Goal: Transaction & Acquisition: Purchase product/service

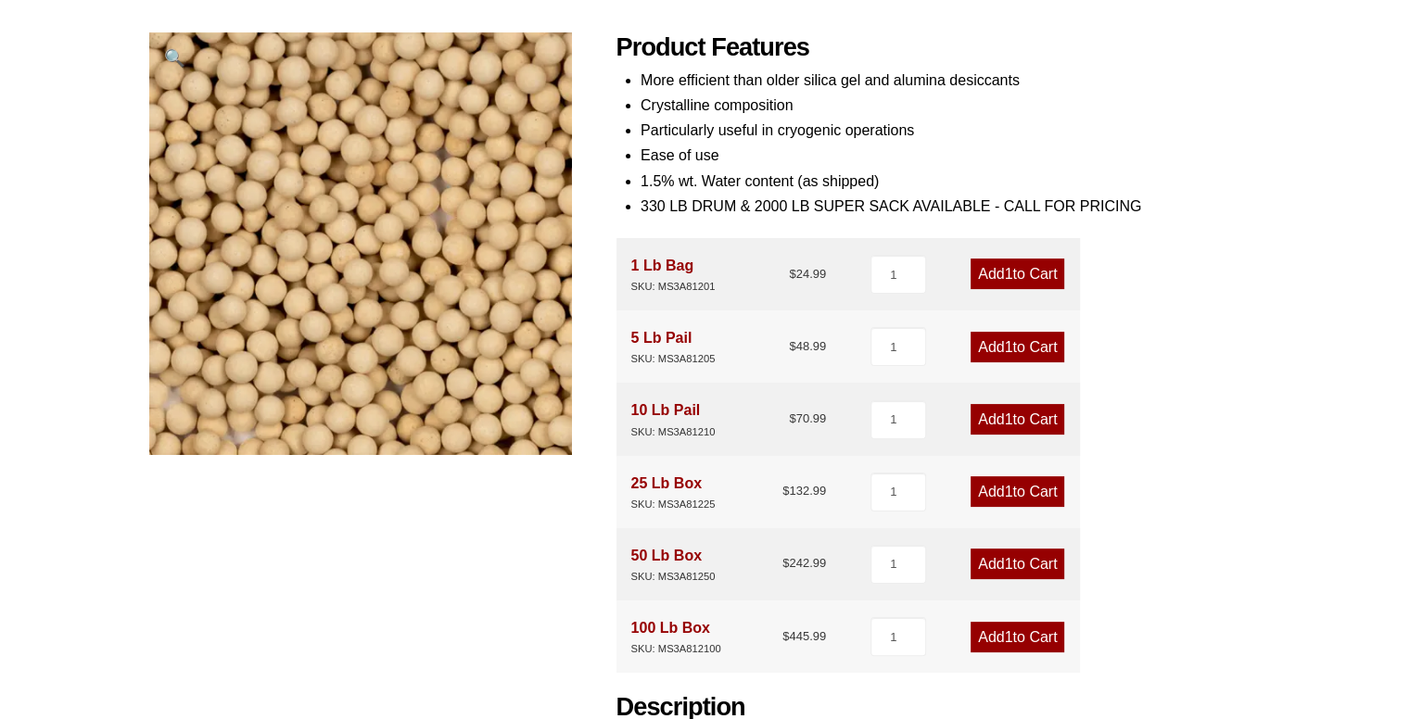
scroll to position [629, 0]
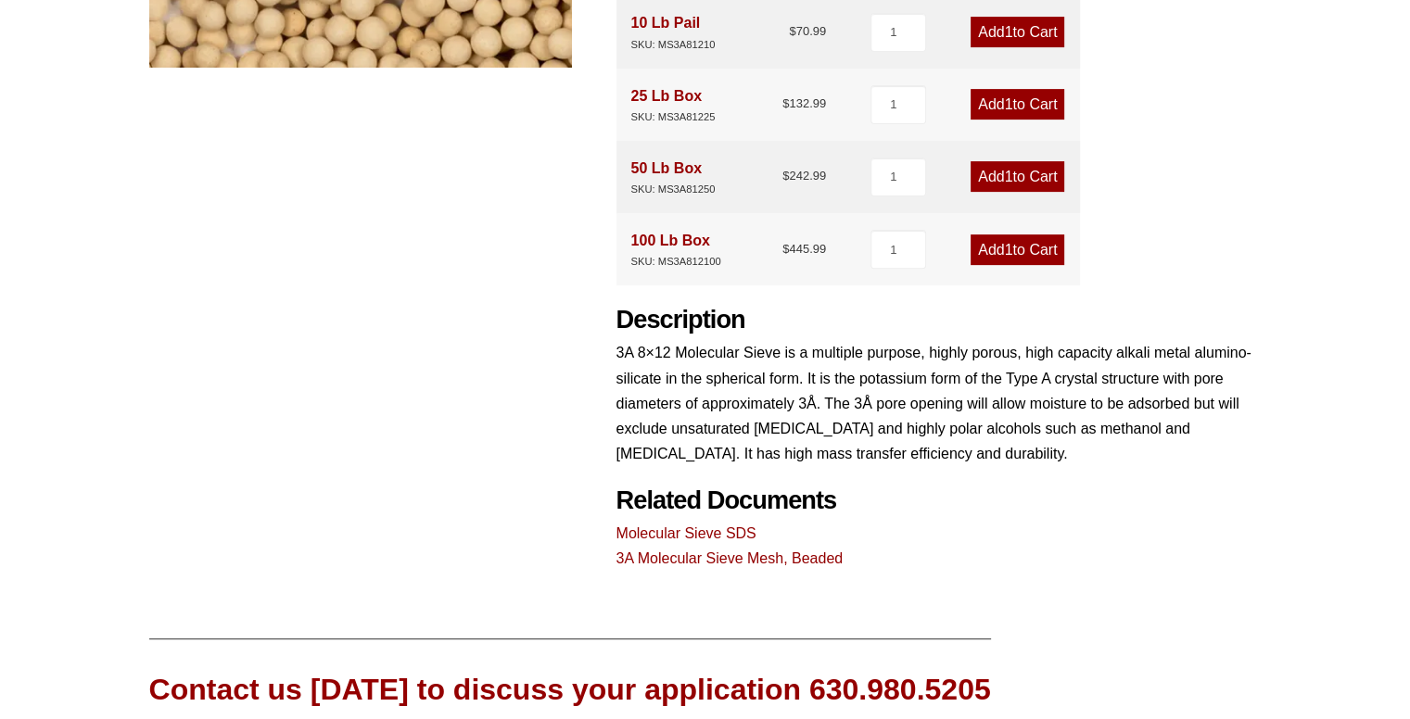
click at [779, 375] on p "3A 8×12 Molecular Sieve is a multiple purpose, highly porous, high capacity alk…" at bounding box center [939, 403] width 645 height 126
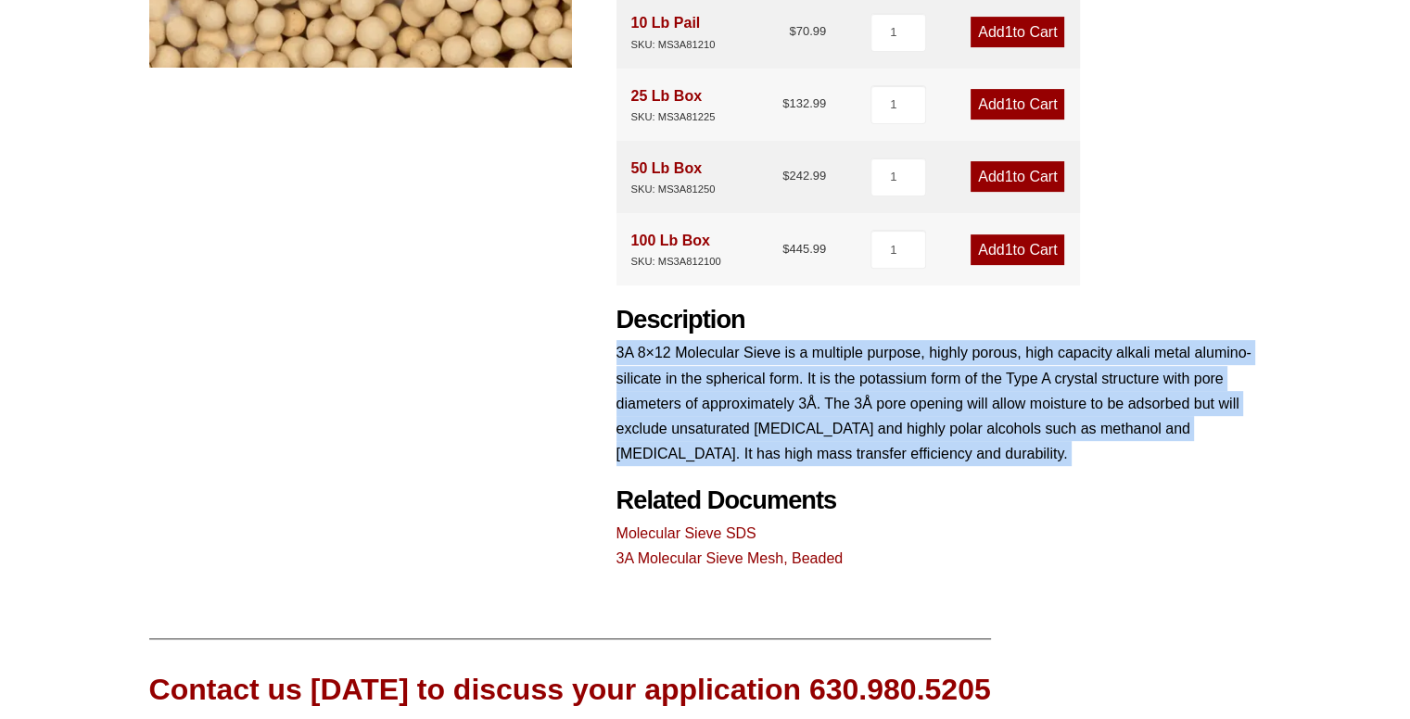
click at [779, 375] on p "3A 8×12 Molecular Sieve is a multiple purpose, highly porous, high capacity alk…" at bounding box center [939, 403] width 645 height 126
click at [857, 363] on p "3A 8×12 Molecular Sieve is a multiple purpose, highly porous, high capacity alk…" at bounding box center [939, 403] width 645 height 126
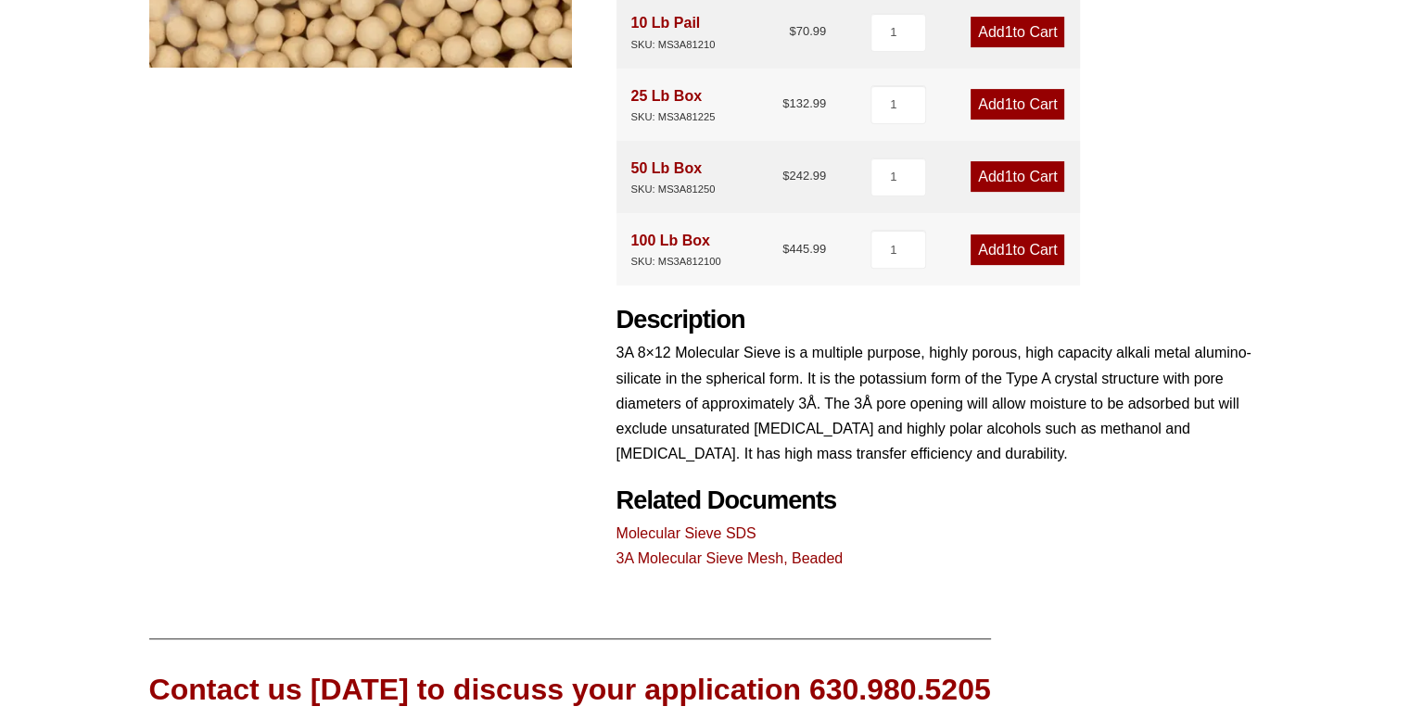
click at [847, 383] on p "3A 8×12 Molecular Sieve is a multiple purpose, highly porous, high capacity alk…" at bounding box center [939, 403] width 645 height 126
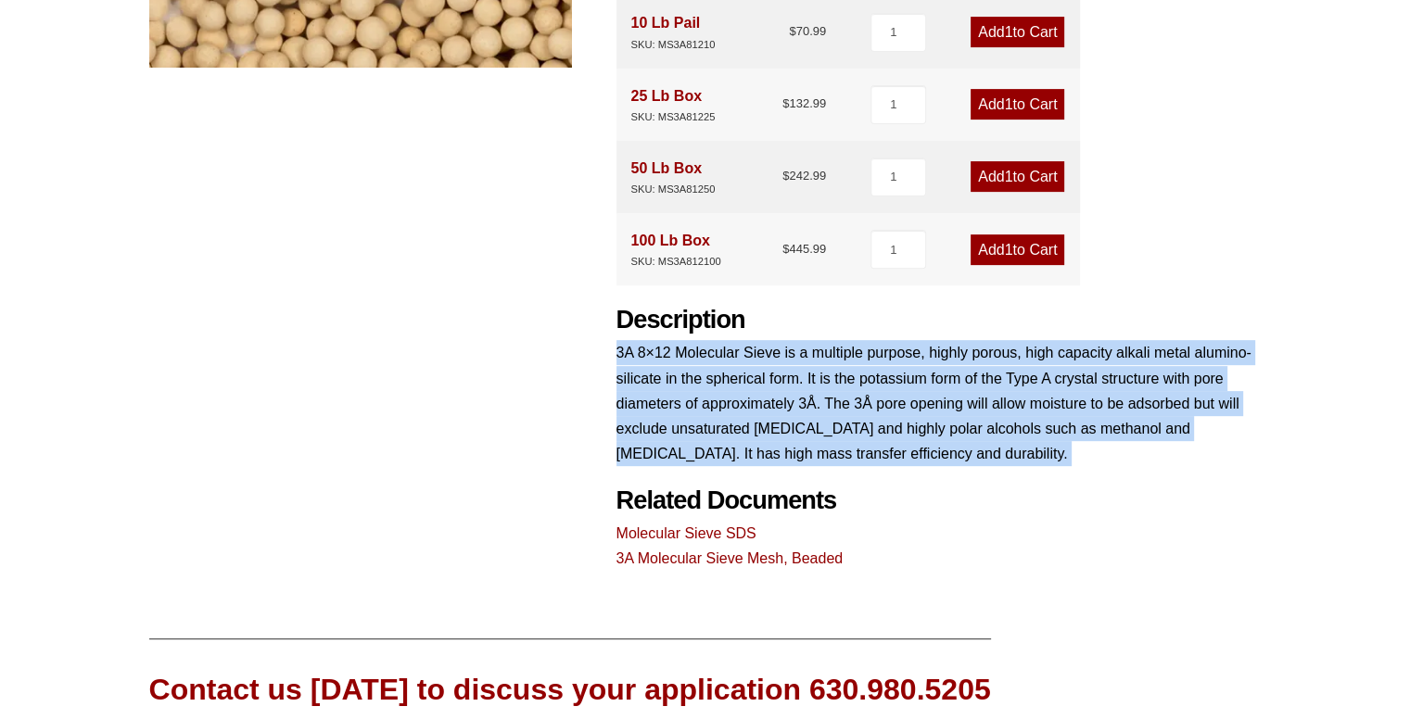
click at [847, 383] on p "3A 8×12 Molecular Sieve is a multiple purpose, highly porous, high capacity alk…" at bounding box center [939, 403] width 645 height 126
click at [869, 410] on p "3A 8×12 Molecular Sieve is a multiple purpose, highly porous, high capacity alk…" at bounding box center [939, 403] width 645 height 126
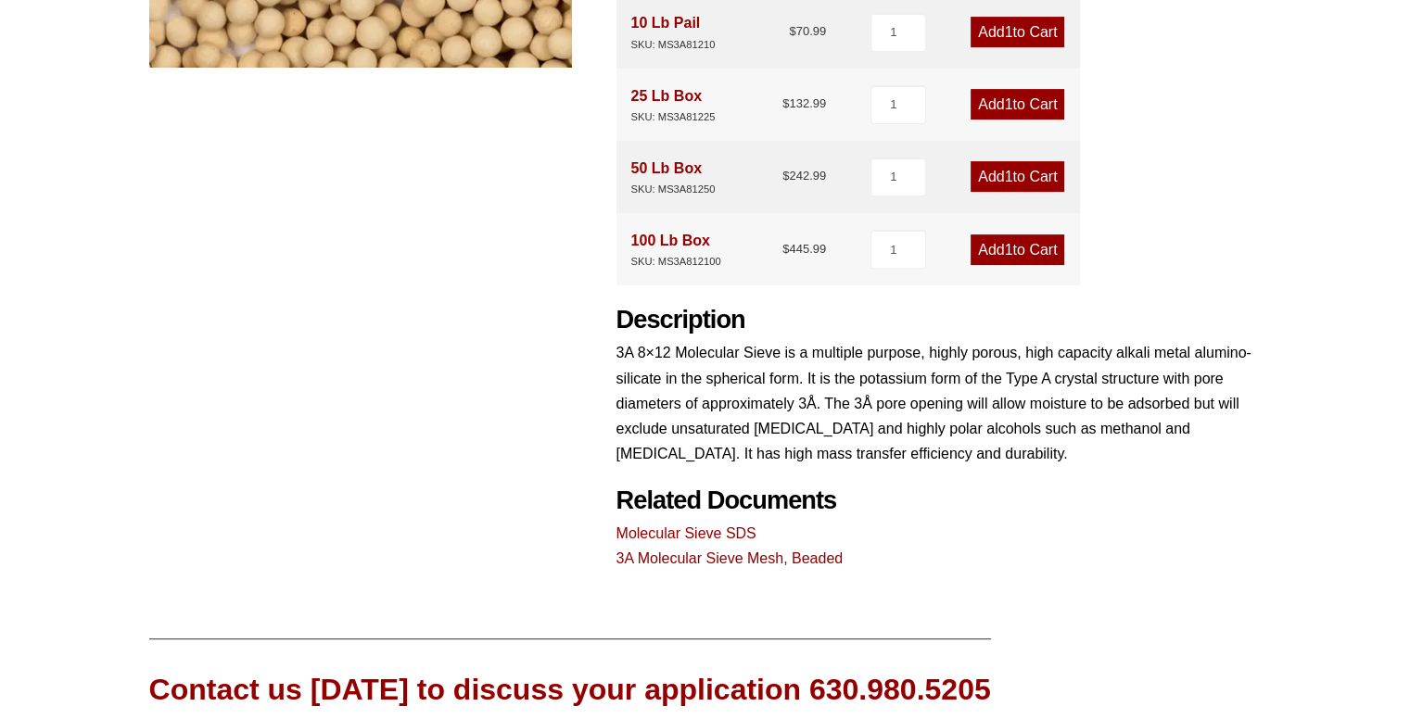
click at [931, 442] on p "3A 8×12 Molecular Sieve is a multiple purpose, highly porous, high capacity alk…" at bounding box center [939, 403] width 645 height 126
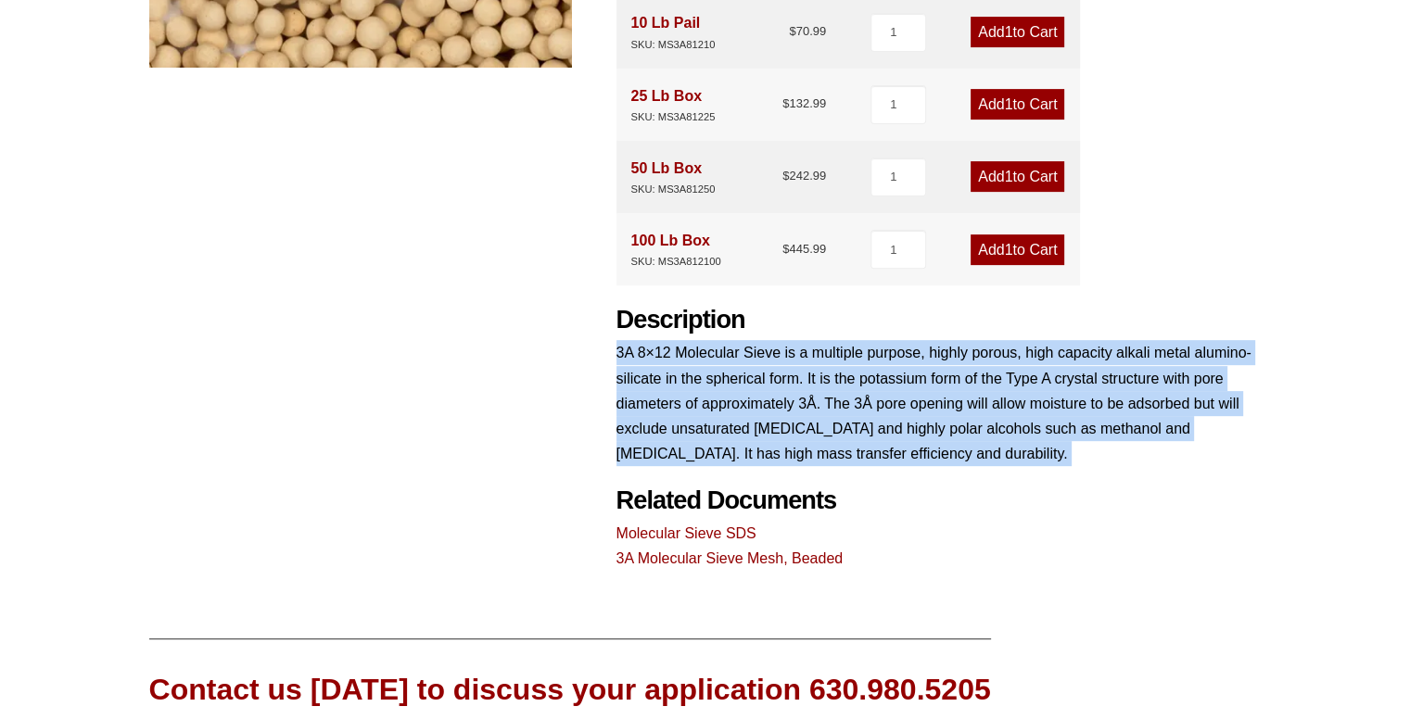
click at [931, 442] on p "3A 8×12 Molecular Sieve is a multiple purpose, highly porous, high capacity alk…" at bounding box center [939, 403] width 645 height 126
click at [953, 449] on p "3A 8×12 Molecular Sieve is a multiple purpose, highly porous, high capacity alk…" at bounding box center [939, 403] width 645 height 126
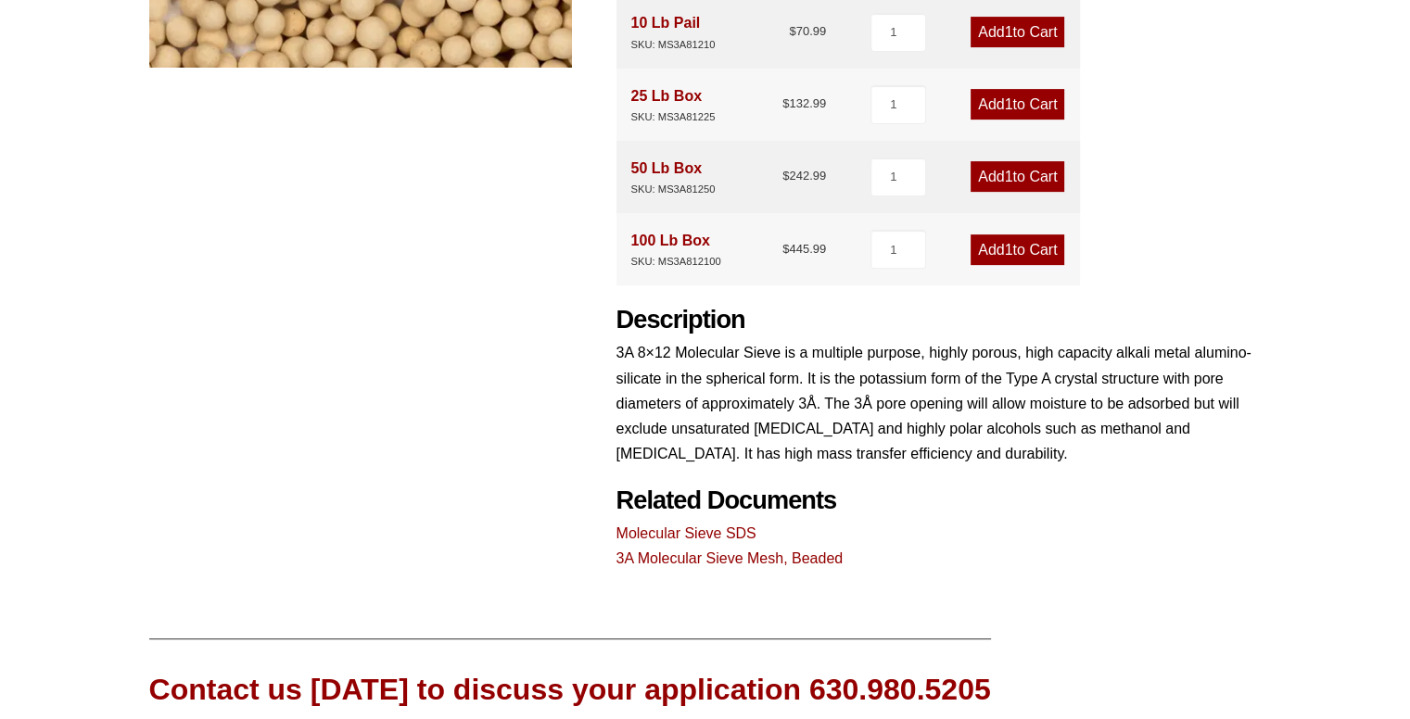
click at [896, 408] on p "3A 8×12 Molecular Sieve is a multiple purpose, highly porous, high capacity alk…" at bounding box center [939, 403] width 645 height 126
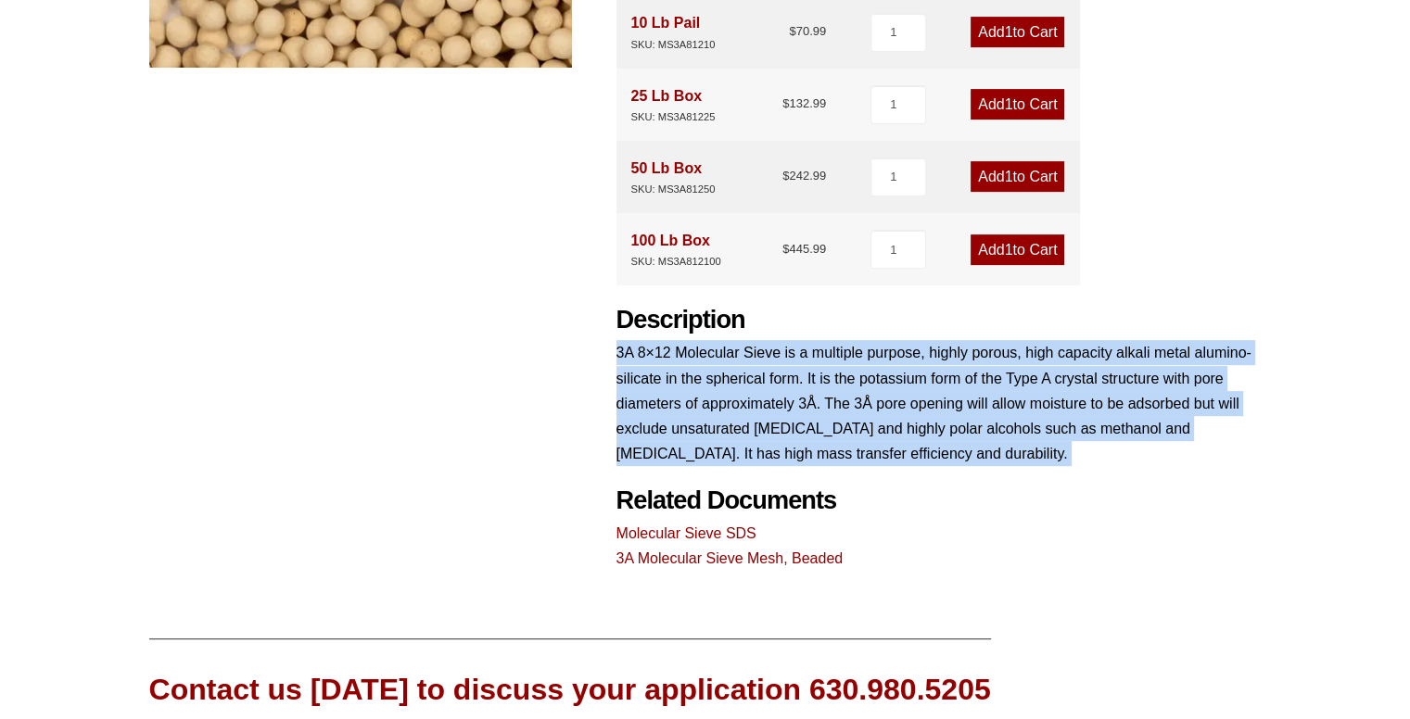
click at [896, 408] on p "3A 8×12 Molecular Sieve is a multiple purpose, highly porous, high capacity alk…" at bounding box center [939, 403] width 645 height 126
click at [923, 456] on p "3A 8×12 Molecular Sieve is a multiple purpose, highly porous, high capacity alk…" at bounding box center [939, 403] width 645 height 126
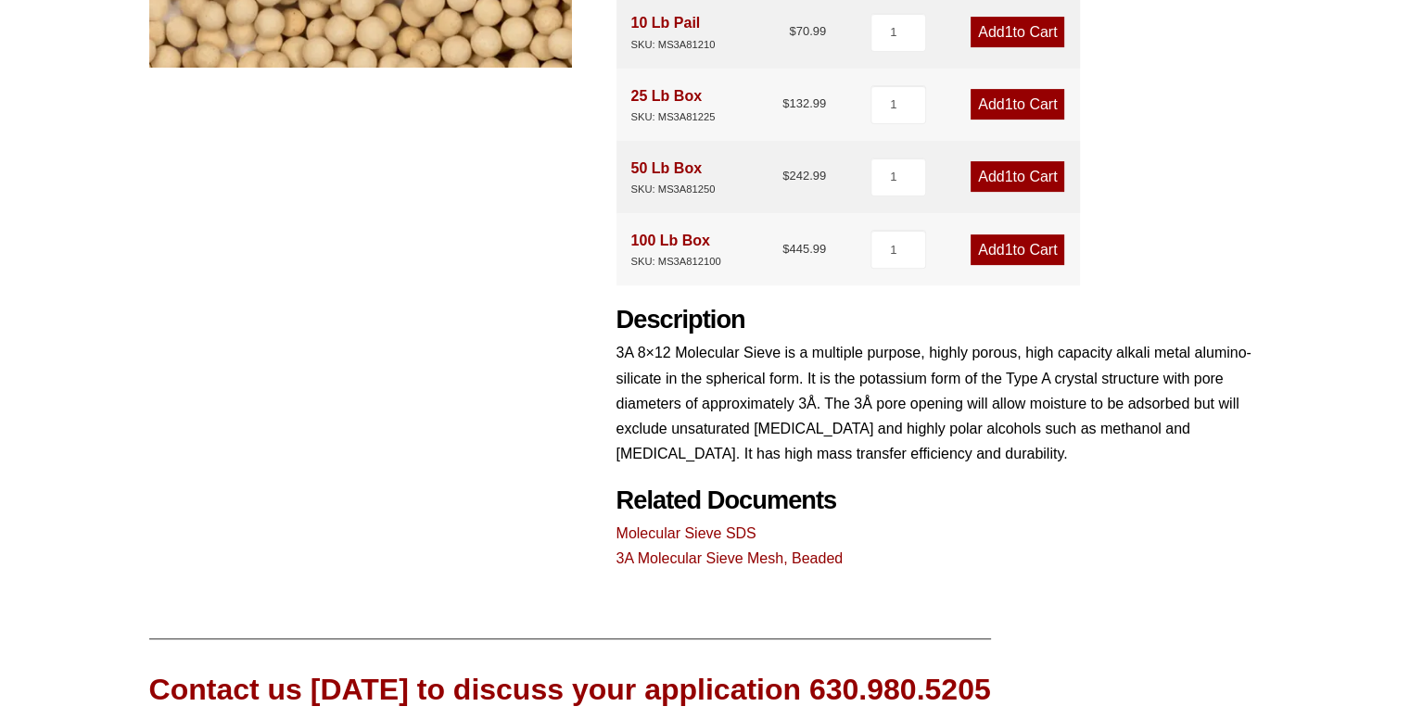
click at [916, 456] on p "3A 8×12 Molecular Sieve is a multiple purpose, highly porous, high capacity alk…" at bounding box center [939, 403] width 645 height 126
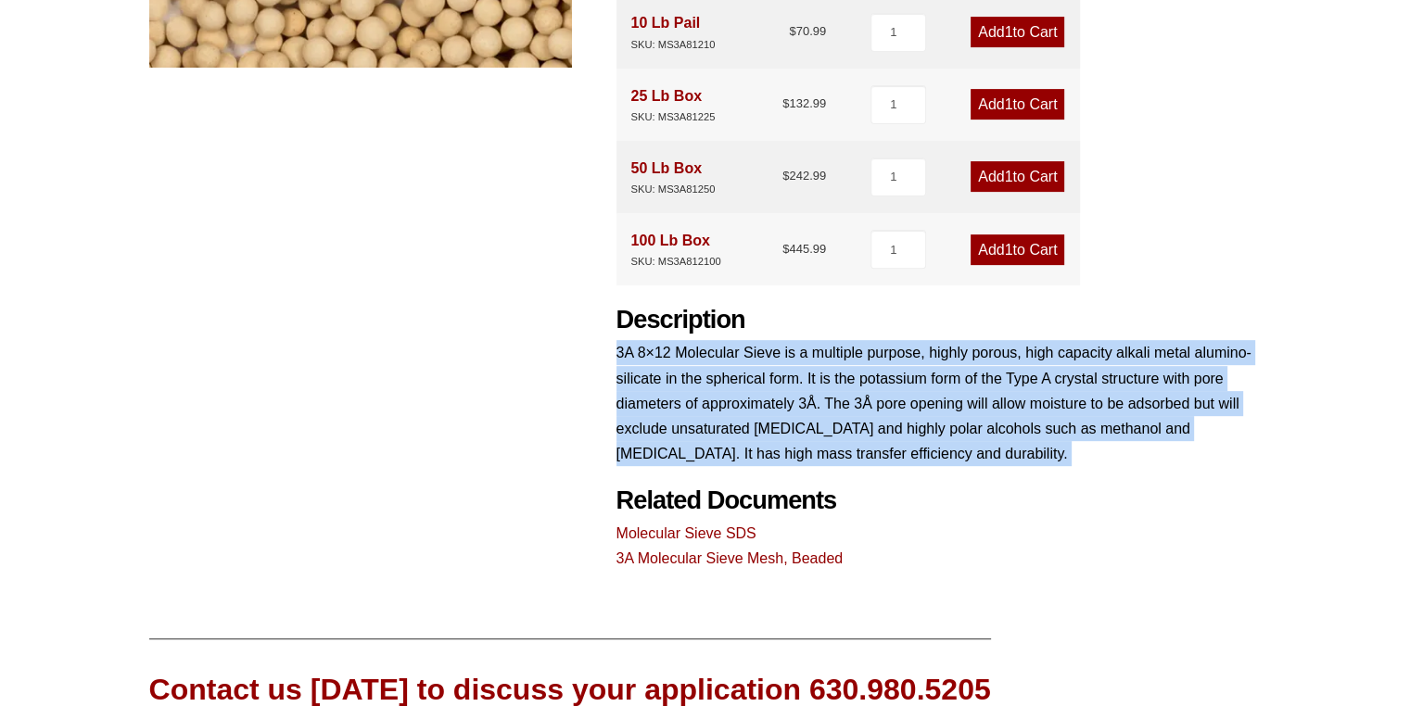
click at [916, 456] on p "3A 8×12 Molecular Sieve is a multiple purpose, highly porous, high capacity alk…" at bounding box center [939, 403] width 645 height 126
click at [940, 456] on p "3A 8×12 Molecular Sieve is a multiple purpose, highly porous, high capacity alk…" at bounding box center [939, 403] width 645 height 126
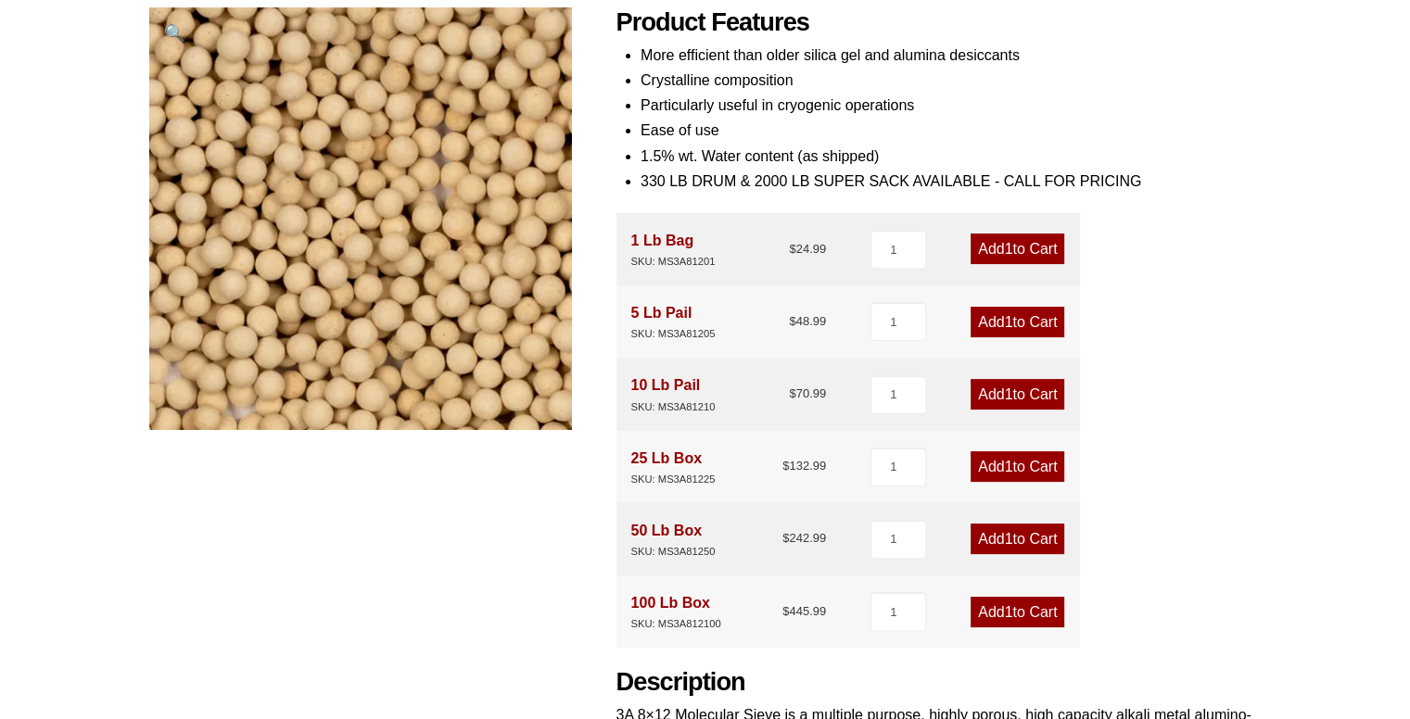
scroll to position [0, 0]
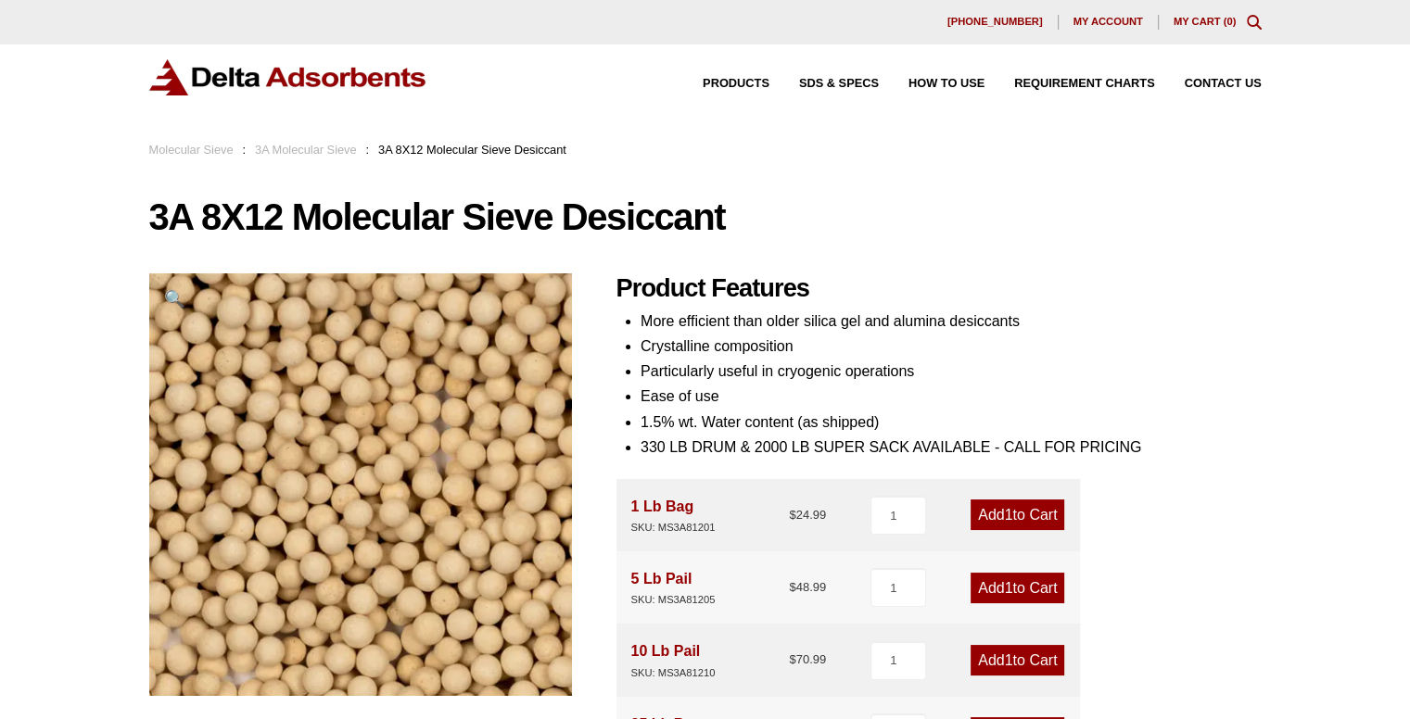
drag, startPoint x: 323, startPoint y: 147, endPoint x: 209, endPoint y: 157, distance: 114.4
drag, startPoint x: 209, startPoint y: 157, endPoint x: 179, endPoint y: 149, distance: 30.6
click at [179, 149] on link "Molecular Sieve" at bounding box center [191, 150] width 84 height 14
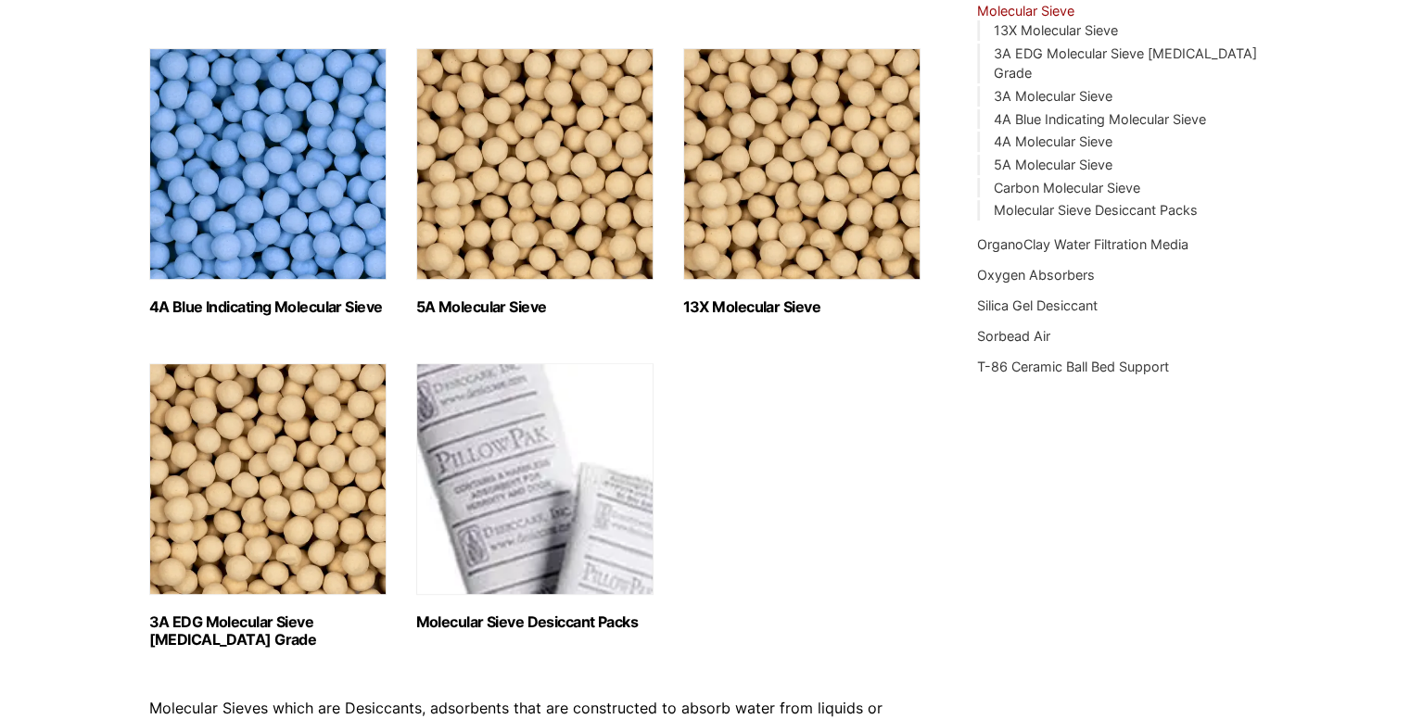
scroll to position [579, 0]
click at [503, 465] on img "Visit product category Molecular Sieve Desiccant Packs" at bounding box center [534, 479] width 237 height 232
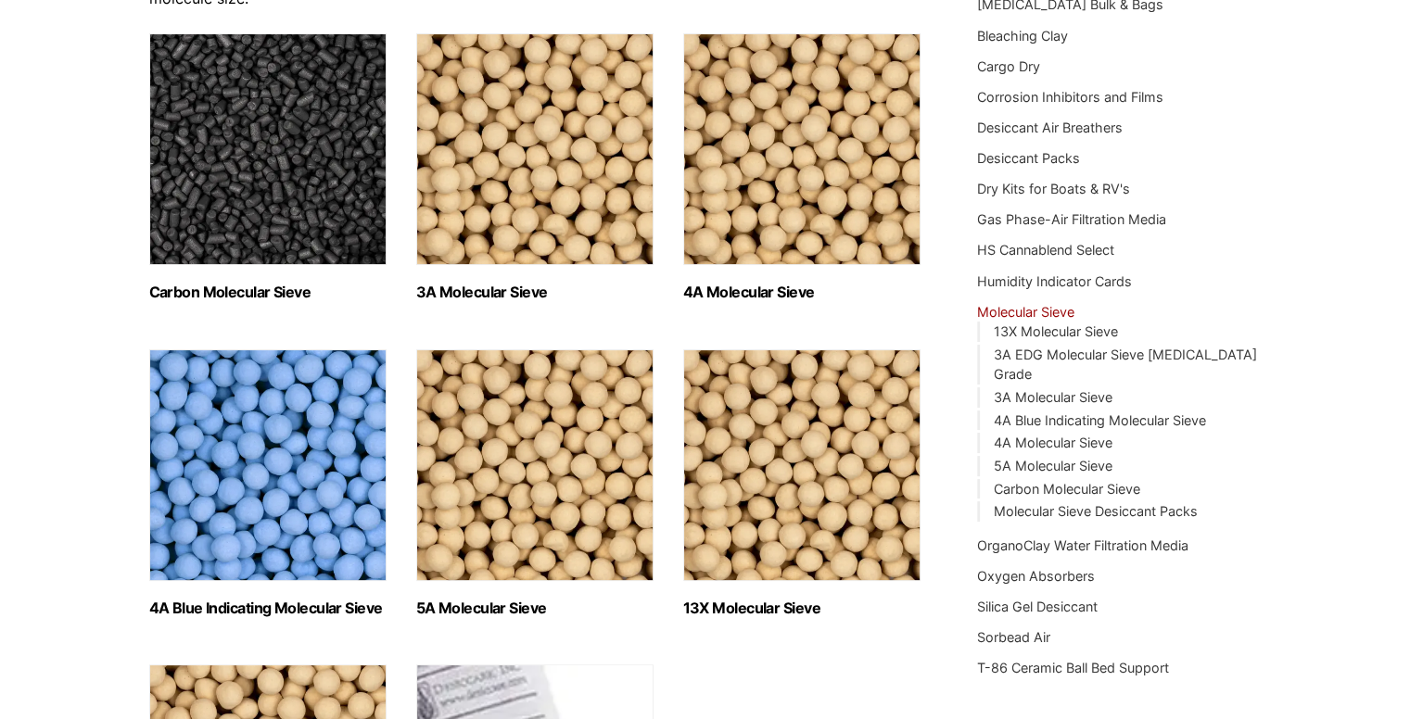
scroll to position [278, 0]
drag, startPoint x: 483, startPoint y: 172, endPoint x: 289, endPoint y: 157, distance: 194.4
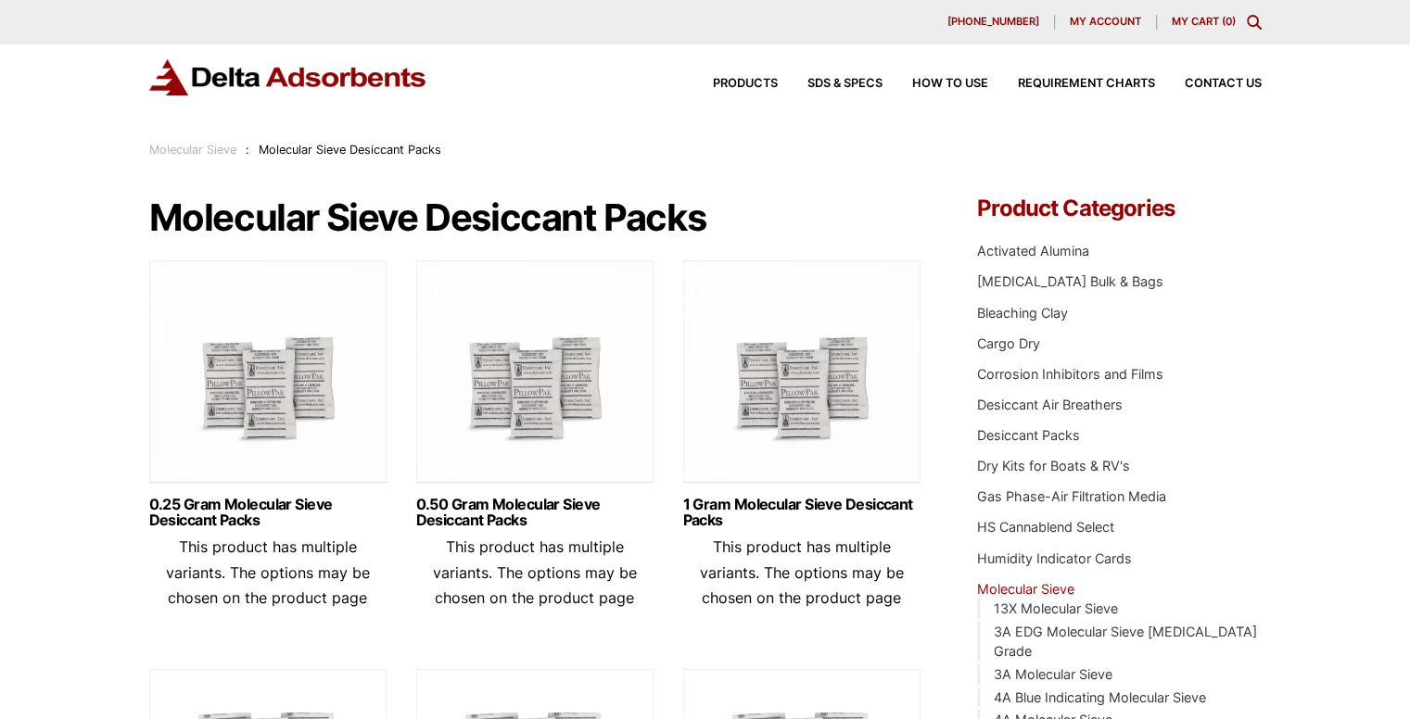
scroll to position [37, 0]
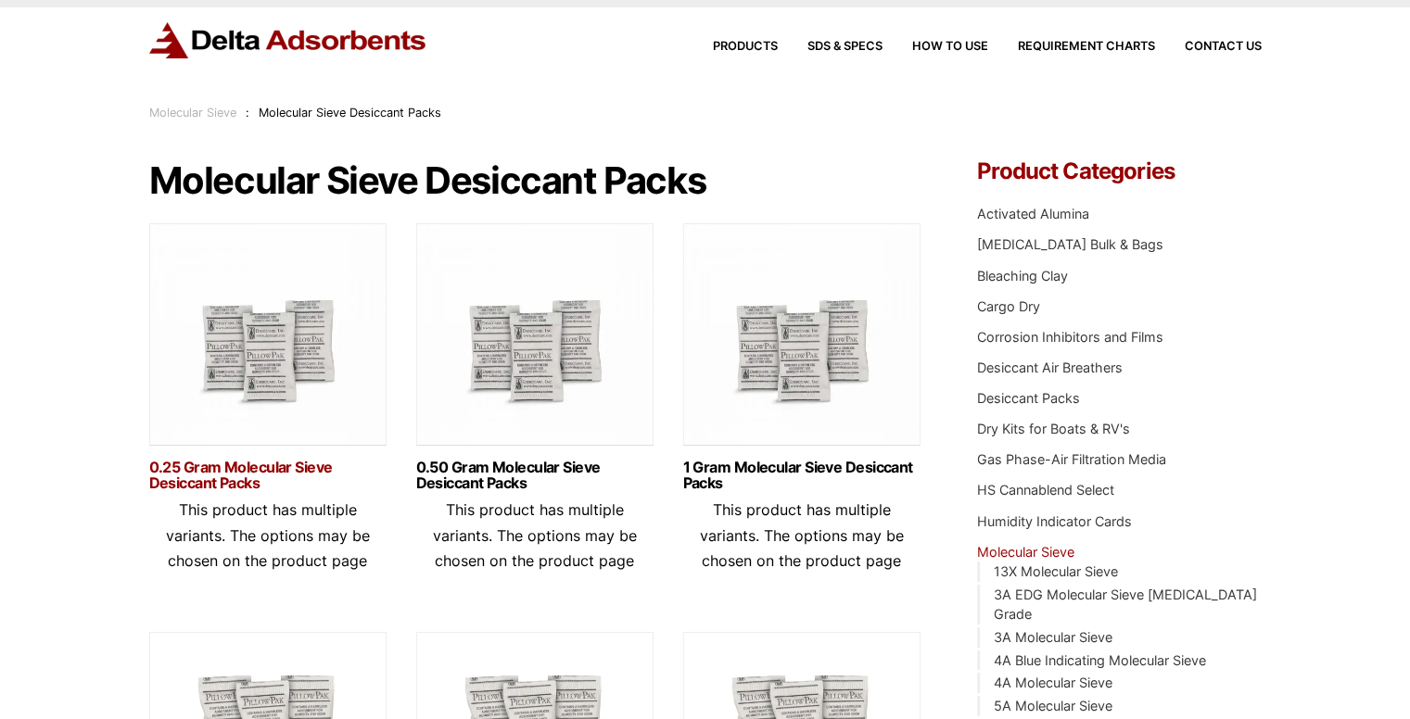
click at [270, 479] on link "0.25 Gram Molecular Sieve Desiccant Packs" at bounding box center [267, 476] width 237 height 32
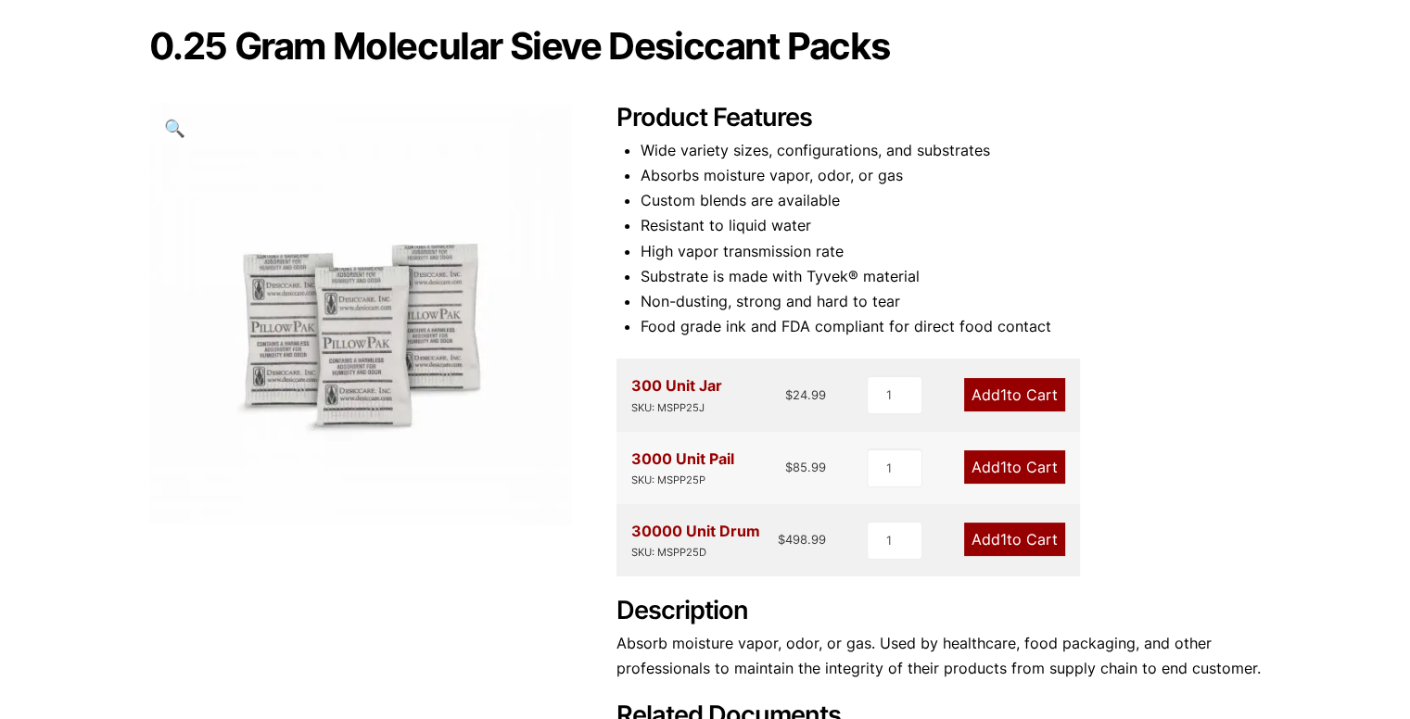
scroll to position [167, 0]
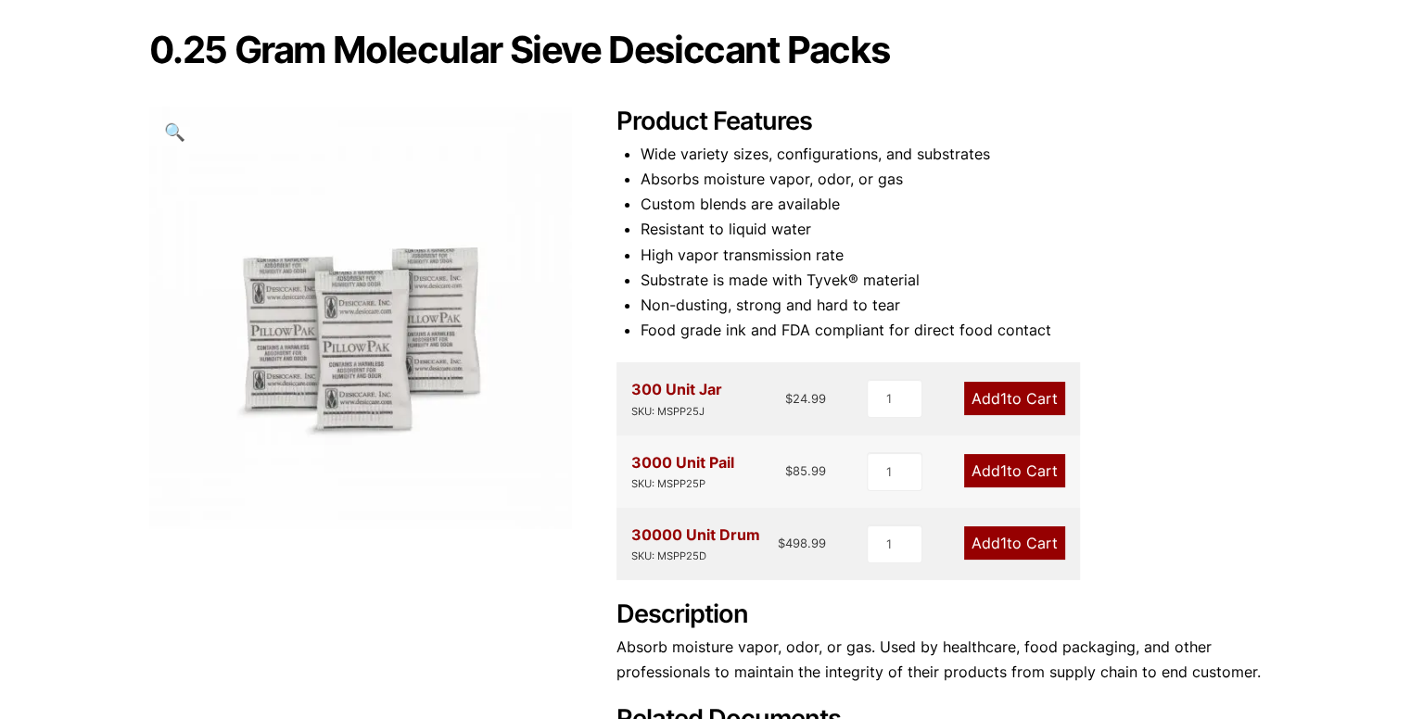
click at [751, 201] on li "Custom blends are available" at bounding box center [951, 204] width 621 height 25
drag, startPoint x: 751, startPoint y: 201, endPoint x: 697, endPoint y: 235, distance: 63.3
click at [697, 235] on ul "Wide variety sizes, configurations, and substrates Absorbs moisture vapor, odor…" at bounding box center [951, 243] width 621 height 202
click at [697, 235] on li "Resistant to liquid water" at bounding box center [951, 229] width 621 height 25
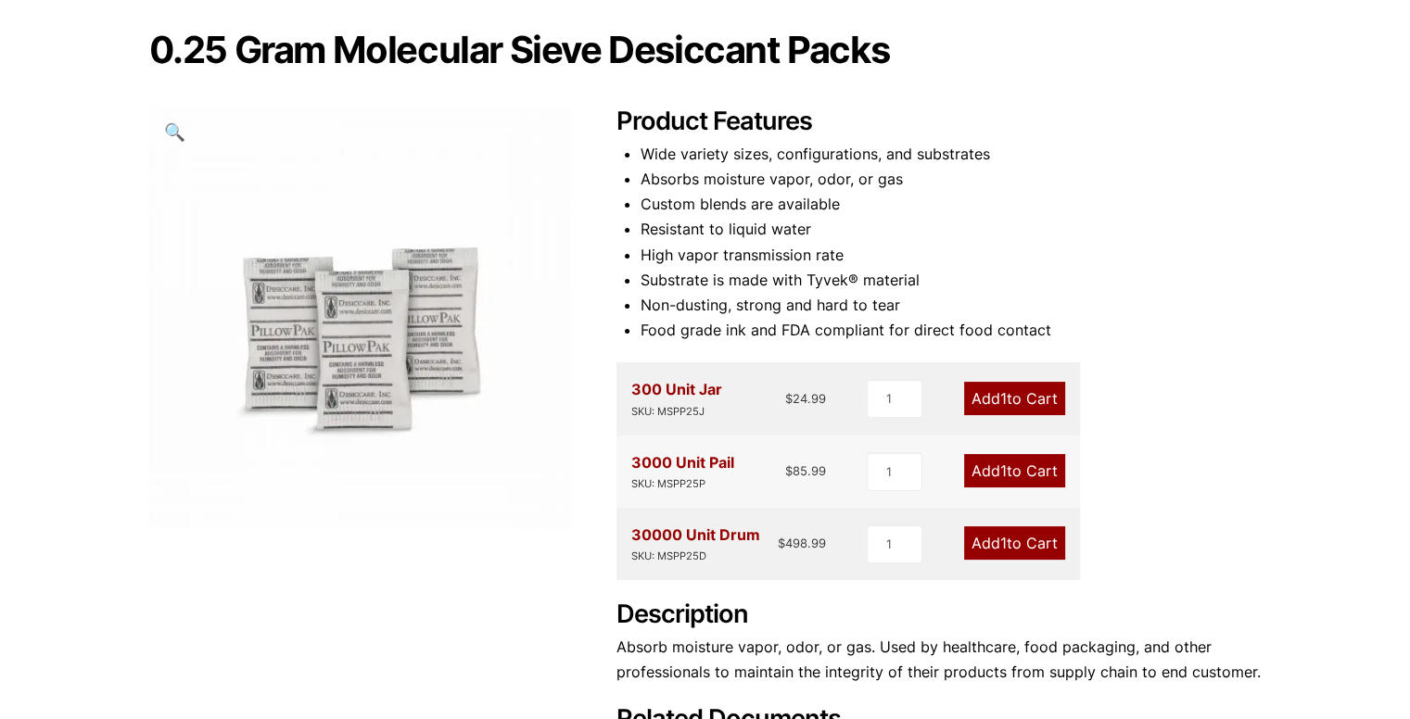
click at [701, 247] on li "High vapor transmission rate" at bounding box center [951, 255] width 621 height 25
click at [745, 224] on li "Resistant to liquid water" at bounding box center [951, 229] width 621 height 25
click at [738, 261] on li "High vapor transmission rate" at bounding box center [951, 255] width 621 height 25
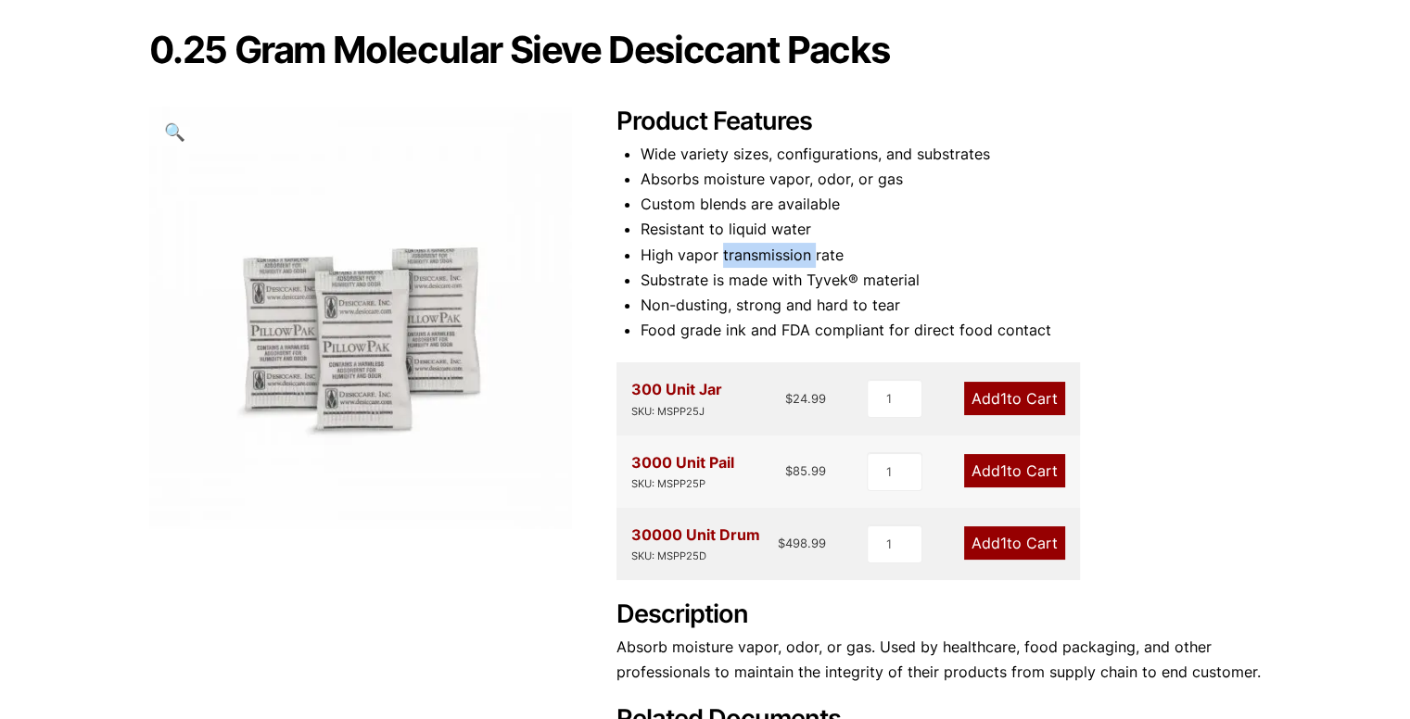
click at [738, 261] on li "High vapor transmission rate" at bounding box center [951, 255] width 621 height 25
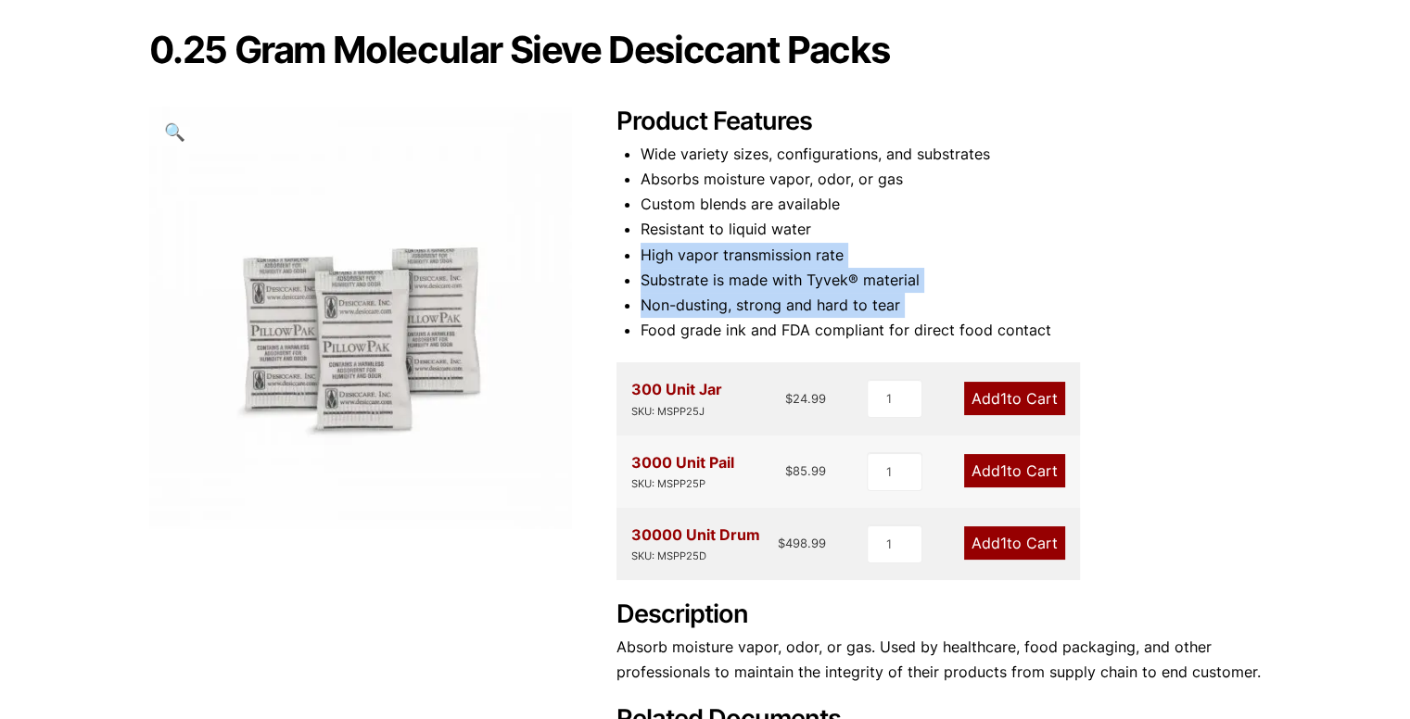
drag, startPoint x: 738, startPoint y: 261, endPoint x: 727, endPoint y: 303, distance: 44.1
click at [727, 303] on ul "Wide variety sizes, configurations, and substrates Absorbs moisture vapor, odor…" at bounding box center [951, 243] width 621 height 202
click at [727, 303] on li "Non-dusting, strong and hard to tear" at bounding box center [951, 305] width 621 height 25
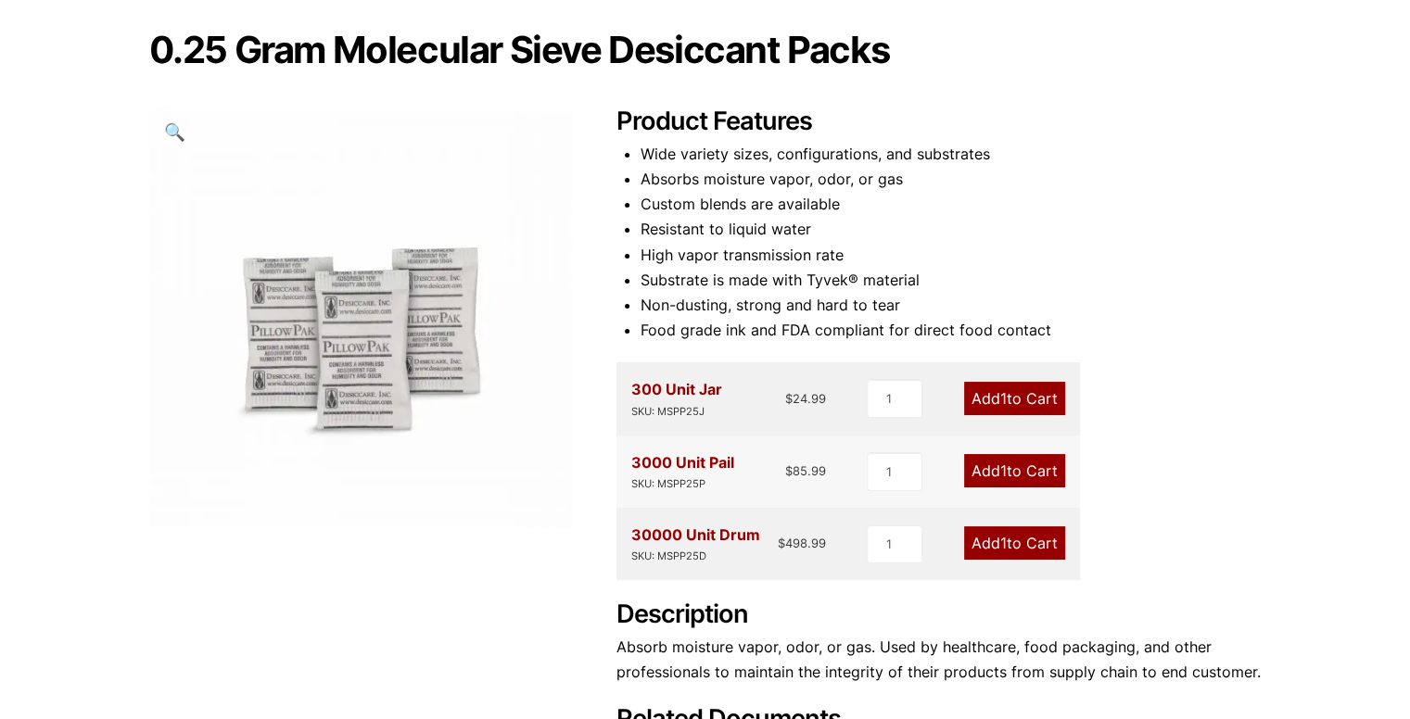
click at [754, 277] on li "Substrate is made with Tyvek® material" at bounding box center [951, 280] width 621 height 25
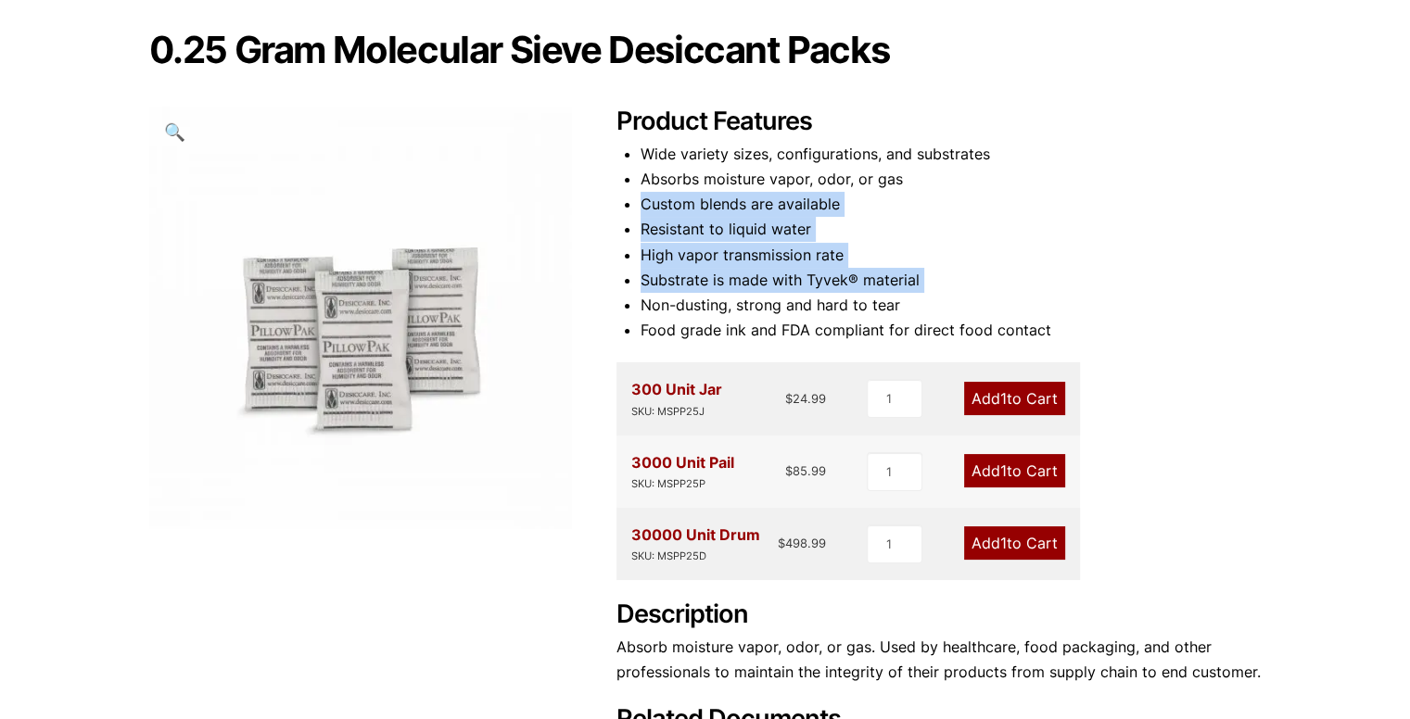
drag, startPoint x: 754, startPoint y: 277, endPoint x: 794, endPoint y: 212, distance: 76.2
click at [794, 212] on ul "Wide variety sizes, configurations, and substrates Absorbs moisture vapor, odor…" at bounding box center [951, 243] width 621 height 202
click at [794, 212] on li "Custom blends are available" at bounding box center [951, 204] width 621 height 25
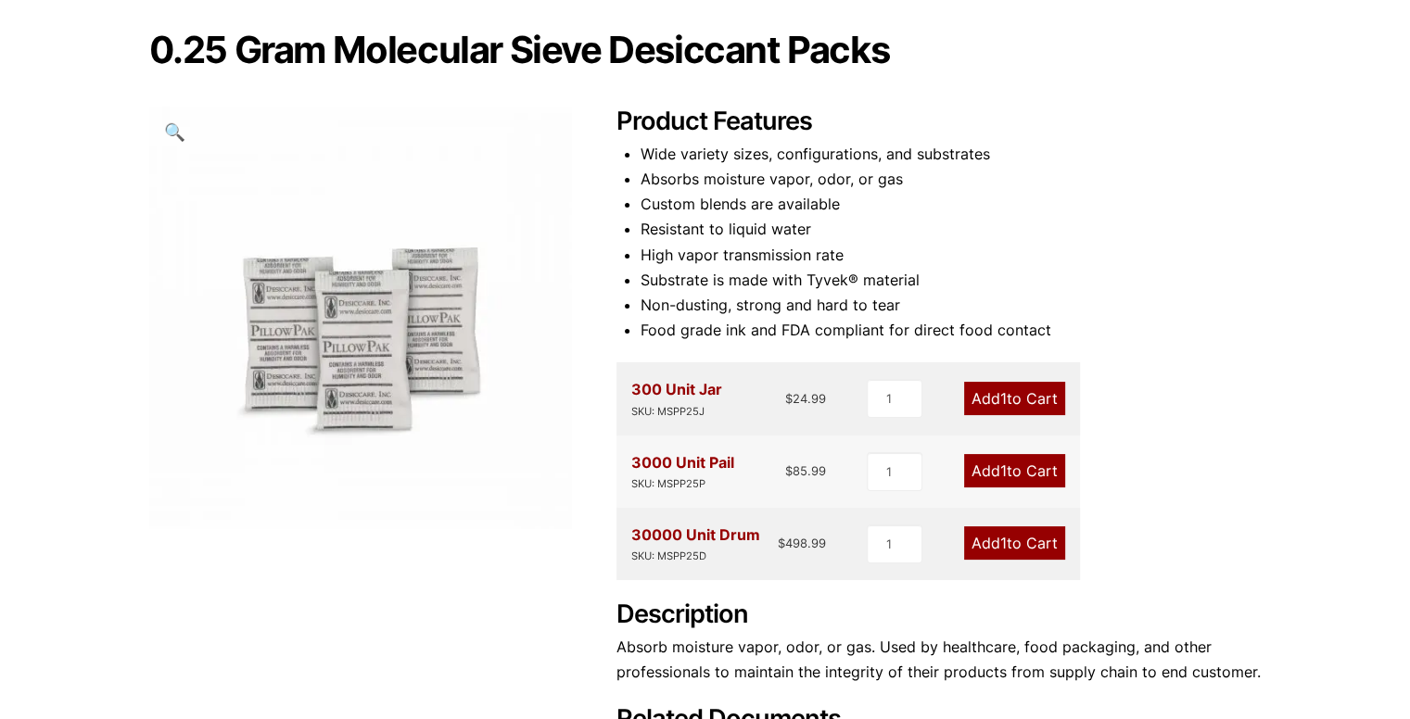
scroll to position [181, 0]
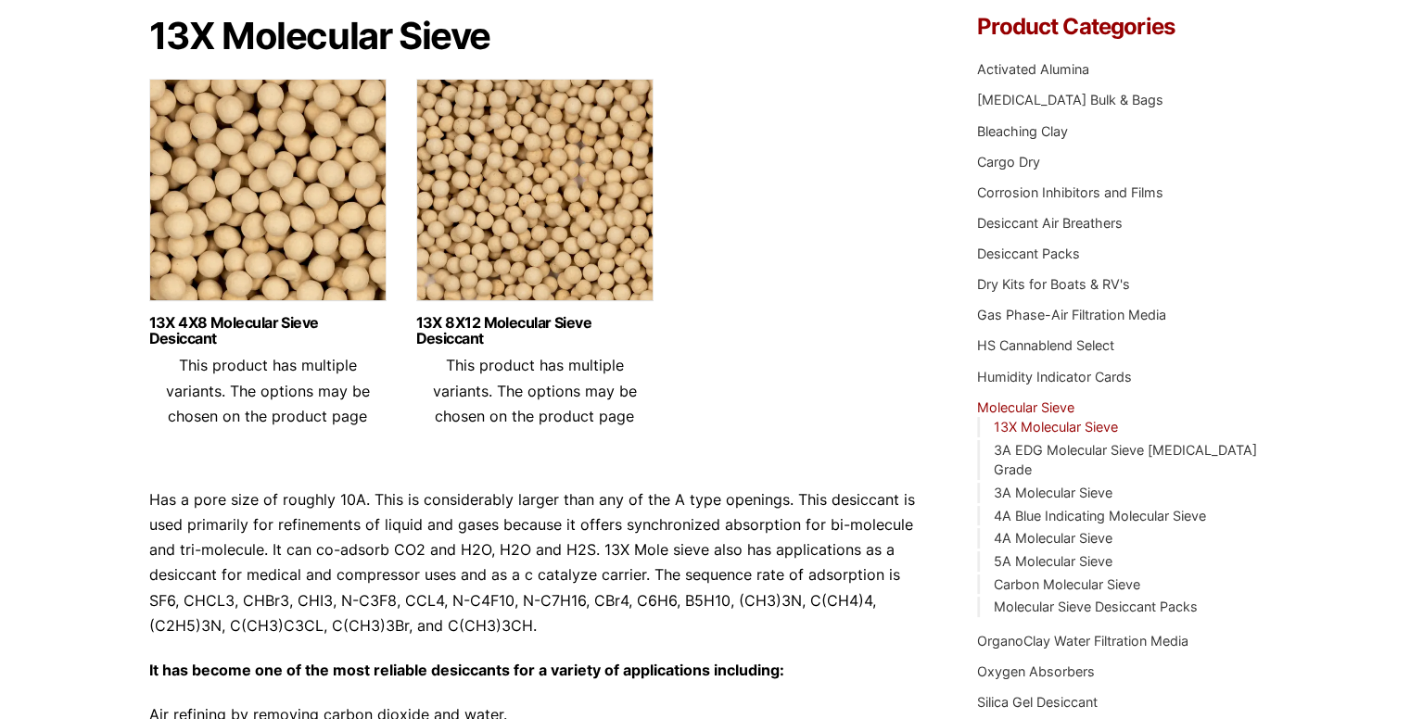
scroll to position [200, 0]
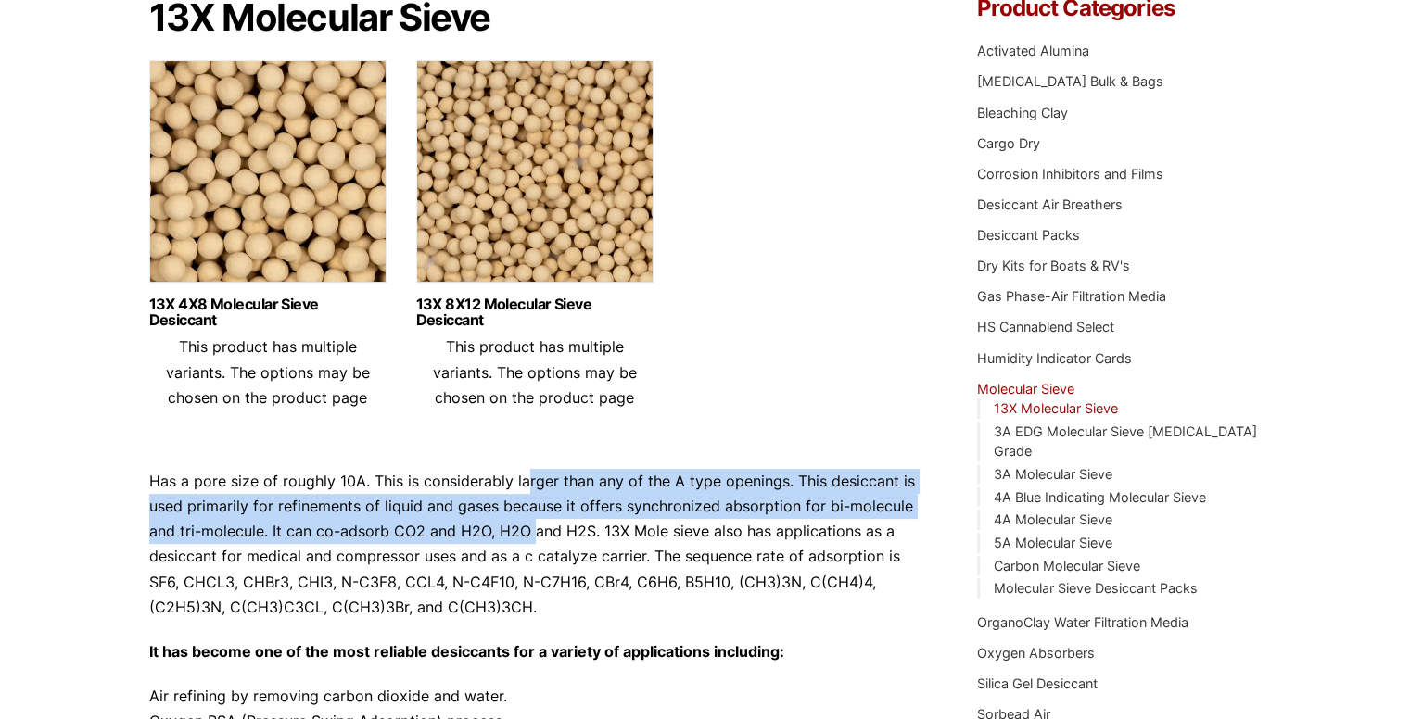
drag, startPoint x: 521, startPoint y: 459, endPoint x: 529, endPoint y: 526, distance: 67.3
click at [529, 526] on div "13X Molecular Sieve 13X 4X8 Molecular Sieve Desiccant This product has multiple…" at bounding box center [535, 436] width 773 height 878
click at [452, 513] on p "Has a pore size of roughly 10A. This is considerably larger than any of the A t…" at bounding box center [535, 544] width 773 height 151
drag, startPoint x: 493, startPoint y: 469, endPoint x: 490, endPoint y: 526, distance: 56.6
click at [490, 526] on p "Has a pore size of roughly 10A. This is considerably larger than any of the A t…" at bounding box center [535, 544] width 773 height 151
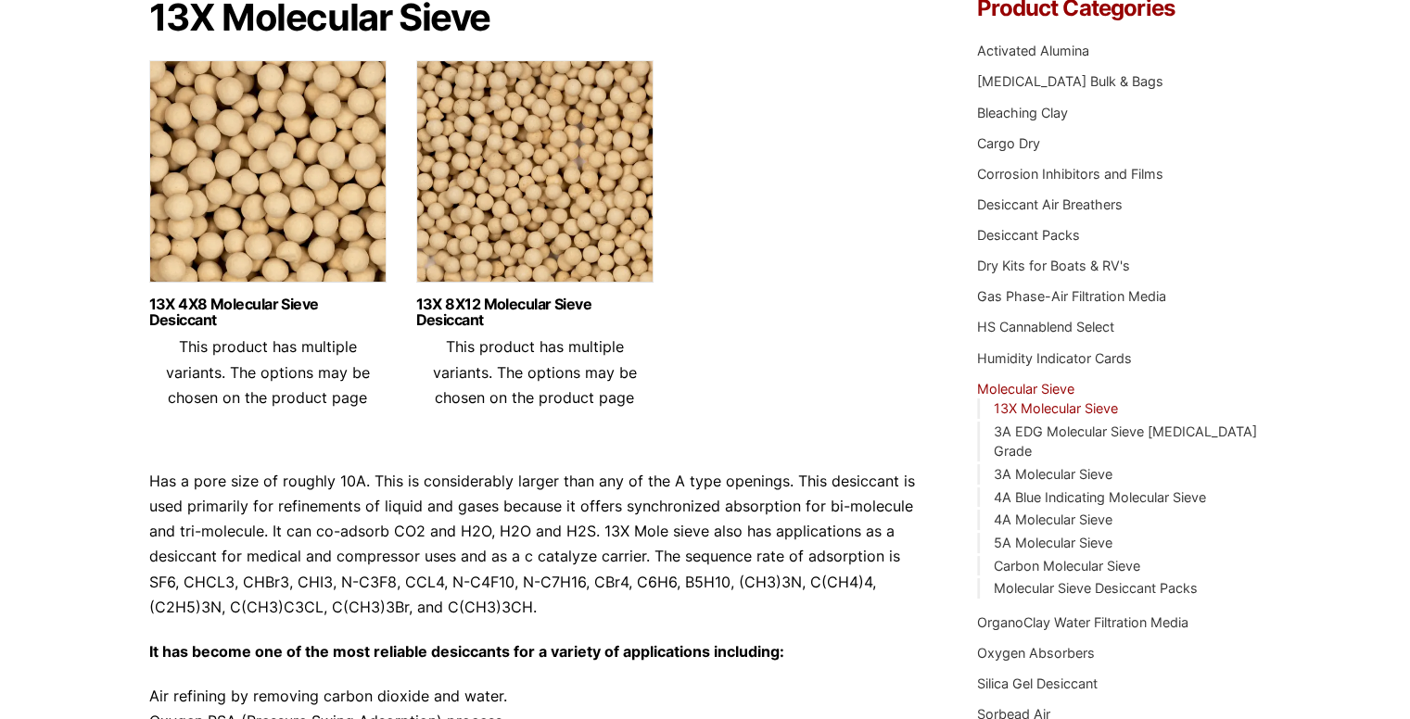
click at [616, 558] on p "Has a pore size of roughly 10A. This is considerably larger than any of the A t…" at bounding box center [535, 544] width 773 height 151
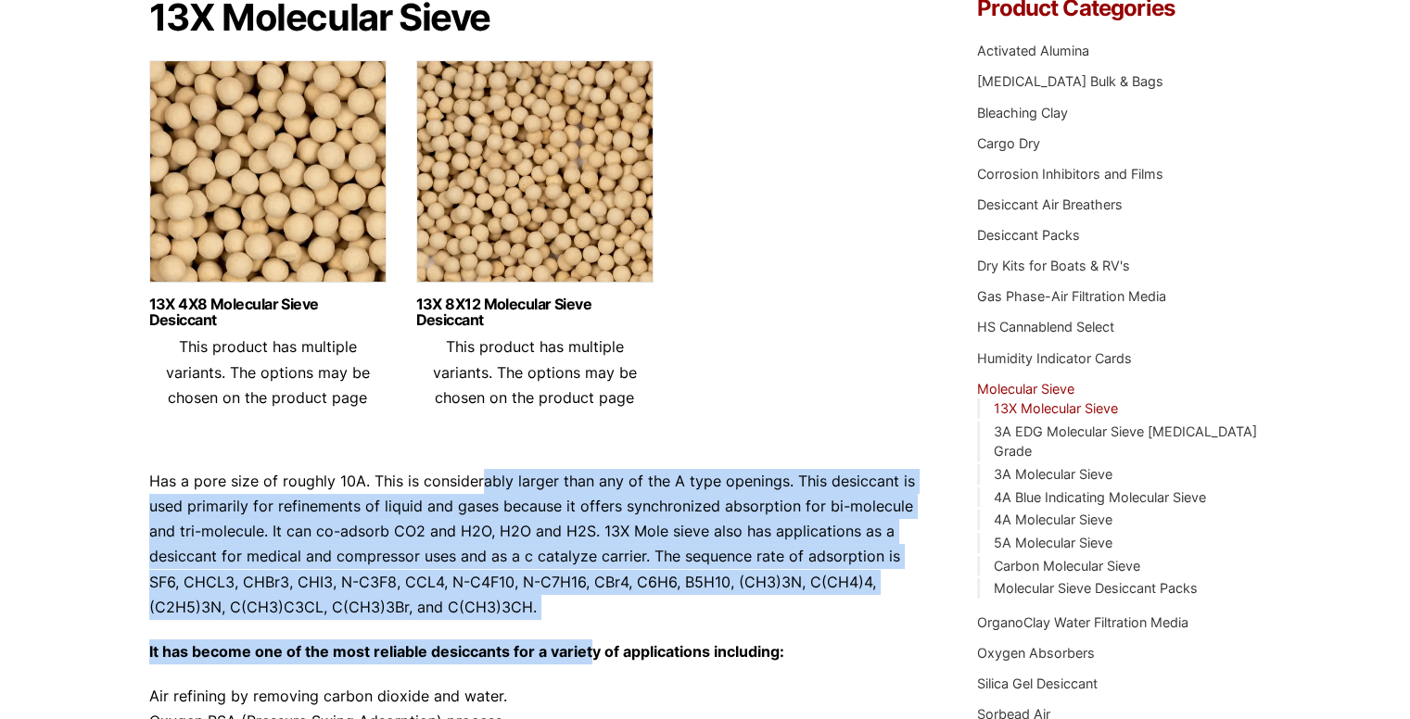
drag, startPoint x: 592, startPoint y: 623, endPoint x: 481, endPoint y: 486, distance: 176.7
click at [481, 486] on div "Has a pore size of roughly 10A. This is considerably larger than any of the A t…" at bounding box center [535, 662] width 773 height 386
click at [555, 529] on p "Has a pore size of roughly 10A. This is considerably larger than any of the A t…" at bounding box center [535, 544] width 773 height 151
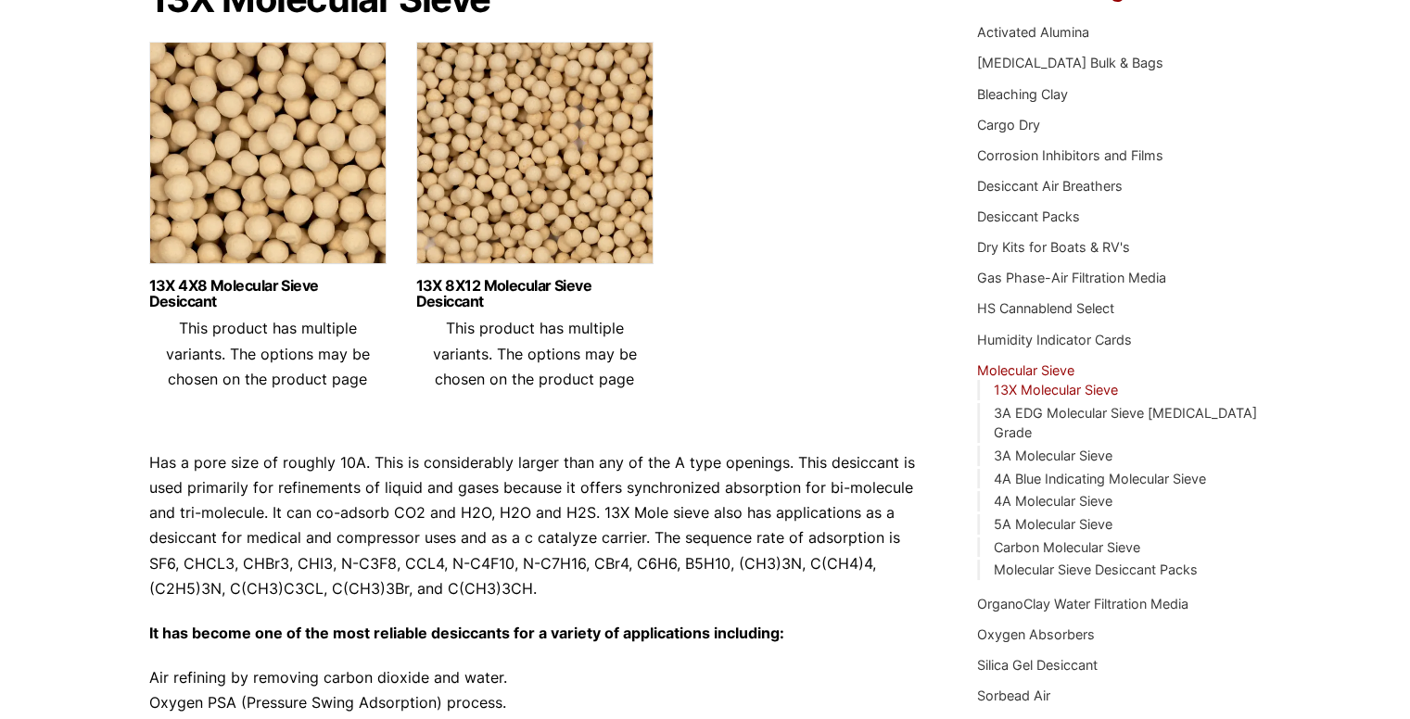
scroll to position [263, 0]
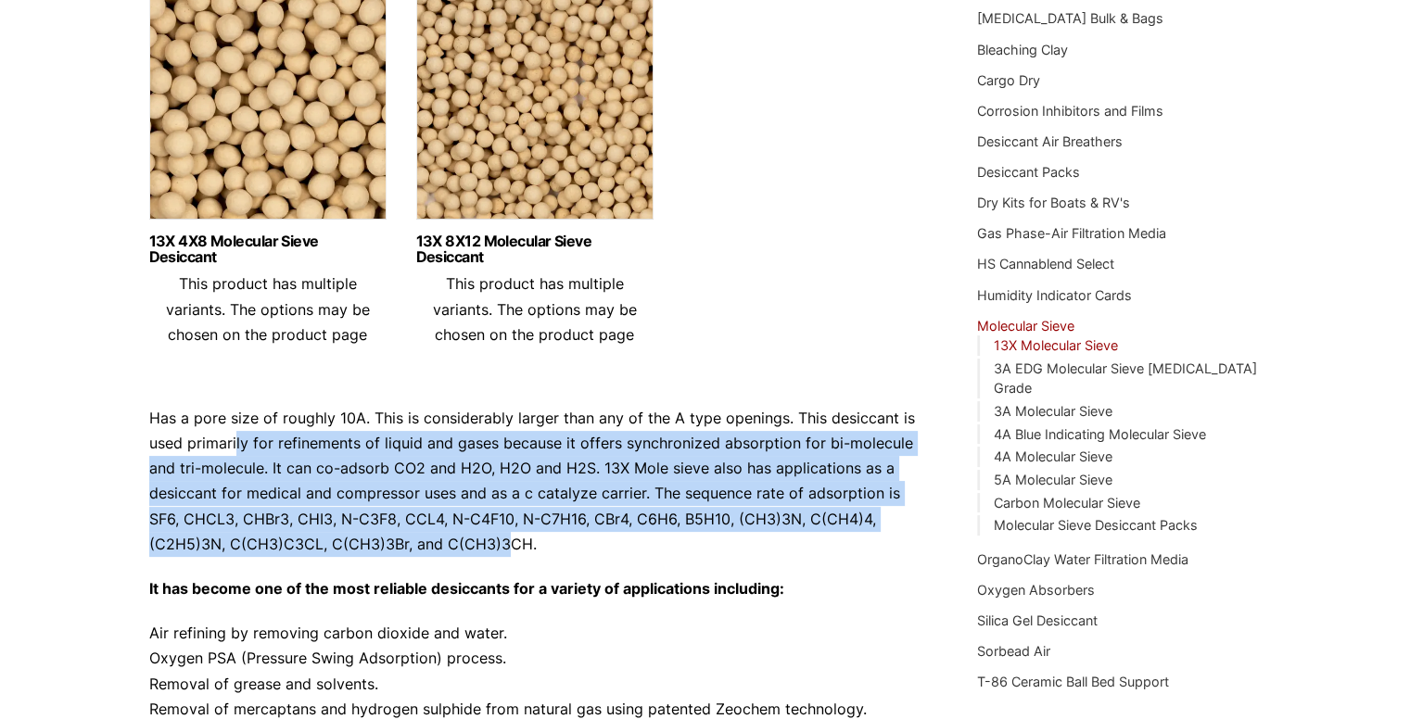
drag, startPoint x: 505, startPoint y: 546, endPoint x: 235, endPoint y: 435, distance: 292.7
click at [235, 435] on p "Has a pore size of roughly 10A. This is considerably larger than any of the A t…" at bounding box center [535, 481] width 773 height 151
click at [296, 456] on p "Has a pore size of roughly 10A. This is considerably larger than any of the A t…" at bounding box center [535, 481] width 773 height 151
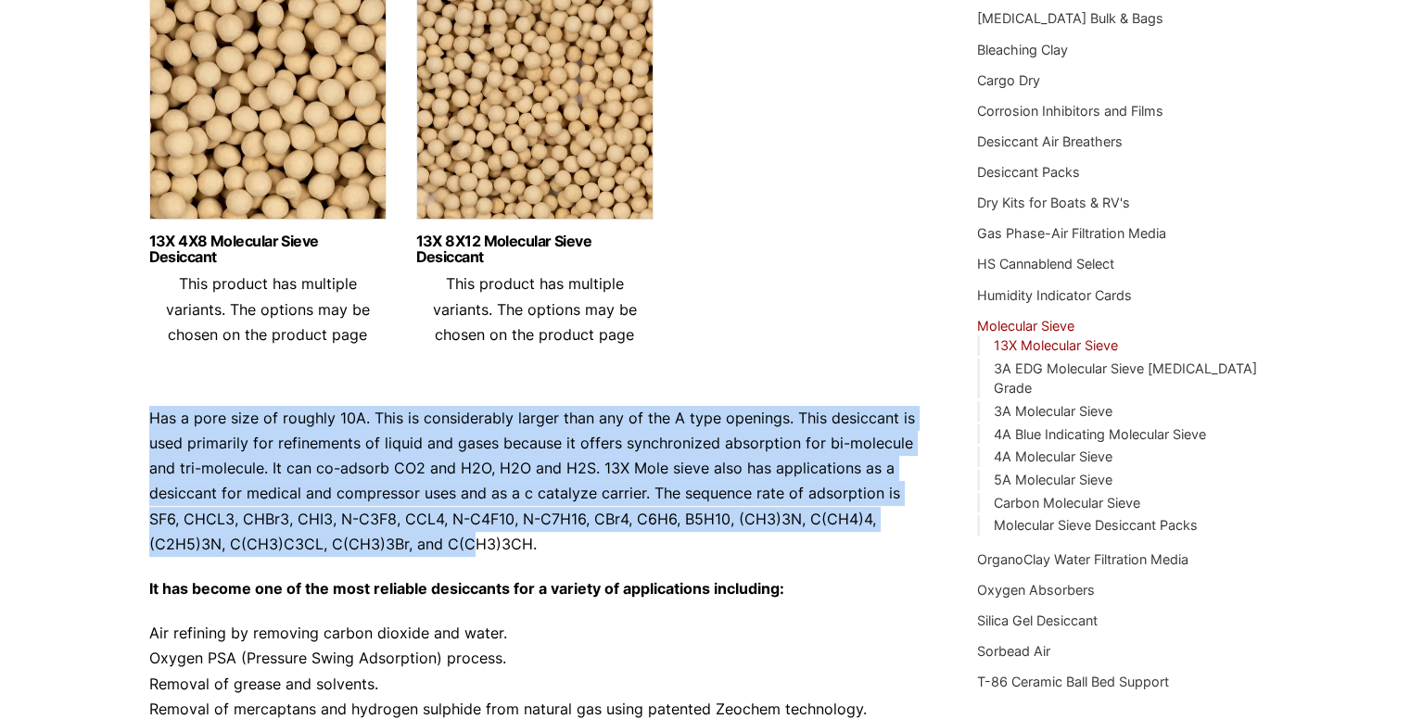
drag, startPoint x: 119, startPoint y: 401, endPoint x: 465, endPoint y: 553, distance: 378.6
click at [465, 553] on div "Our website has detected that you are using an outdated browser that will preve…" at bounding box center [705, 498] width 1410 height 1522
click at [493, 495] on p "Has a pore size of roughly 10A. This is considerably larger than any of the A t…" at bounding box center [535, 481] width 773 height 151
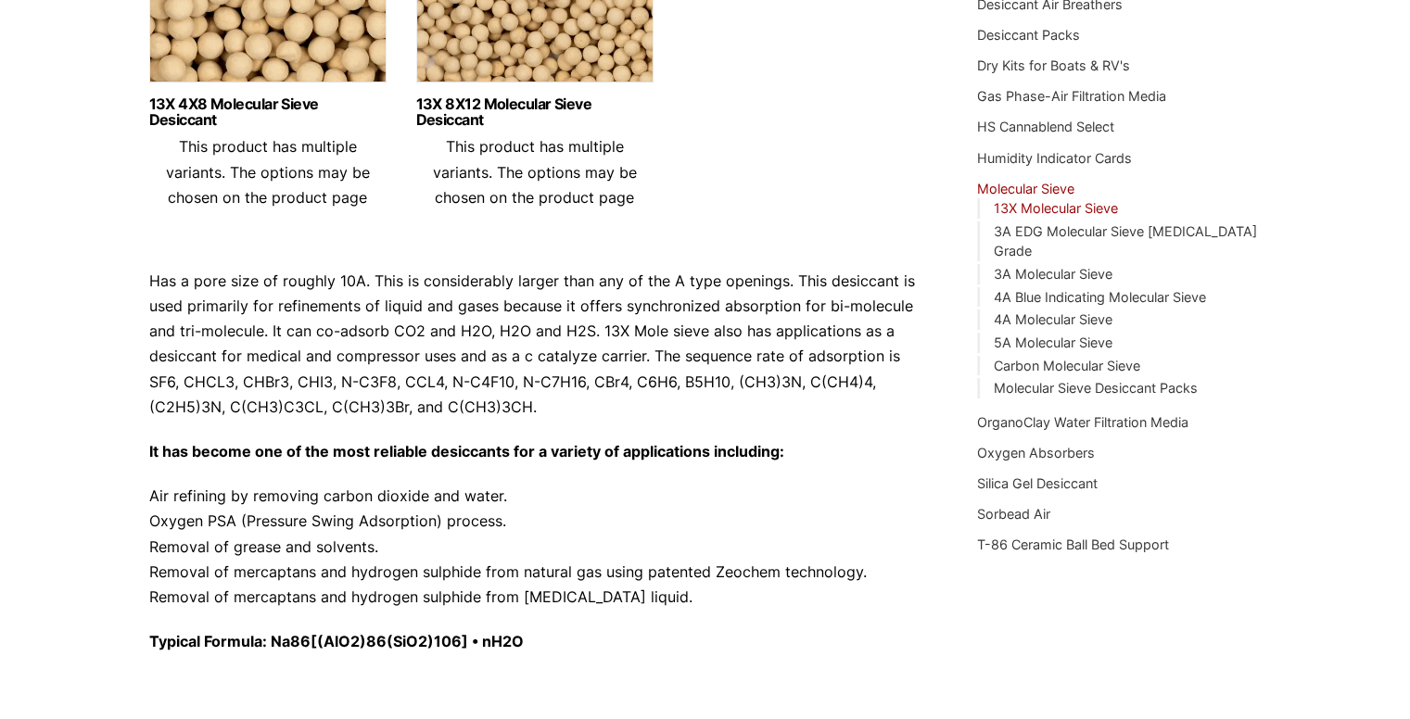
scroll to position [377, 0]
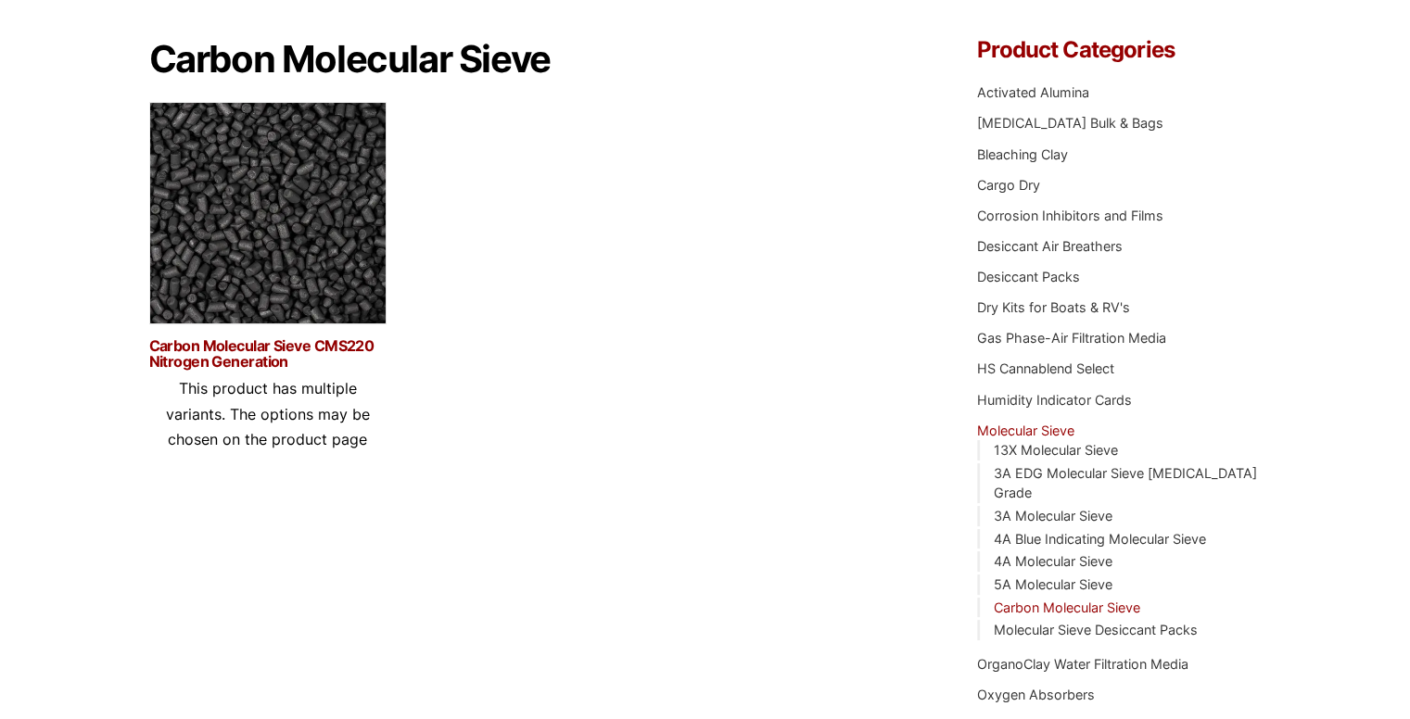
scroll to position [155, 0]
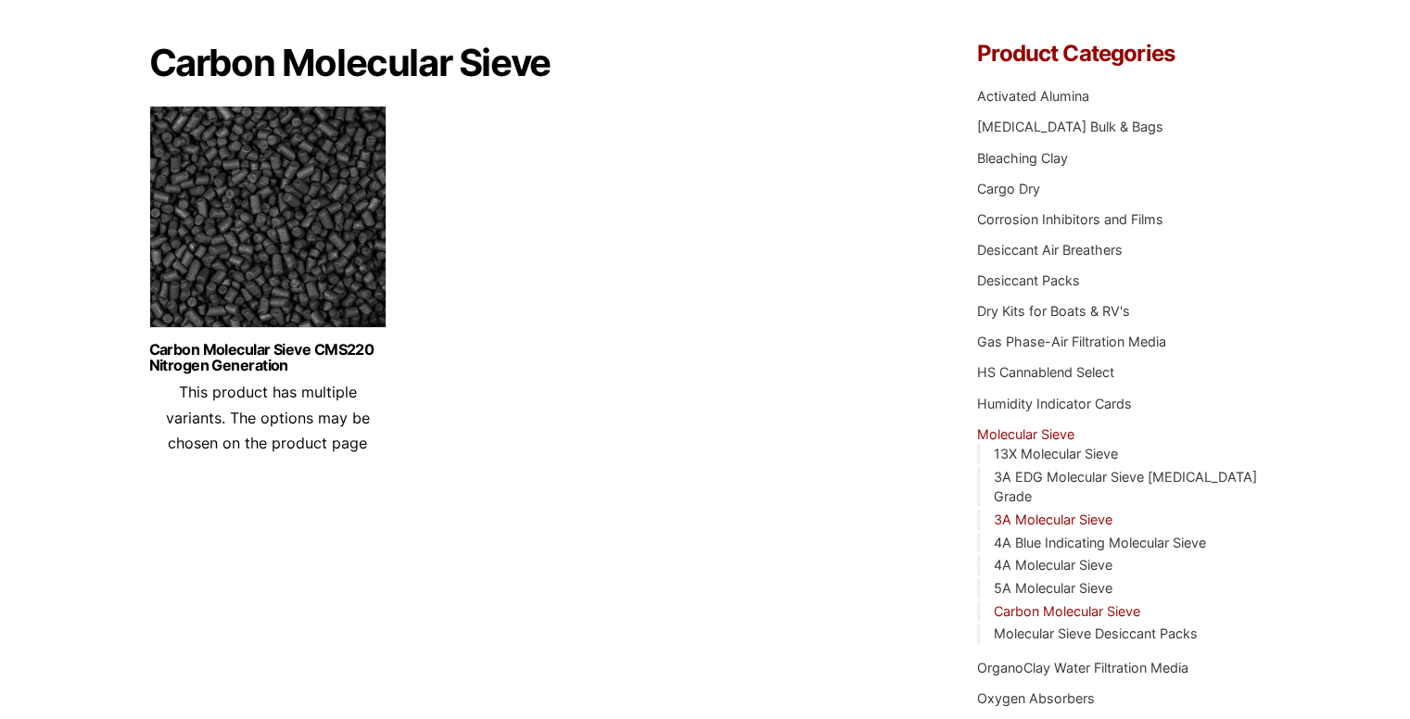
click at [1033, 512] on link "3A Molecular Sieve" at bounding box center [1052, 520] width 119 height 16
click at [1055, 480] on link "3A EDG Molecular Sieve [MEDICAL_DATA] Grade" at bounding box center [1124, 487] width 263 height 36
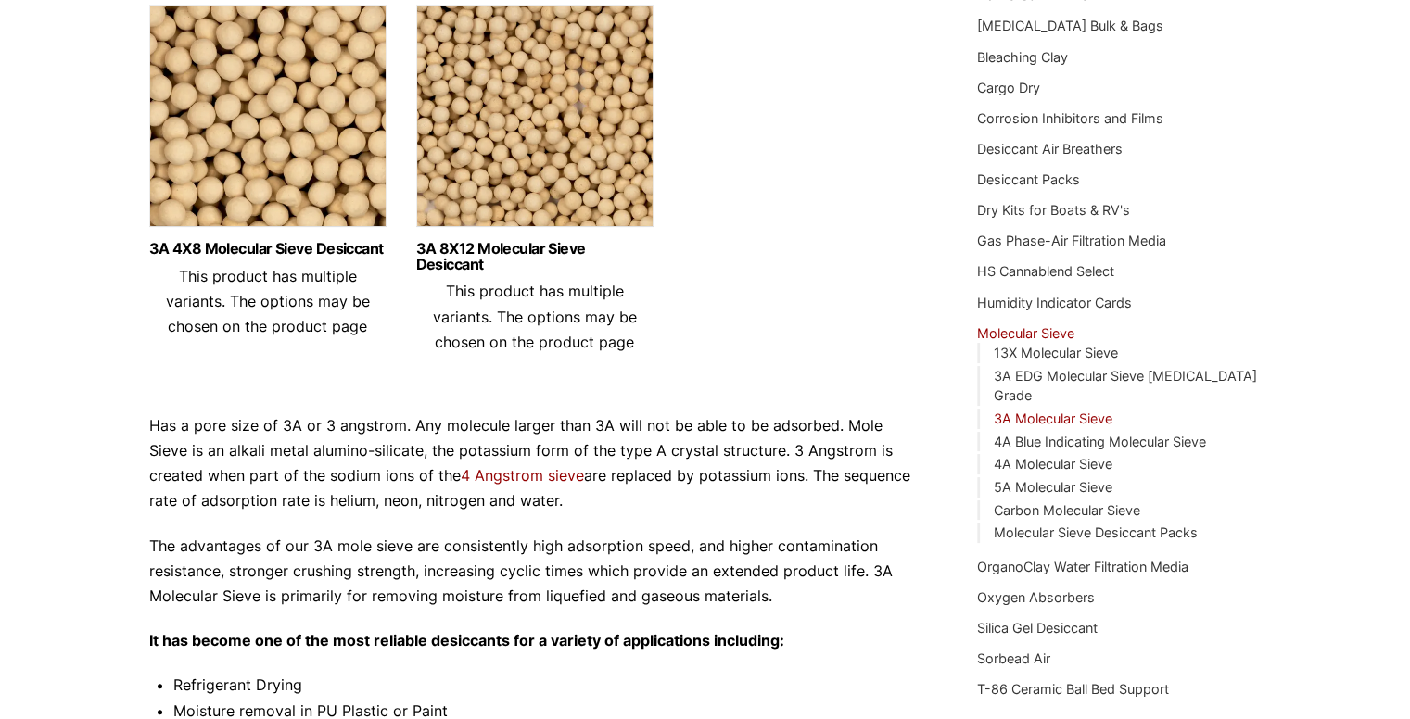
scroll to position [282, 0]
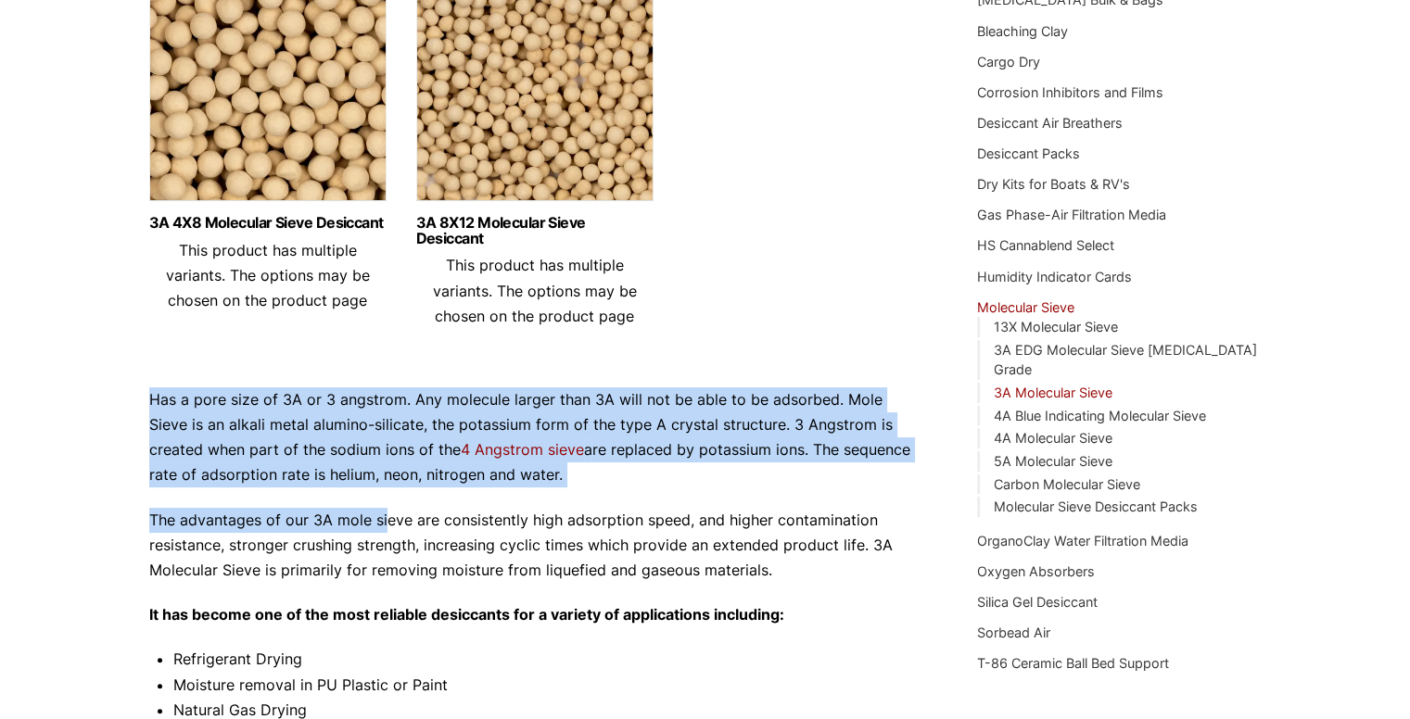
drag, startPoint x: 130, startPoint y: 385, endPoint x: 382, endPoint y: 493, distance: 274.5
click at [382, 493] on div "Our website has detected that you are using an outdated browser that will preve…" at bounding box center [705, 628] width 1410 height 1821
click at [519, 398] on p "Has a pore size of 3A or 3 angstrom. Any molecule larger than 3A will not be ab…" at bounding box center [535, 438] width 773 height 101
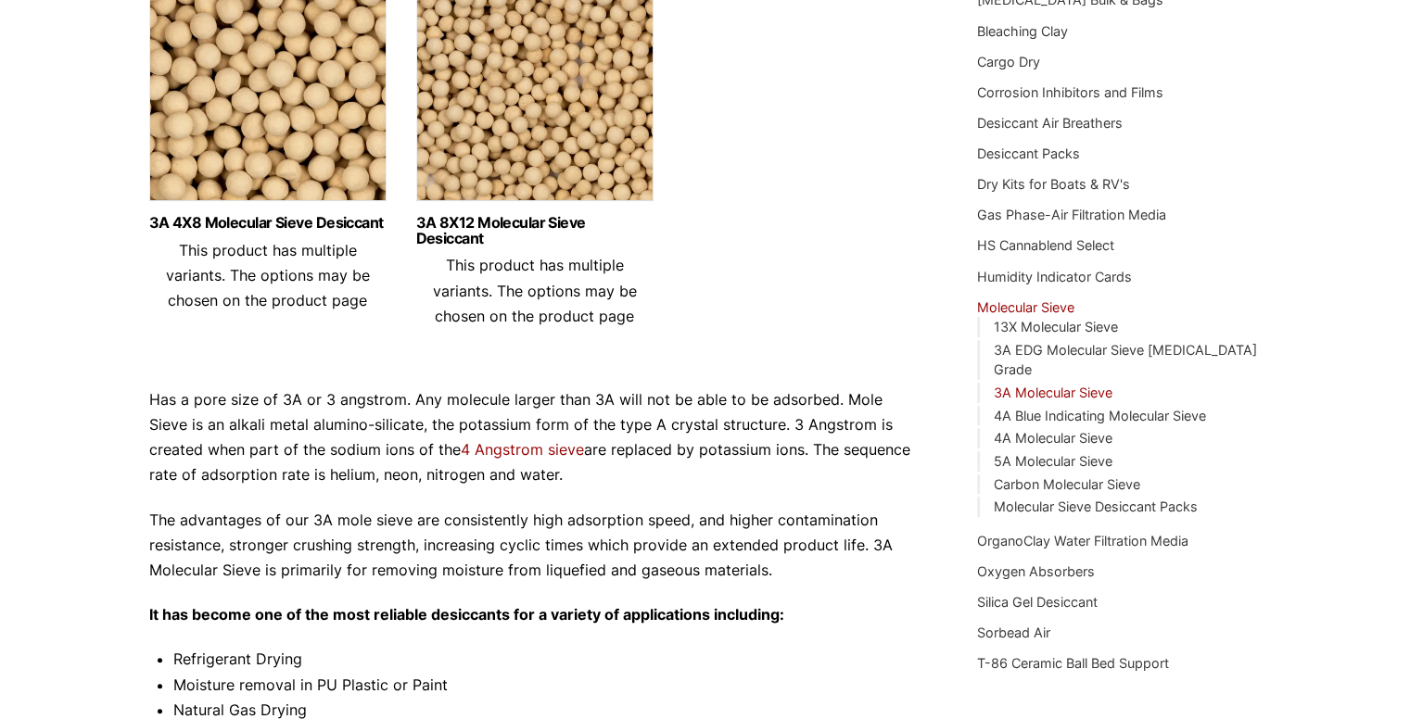
click at [537, 398] on p "Has a pore size of 3A or 3 angstrom. Any molecule larger than 3A will not be ab…" at bounding box center [535, 438] width 773 height 101
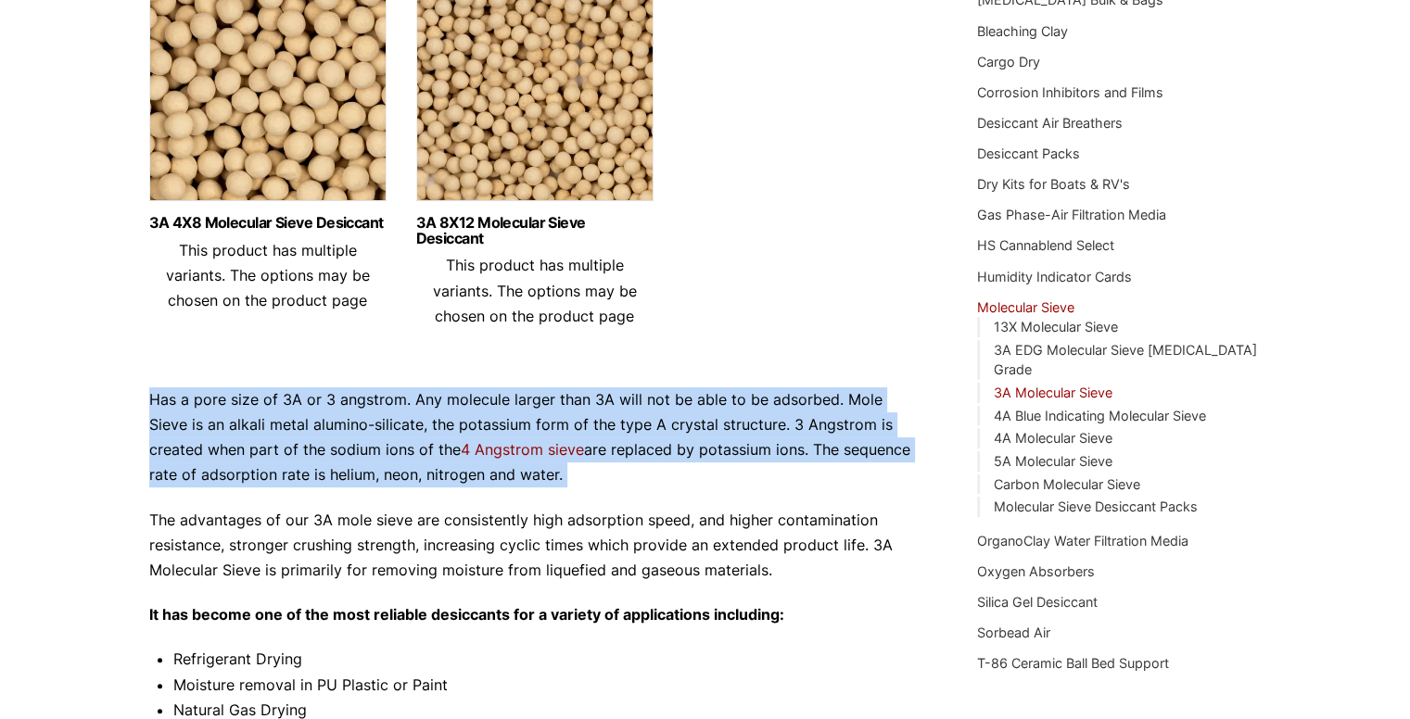
click at [537, 398] on p "Has a pore size of 3A or 3 angstrom. Any molecule larger than 3A will not be ab…" at bounding box center [535, 438] width 773 height 101
click at [601, 402] on p "Has a pore size of 3A or 3 angstrom. Any molecule larger than 3A will not be ab…" at bounding box center [535, 438] width 773 height 101
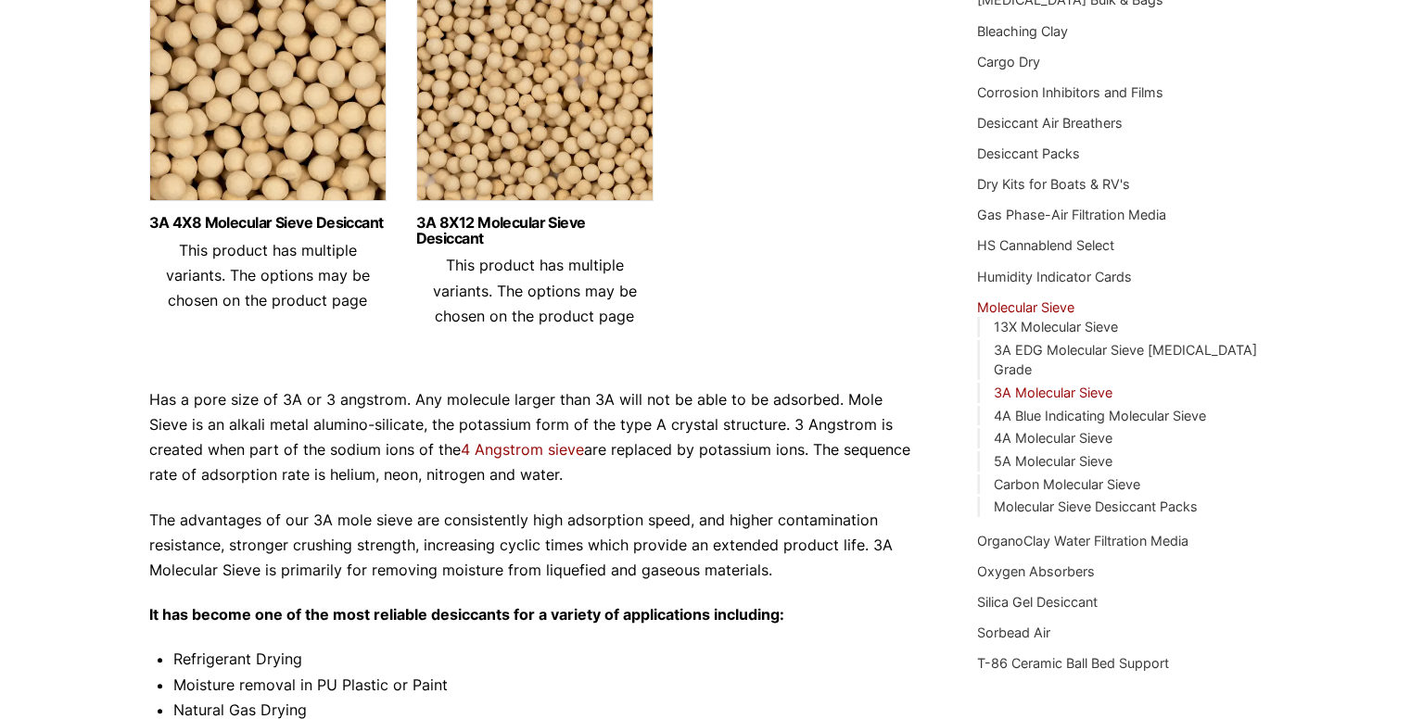
click at [211, 439] on p "Has a pore size of 3A or 3 angstrom. Any molecule larger than 3A will not be ab…" at bounding box center [535, 438] width 773 height 101
click at [182, 413] on p "Has a pore size of 3A or 3 angstrom. Any molecule larger than 3A will not be ab…" at bounding box center [535, 438] width 773 height 101
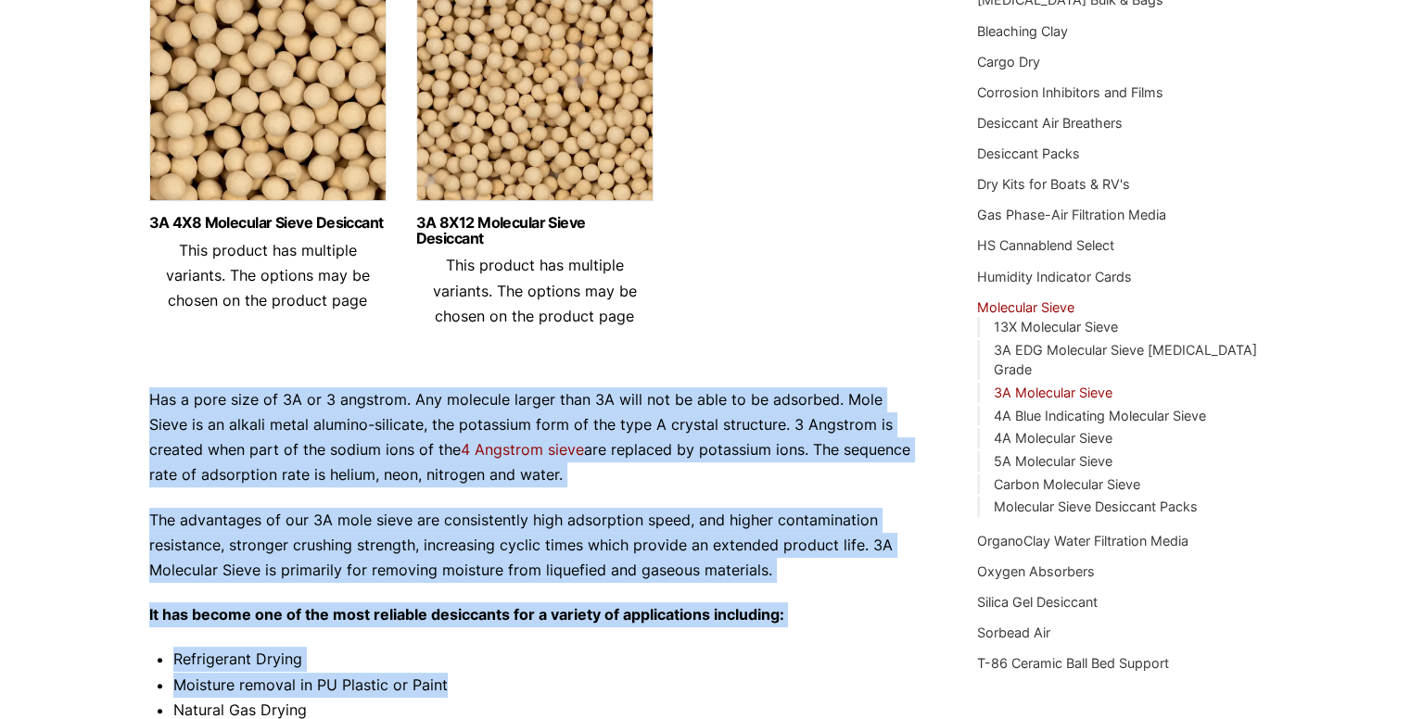
drag, startPoint x: 138, startPoint y: 401, endPoint x: 883, endPoint y: 673, distance: 792.8
click at [883, 673] on div "Our website has detected that you are using an outdated browser that will preve…" at bounding box center [705, 628] width 1410 height 1821
click at [777, 484] on p "Has a pore size of 3A or 3 angstrom. Any molecule larger than 3A will not be ab…" at bounding box center [535, 438] width 773 height 101
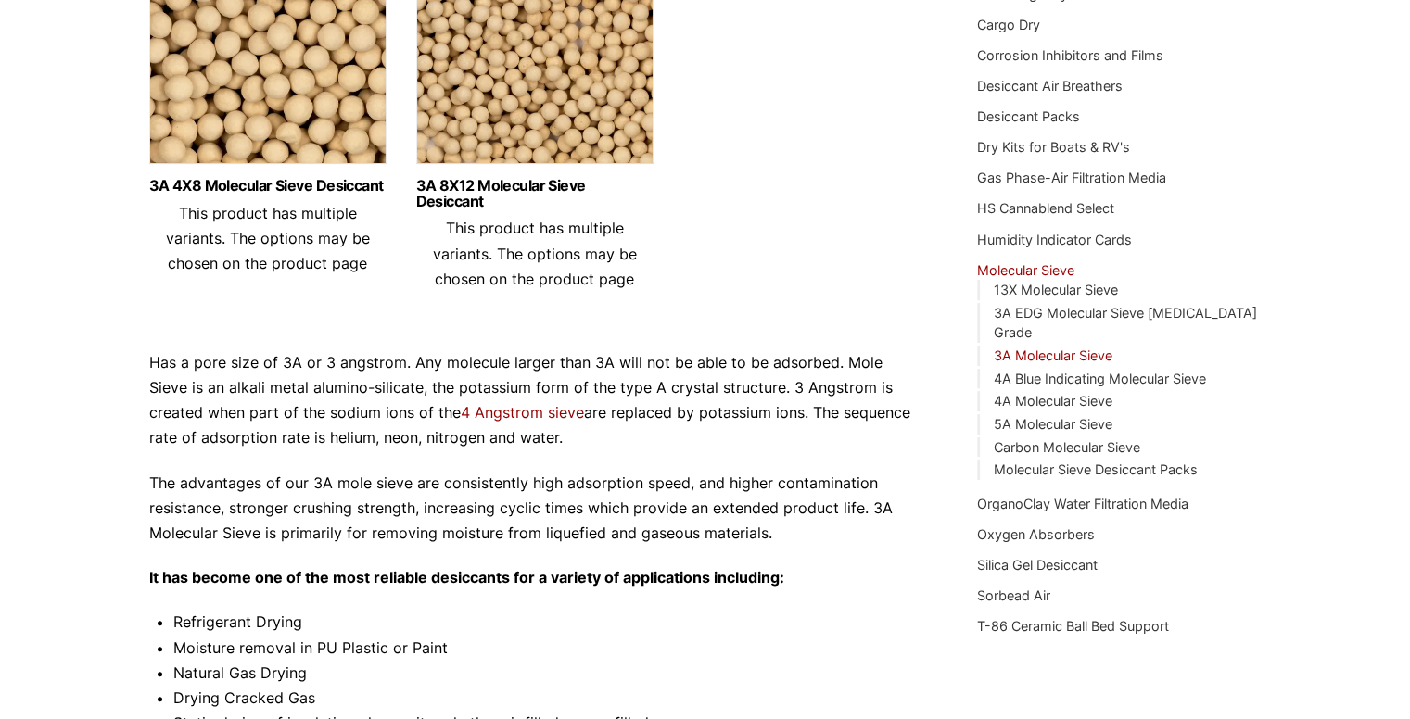
scroll to position [345, 0]
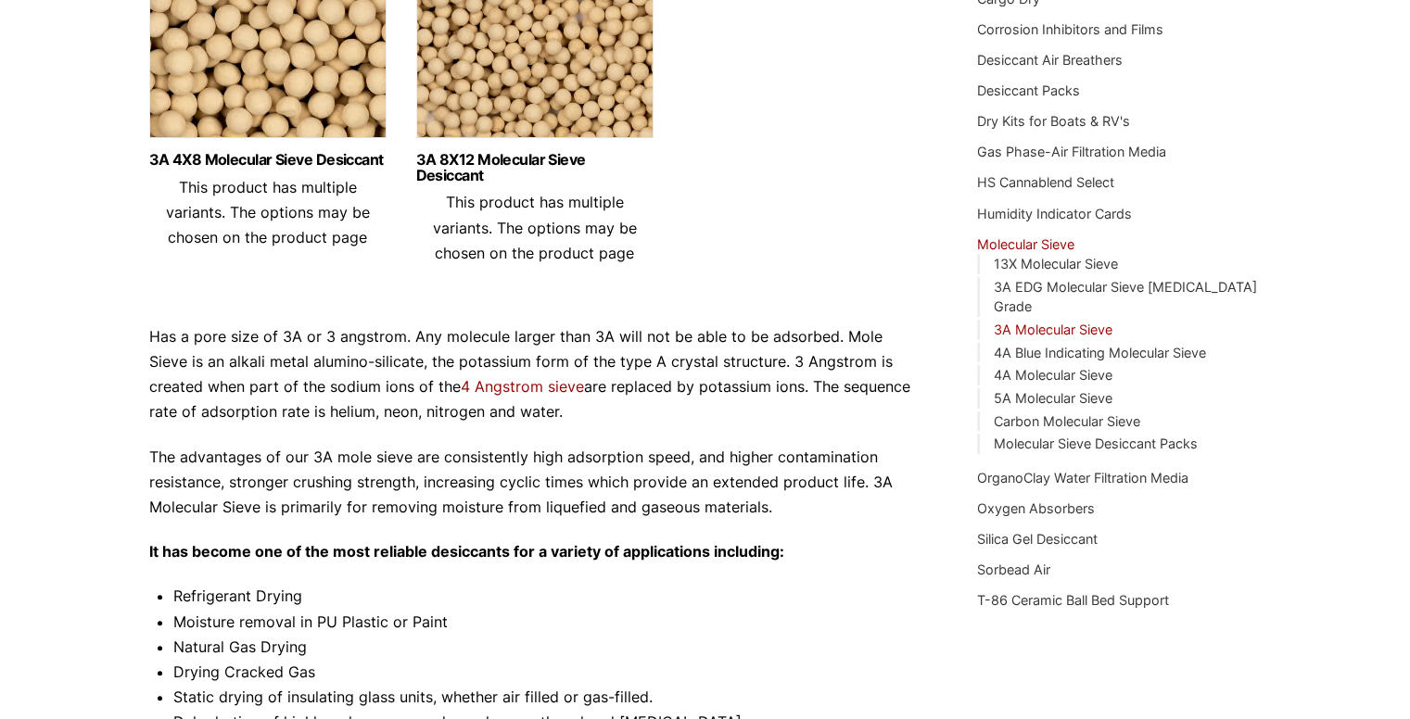
drag, startPoint x: 271, startPoint y: 410, endPoint x: 516, endPoint y: 407, distance: 245.7
click at [516, 407] on p "Has a pore size of 3A or 3 angstrom. Any molecule larger than 3A will not be ab…" at bounding box center [535, 375] width 773 height 101
click at [563, 456] on p "The advantages of our 3A mole sieve are consistently high adsorption speed, and…" at bounding box center [535, 483] width 773 height 76
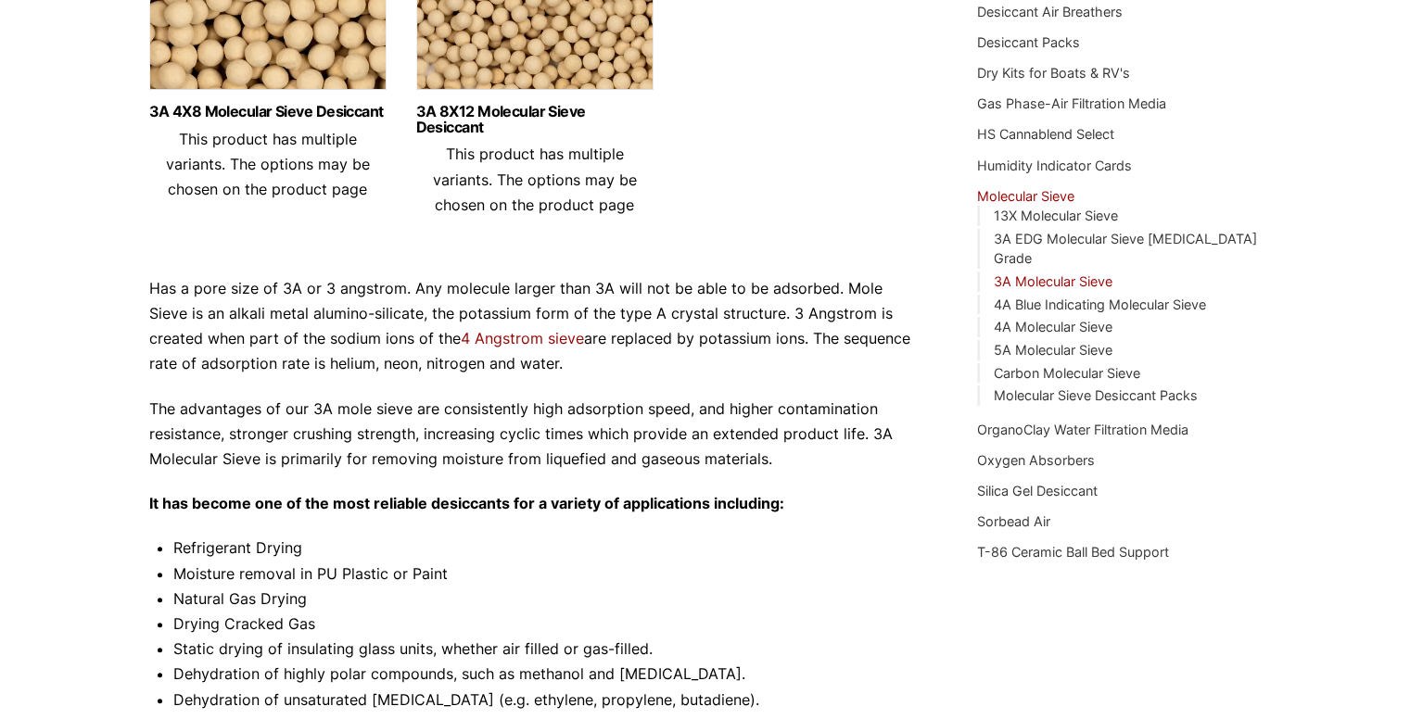
scroll to position [408, 0]
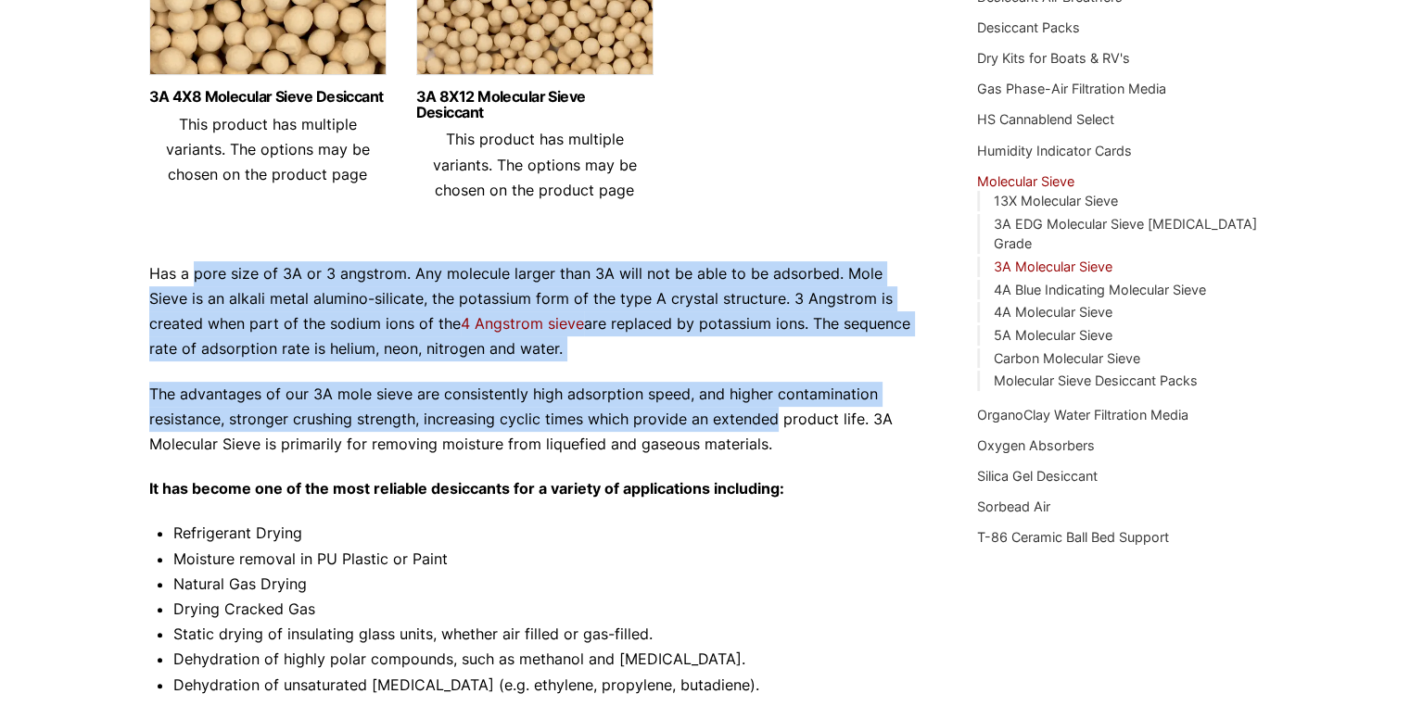
drag, startPoint x: 775, startPoint y: 427, endPoint x: 194, endPoint y: 264, distance: 603.8
click at [194, 264] on div "Has a pore size of 3A or 3 angstrom. Any molecule larger than 3A will not be ab…" at bounding box center [535, 603] width 773 height 685
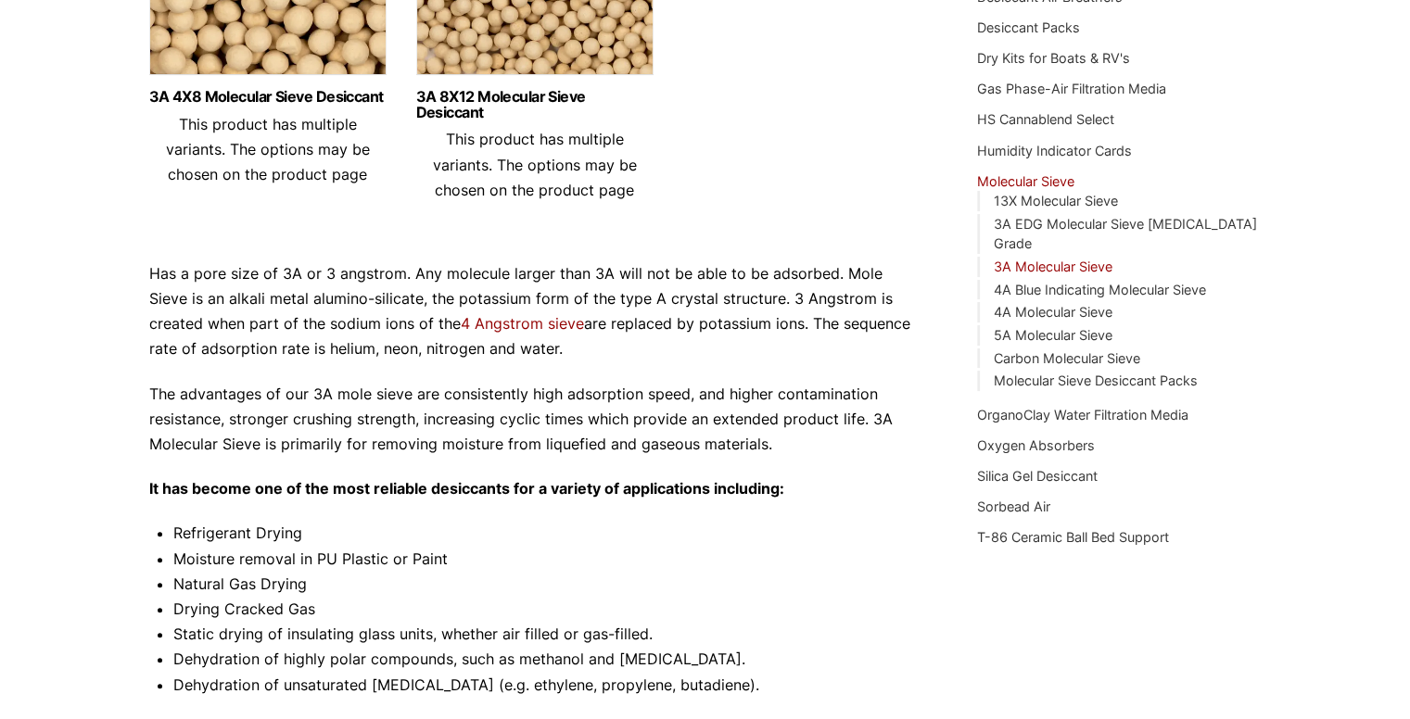
click at [702, 448] on p "The advantages of our 3A mole sieve are consistently high adsorption speed, and…" at bounding box center [535, 420] width 773 height 76
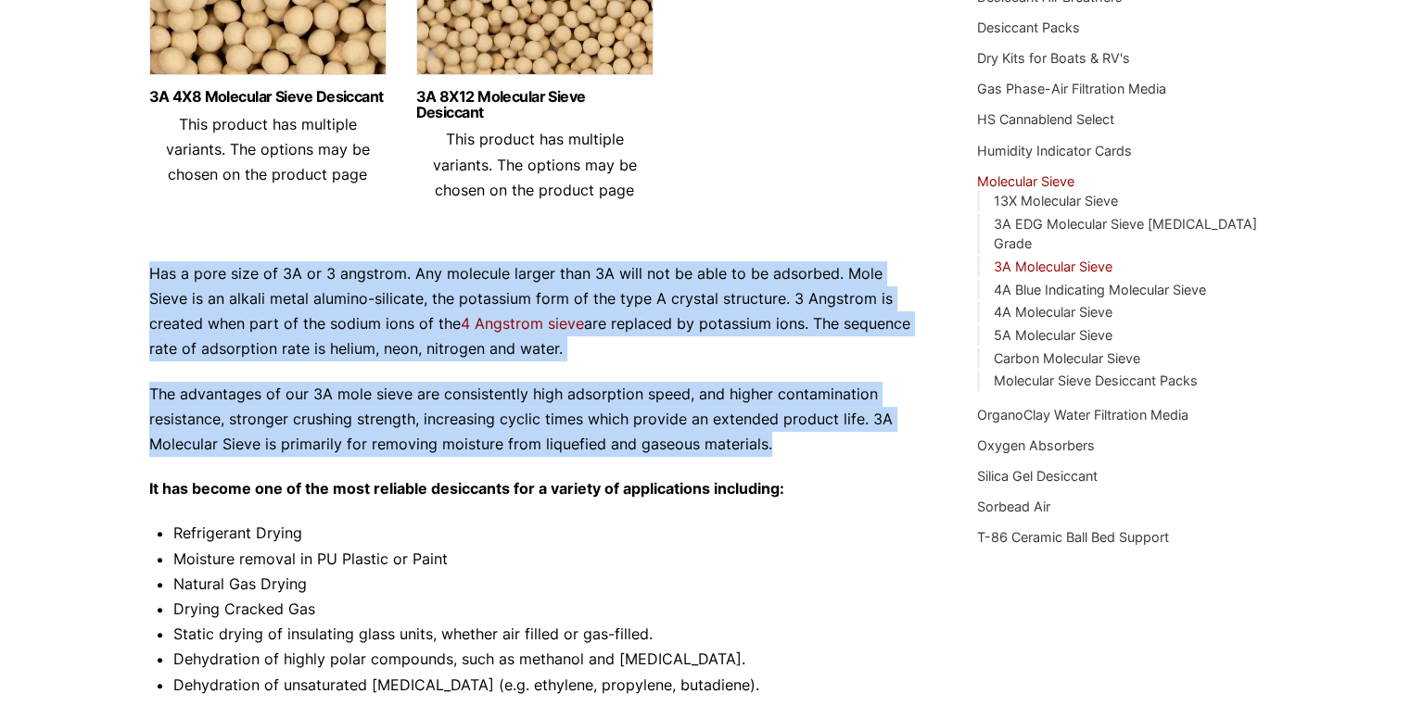
drag, startPoint x: 794, startPoint y: 448, endPoint x: 93, endPoint y: 282, distance: 720.3
click at [93, 282] on div "Our website has detected that you are using an outdated browser that will preve…" at bounding box center [705, 502] width 1410 height 1821
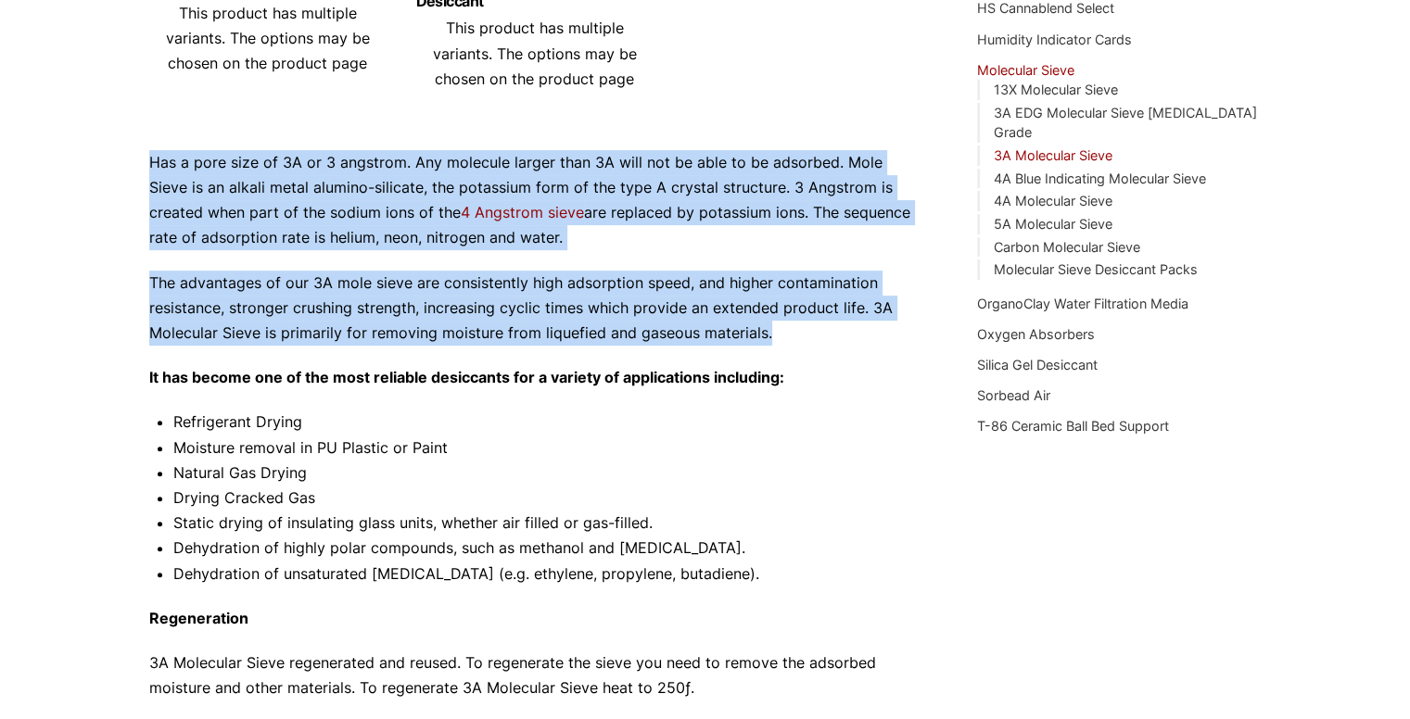
scroll to position [519, 0]
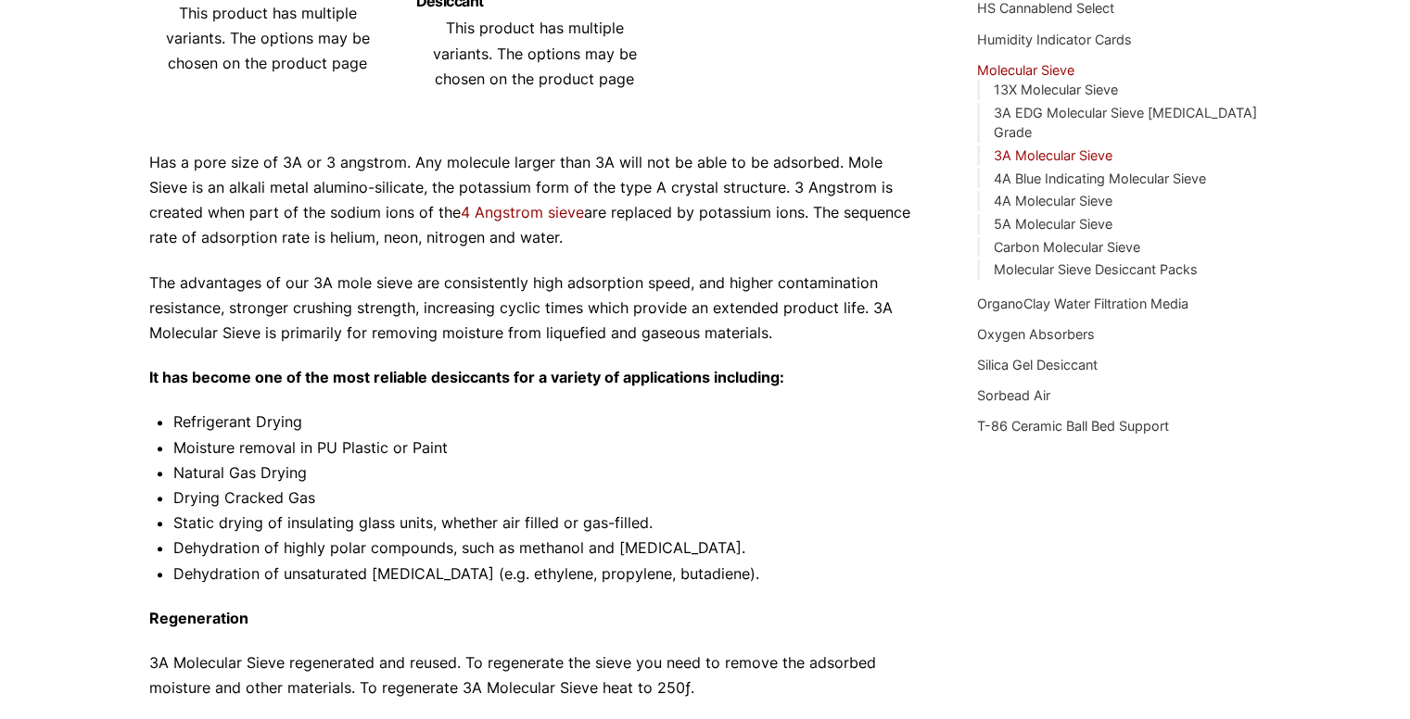
click at [122, 390] on div "Our website has detected that you are using an outdated browser that will preve…" at bounding box center [705, 391] width 1410 height 1821
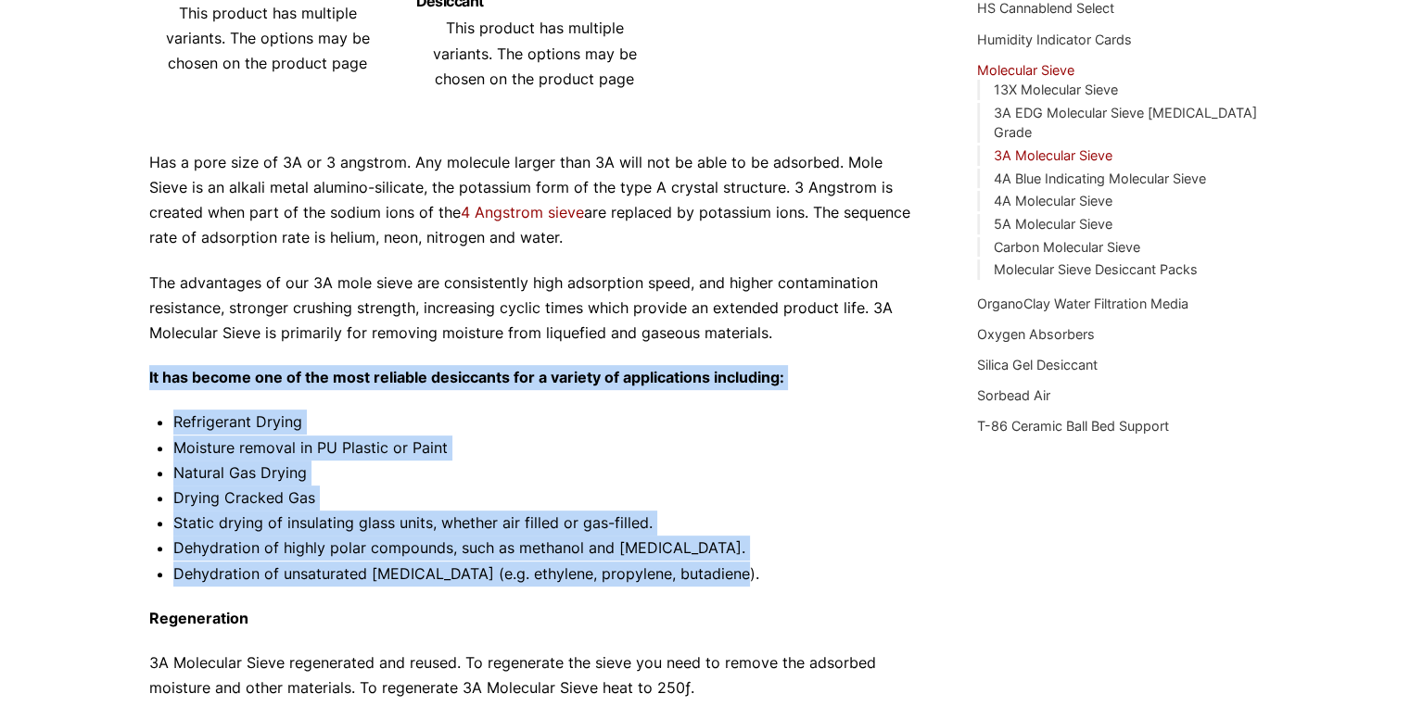
drag, startPoint x: 134, startPoint y: 376, endPoint x: 733, endPoint y: 566, distance: 629.3
click at [733, 566] on div "Our website has detected that you are using an outdated browser that will preve…" at bounding box center [705, 391] width 1410 height 1821
click at [572, 439] on li "Moisture removal in PU Plastic or Paint" at bounding box center [547, 448] width 749 height 25
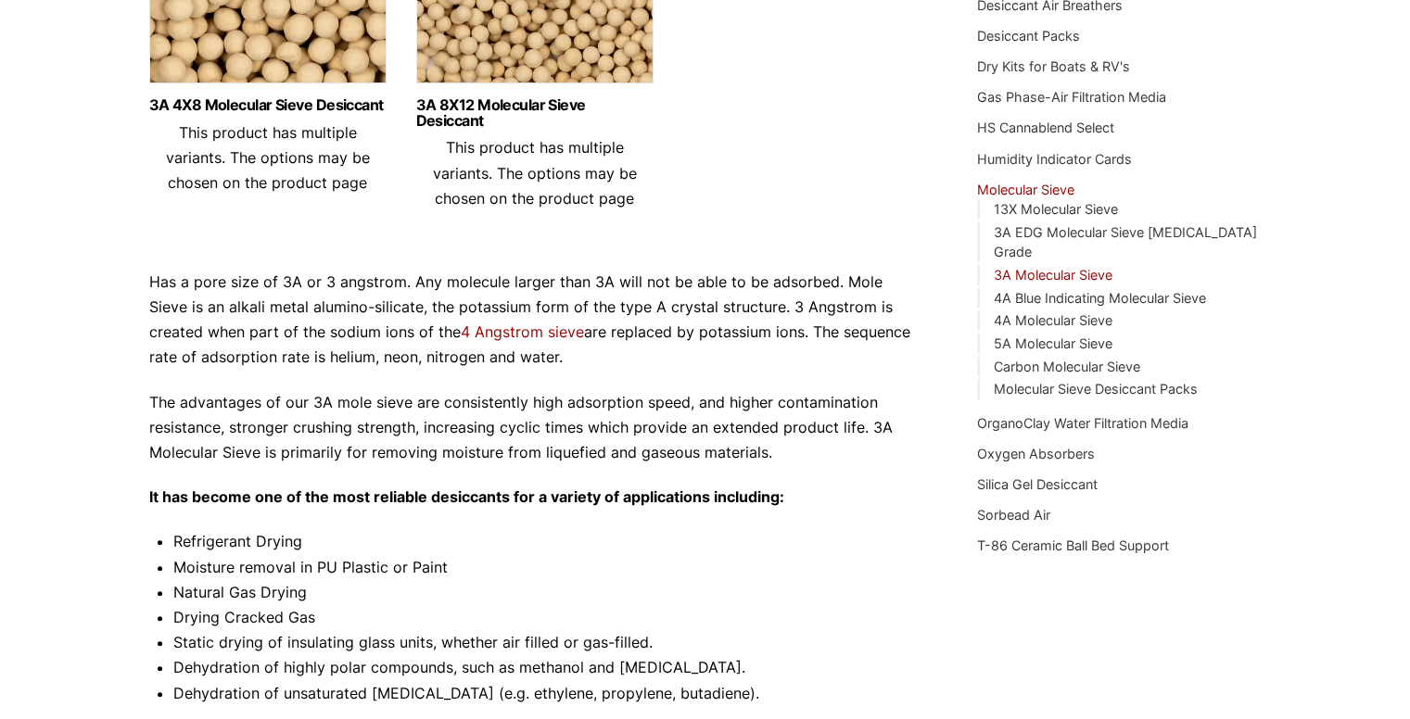
scroll to position [397, 0]
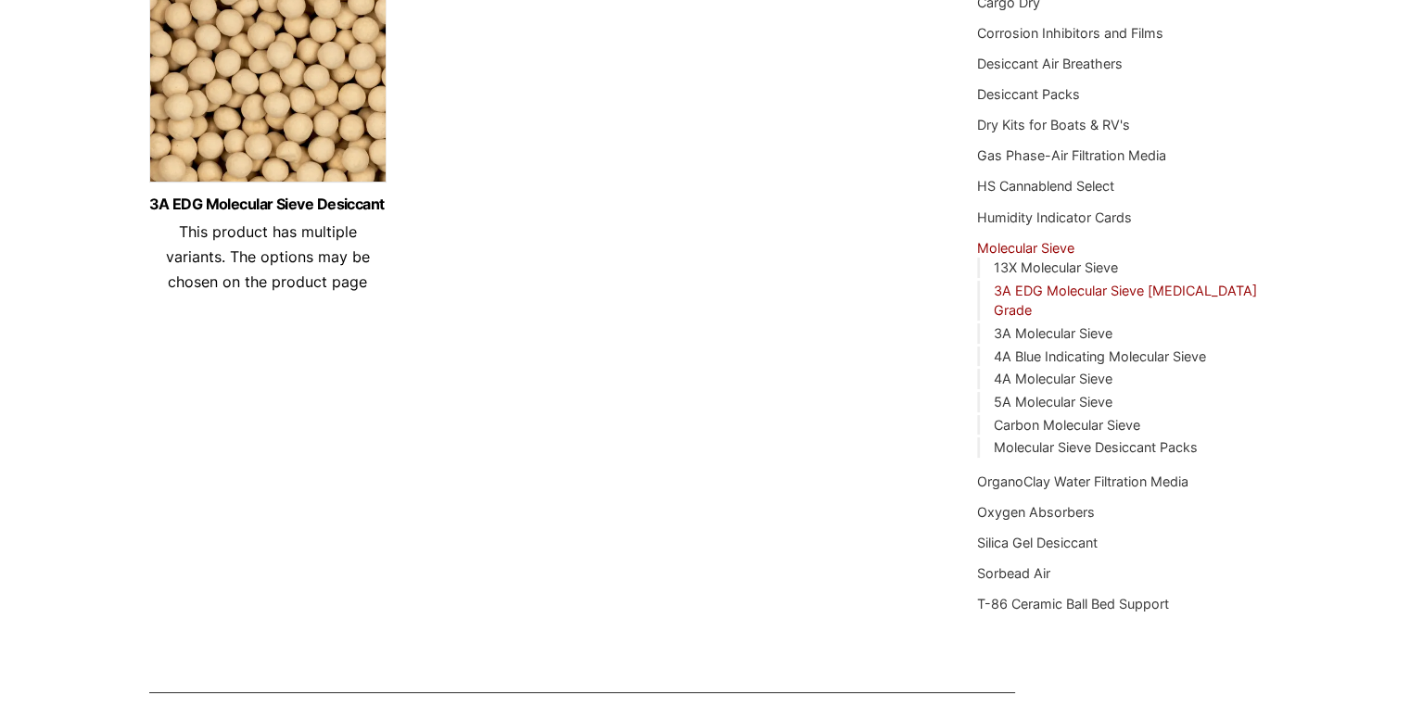
scroll to position [337, 0]
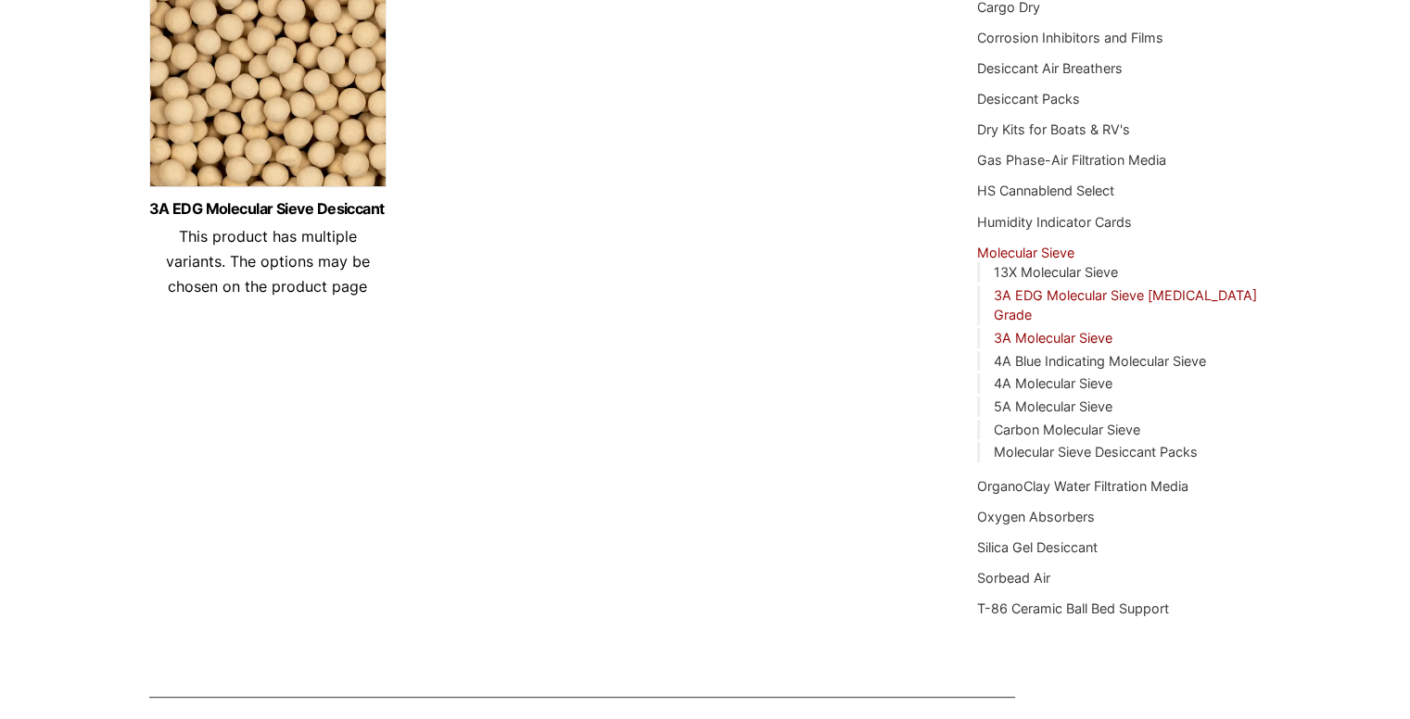
click at [1026, 330] on link "3A Molecular Sieve" at bounding box center [1052, 338] width 119 height 16
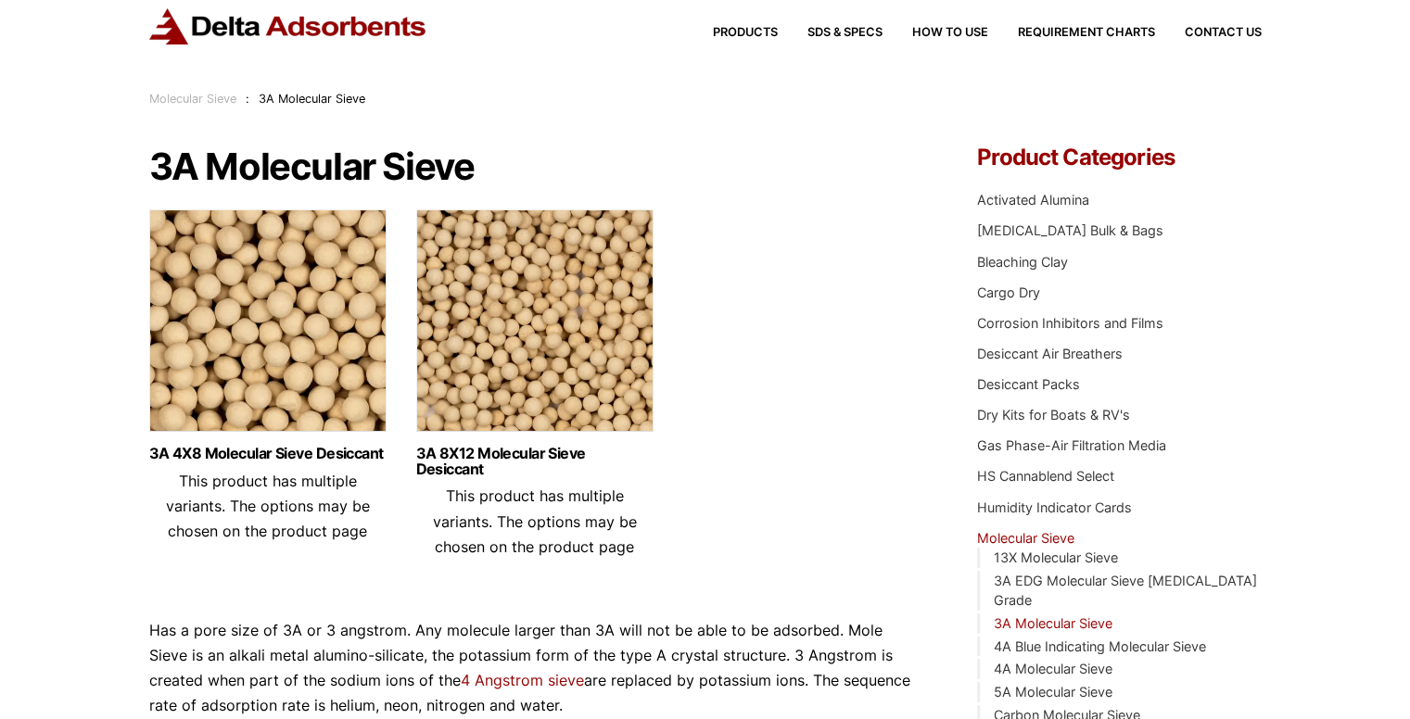
scroll to position [110, 0]
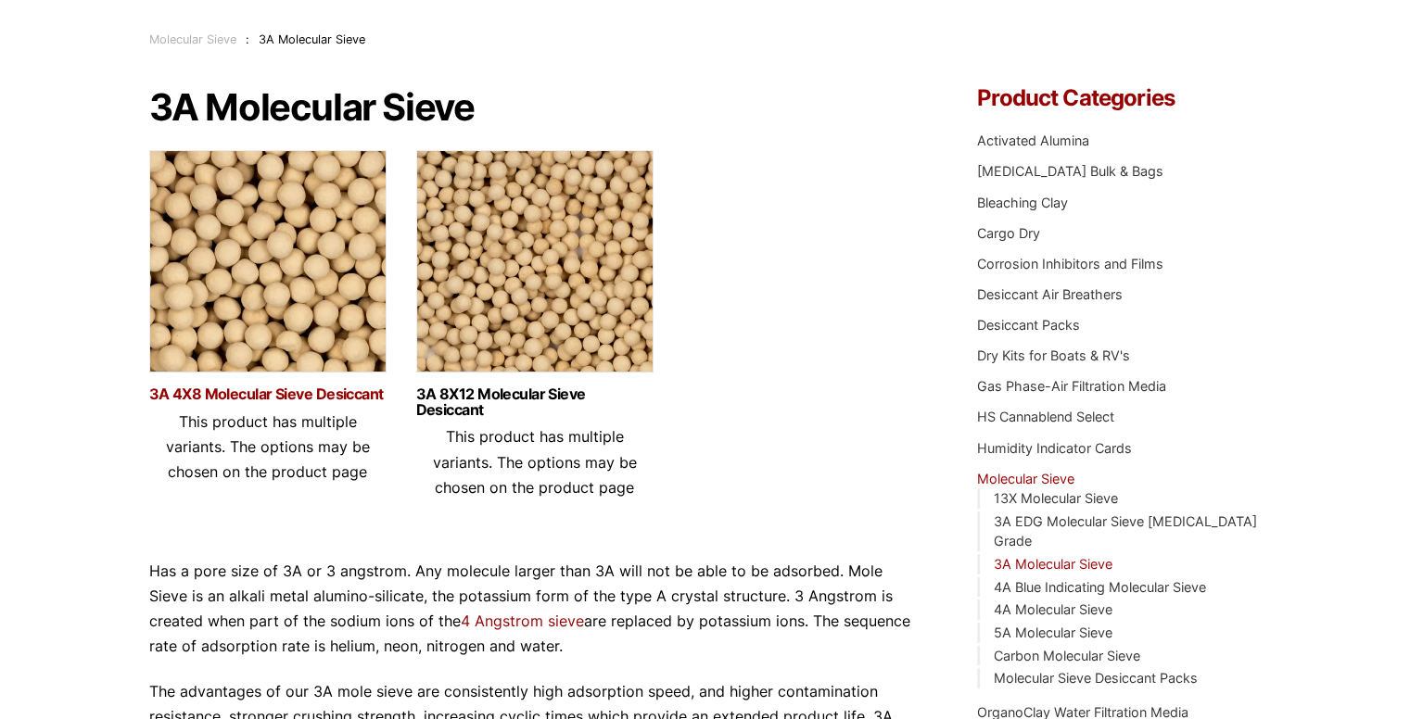
click at [271, 390] on link "3A 4X8 Molecular Sieve Desiccant" at bounding box center [267, 395] width 237 height 16
click at [550, 347] on img at bounding box center [534, 266] width 237 height 232
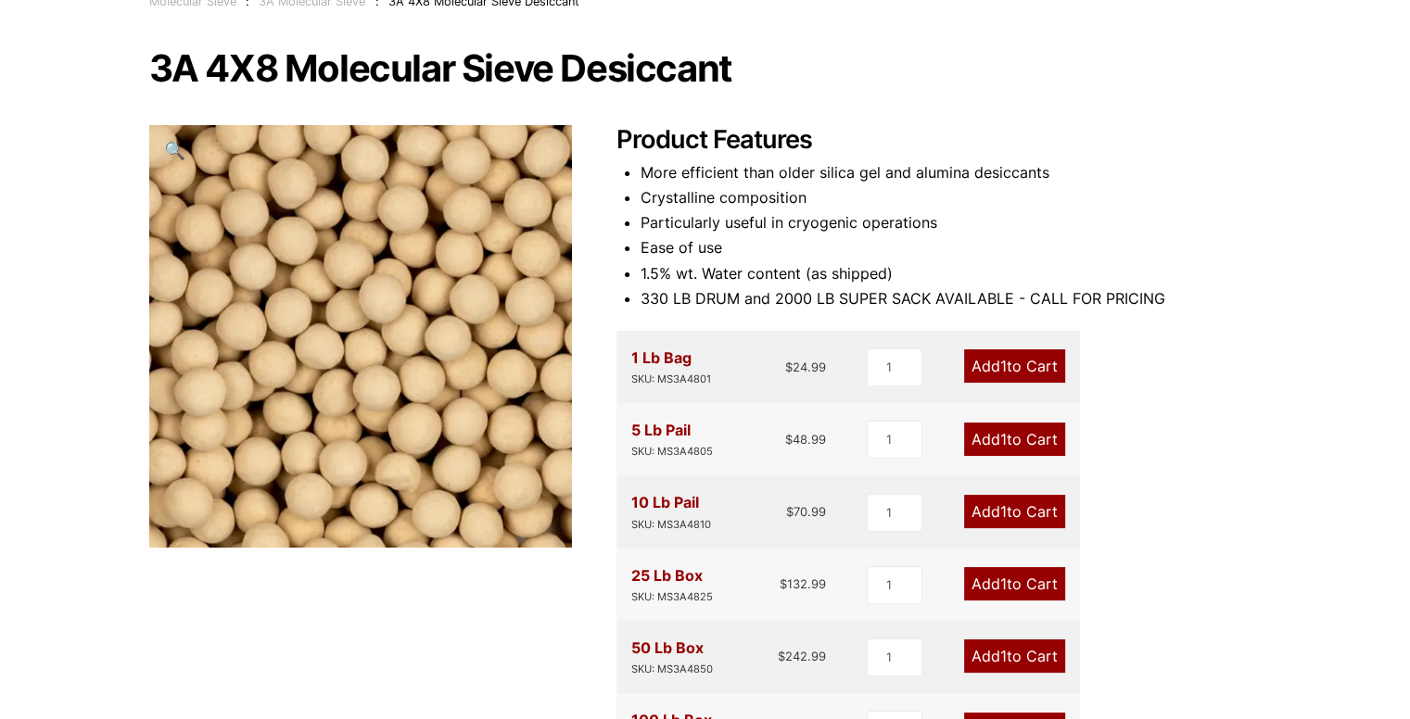
scroll to position [204, 0]
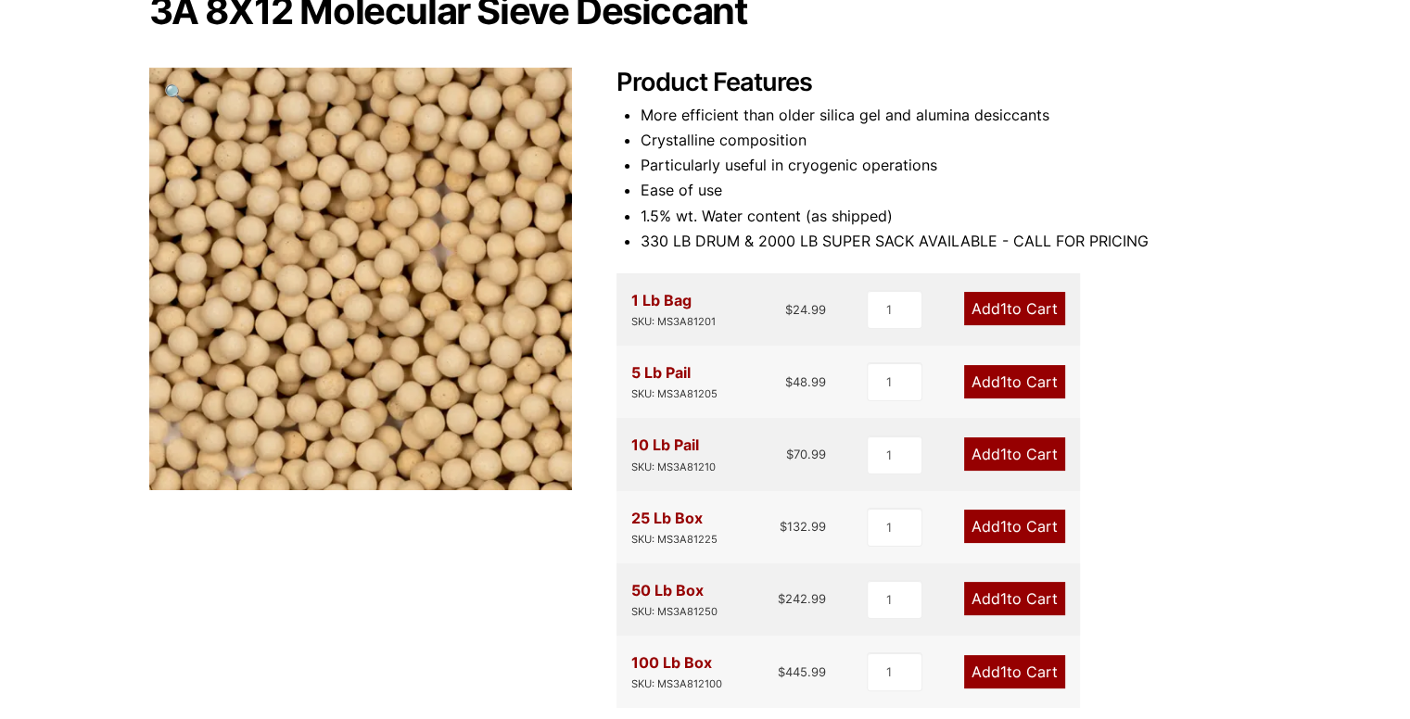
scroll to position [200, 0]
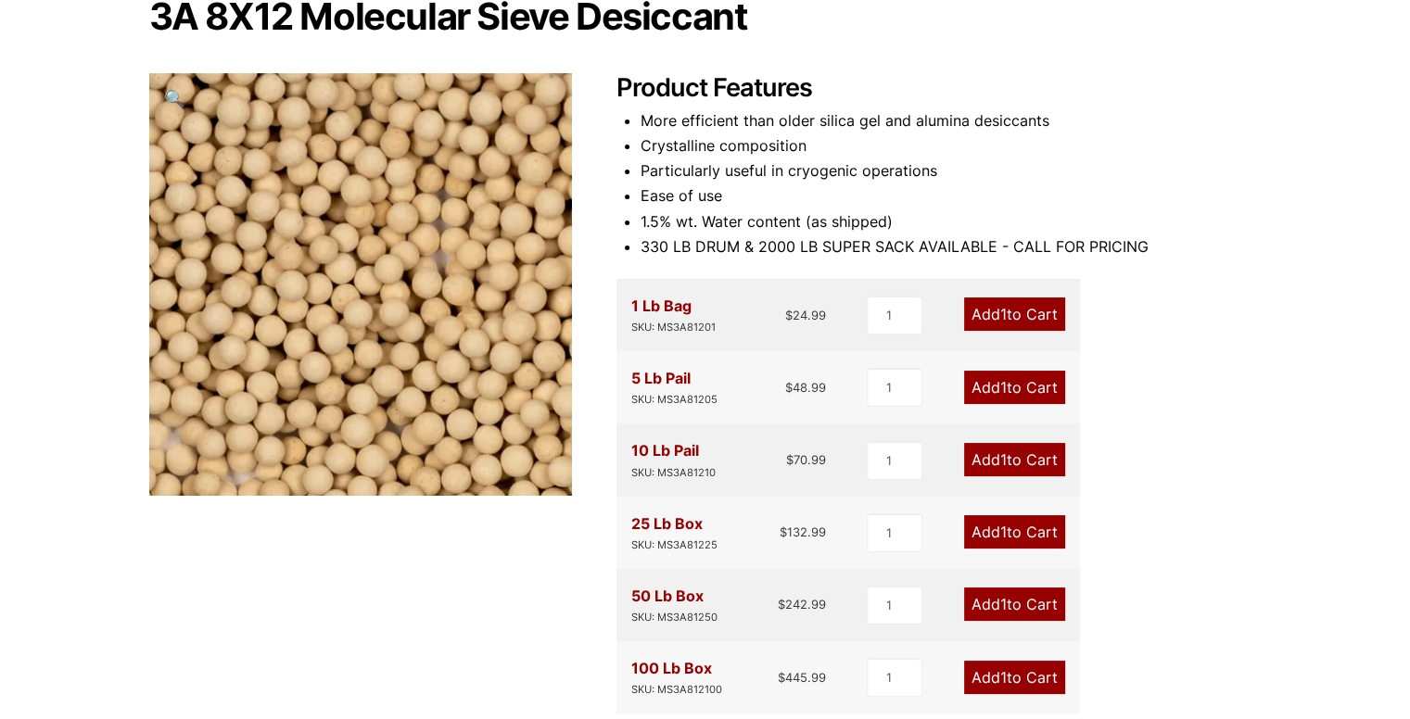
click at [1017, 315] on link "Add 1 to Cart" at bounding box center [1014, 314] width 101 height 33
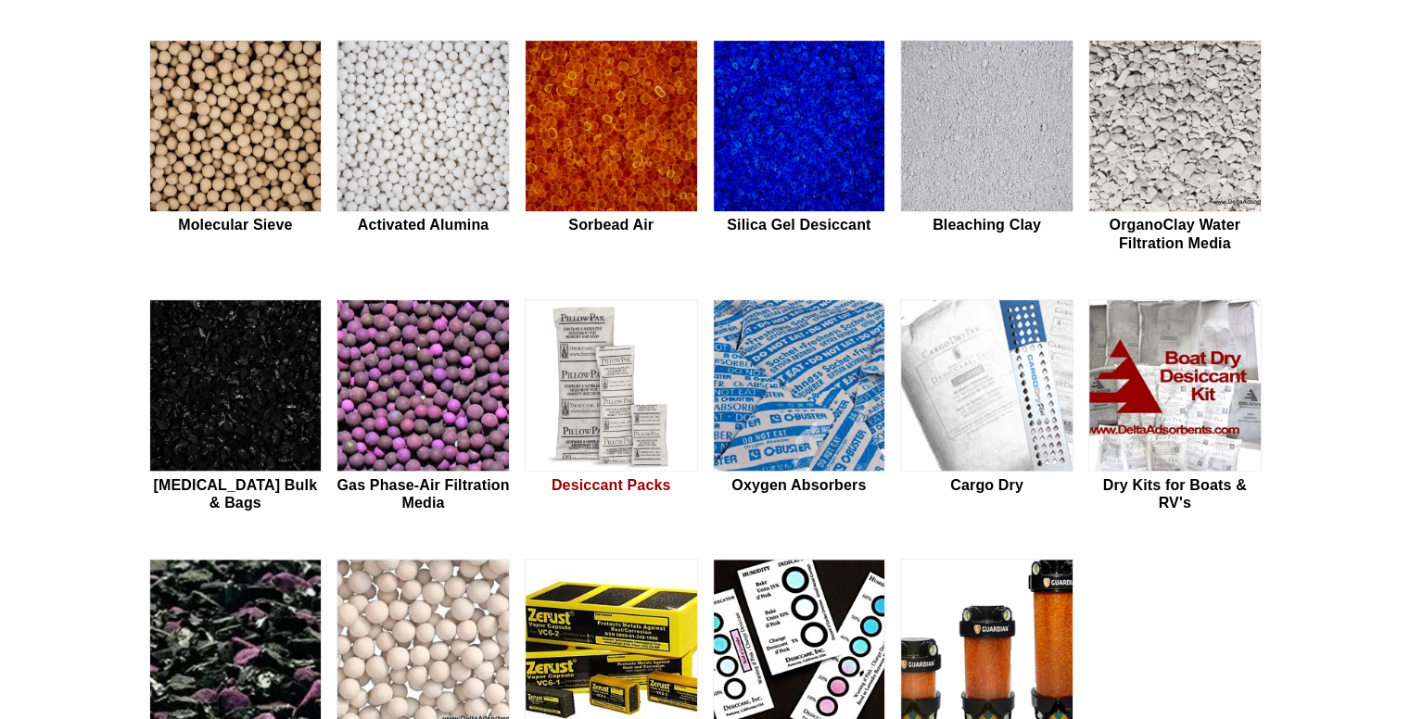
scroll to position [601, 0]
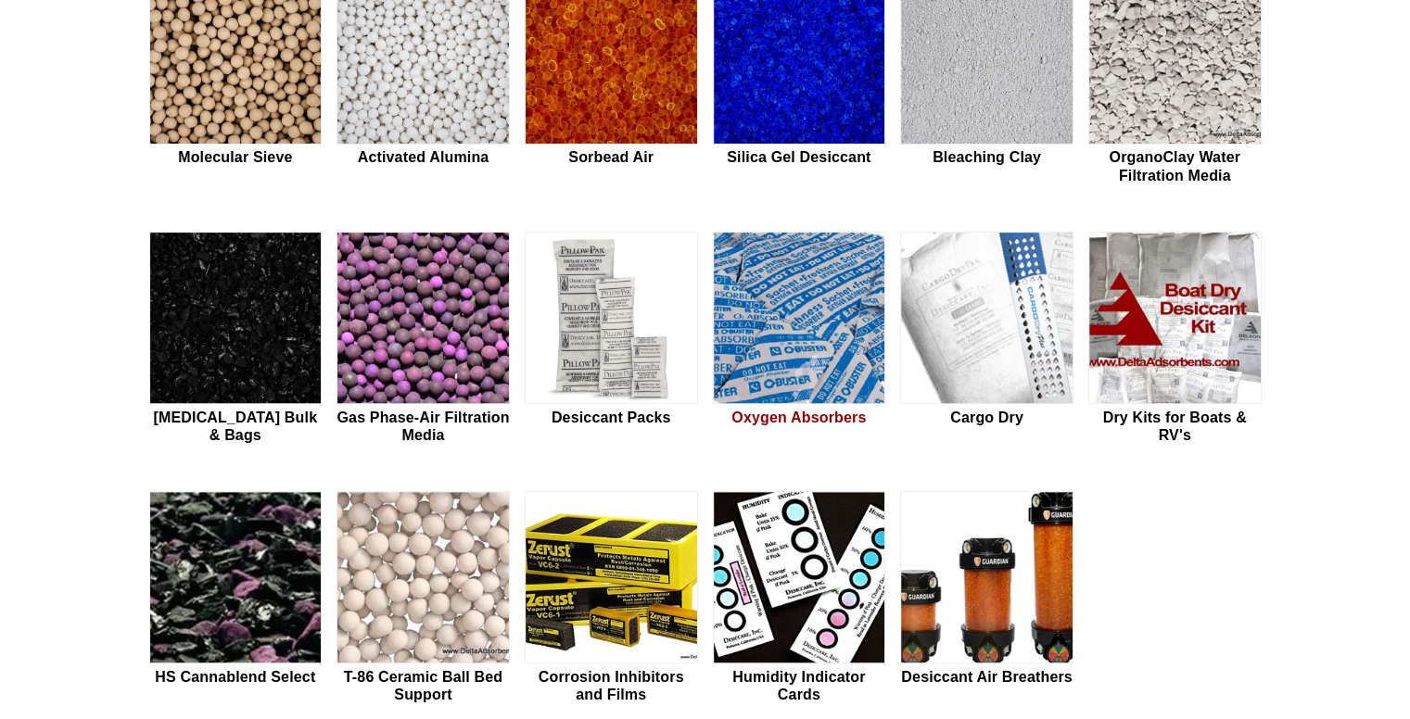
click at [774, 418] on h2 "Oxygen Absorbers" at bounding box center [799, 418] width 173 height 18
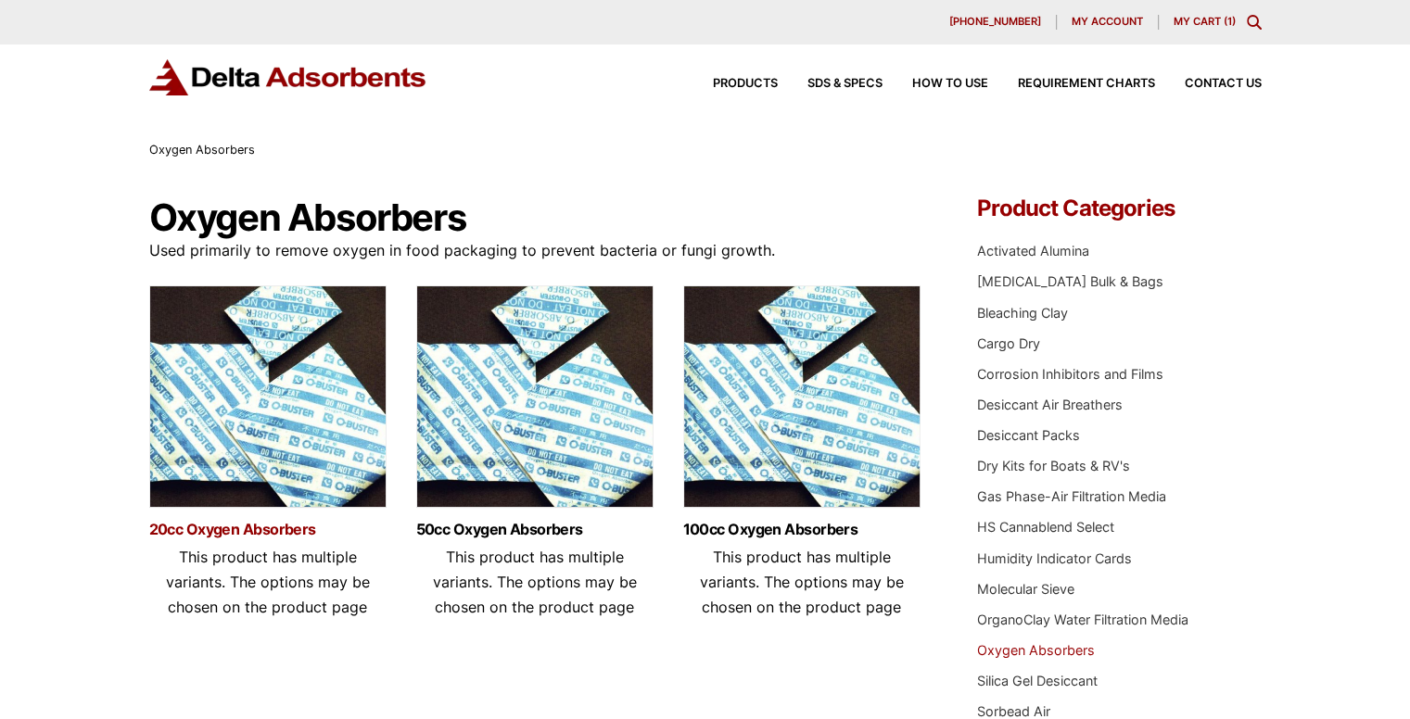
scroll to position [57, 0]
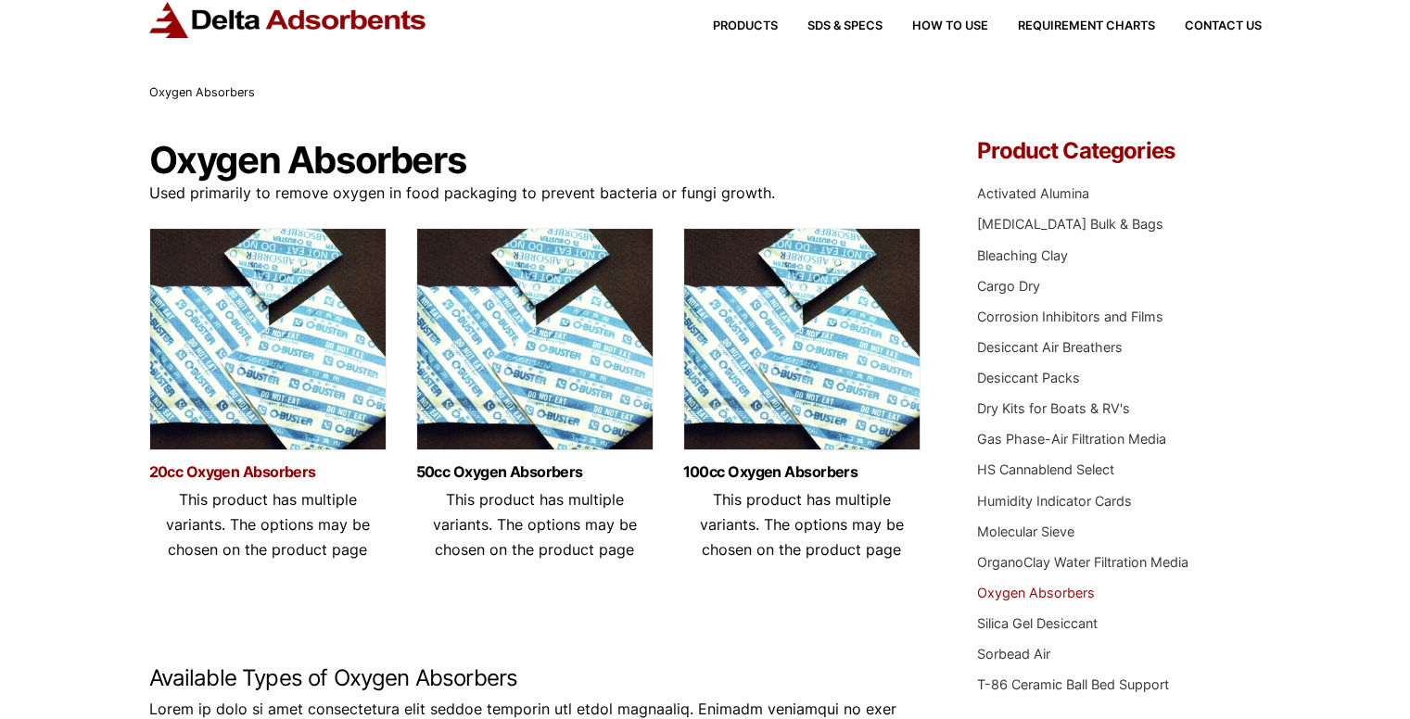
click at [267, 477] on link "20cc Oxygen Absorbers" at bounding box center [267, 473] width 237 height 16
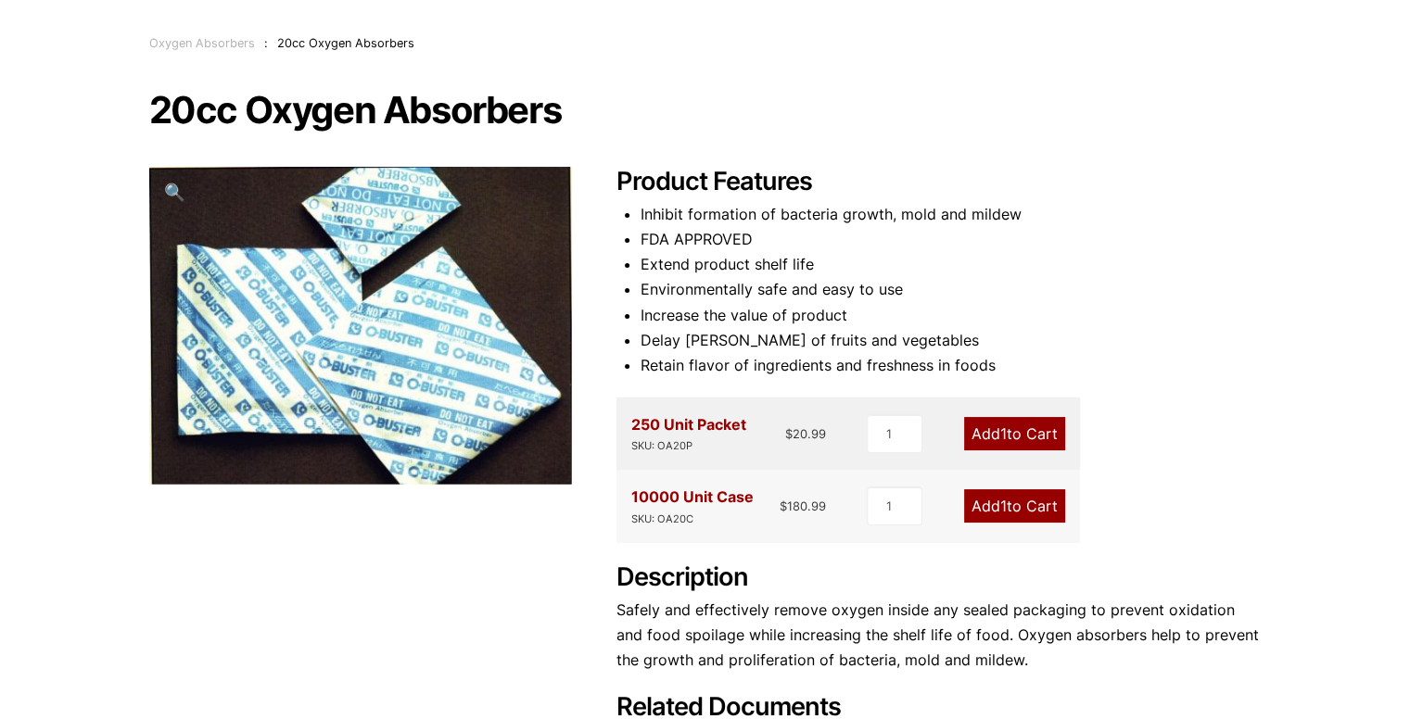
scroll to position [108, 0]
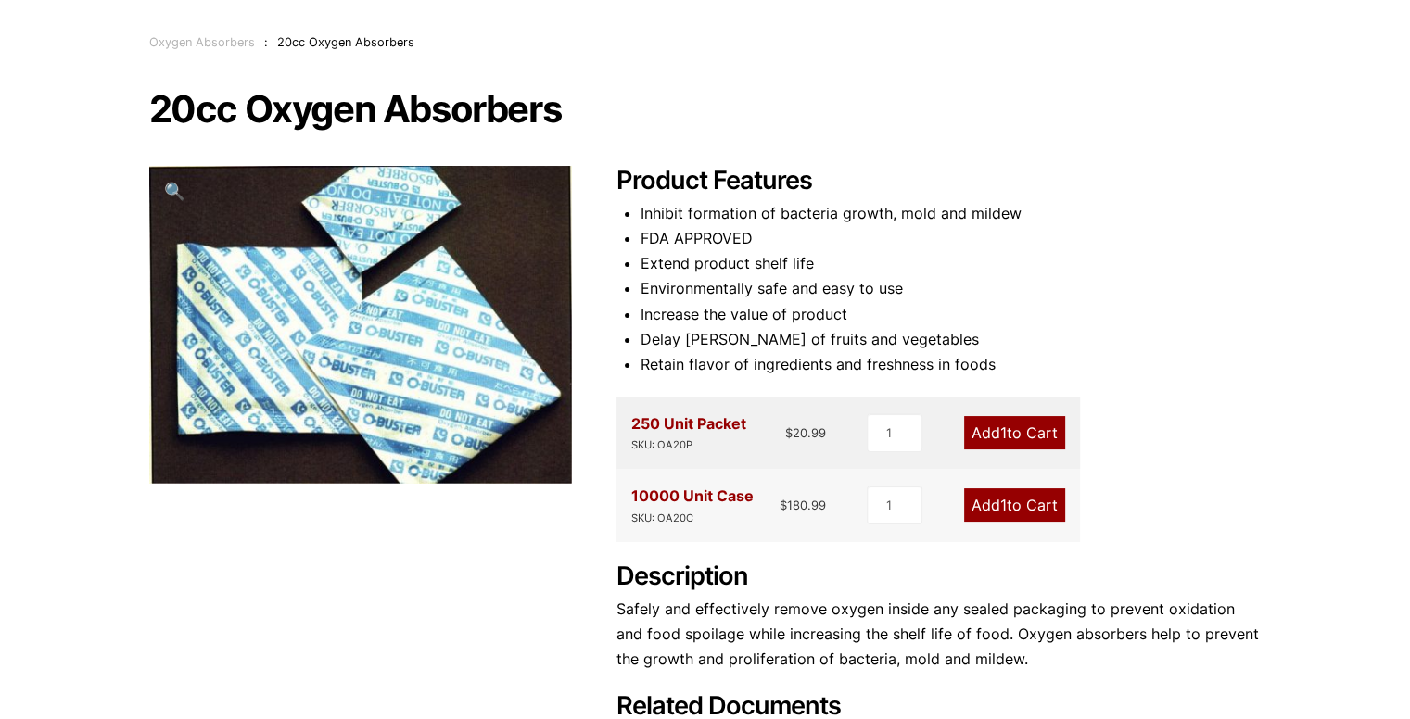
click at [745, 284] on li "Environmentally safe and easy to use" at bounding box center [951, 288] width 621 height 25
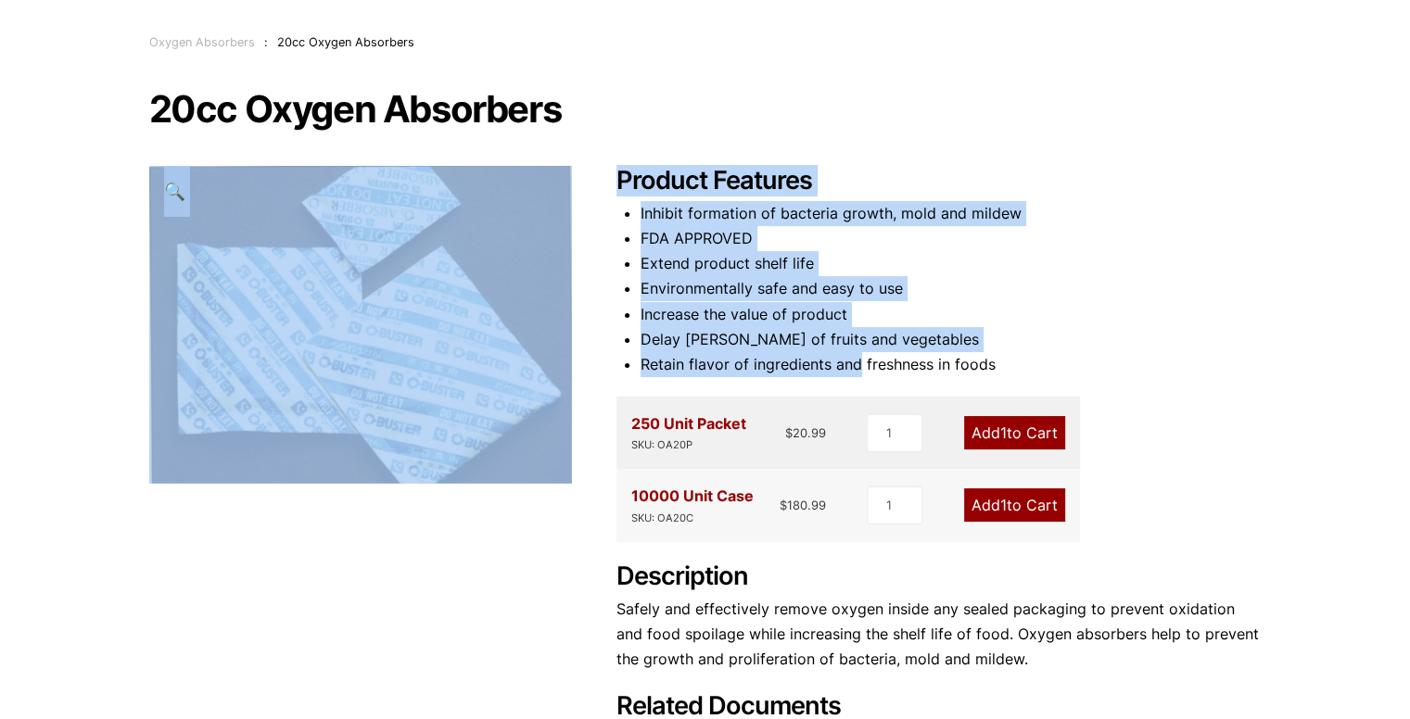
drag, startPoint x: 855, startPoint y: 154, endPoint x: 858, endPoint y: 352, distance: 198.4
click at [858, 352] on div "20cc Oxygen Absorbers 🔍 Product Features Inhibit formation of bacteria growth, …" at bounding box center [705, 421] width 1113 height 663
click at [921, 279] on li "Environmentally safe and easy to use" at bounding box center [951, 288] width 621 height 25
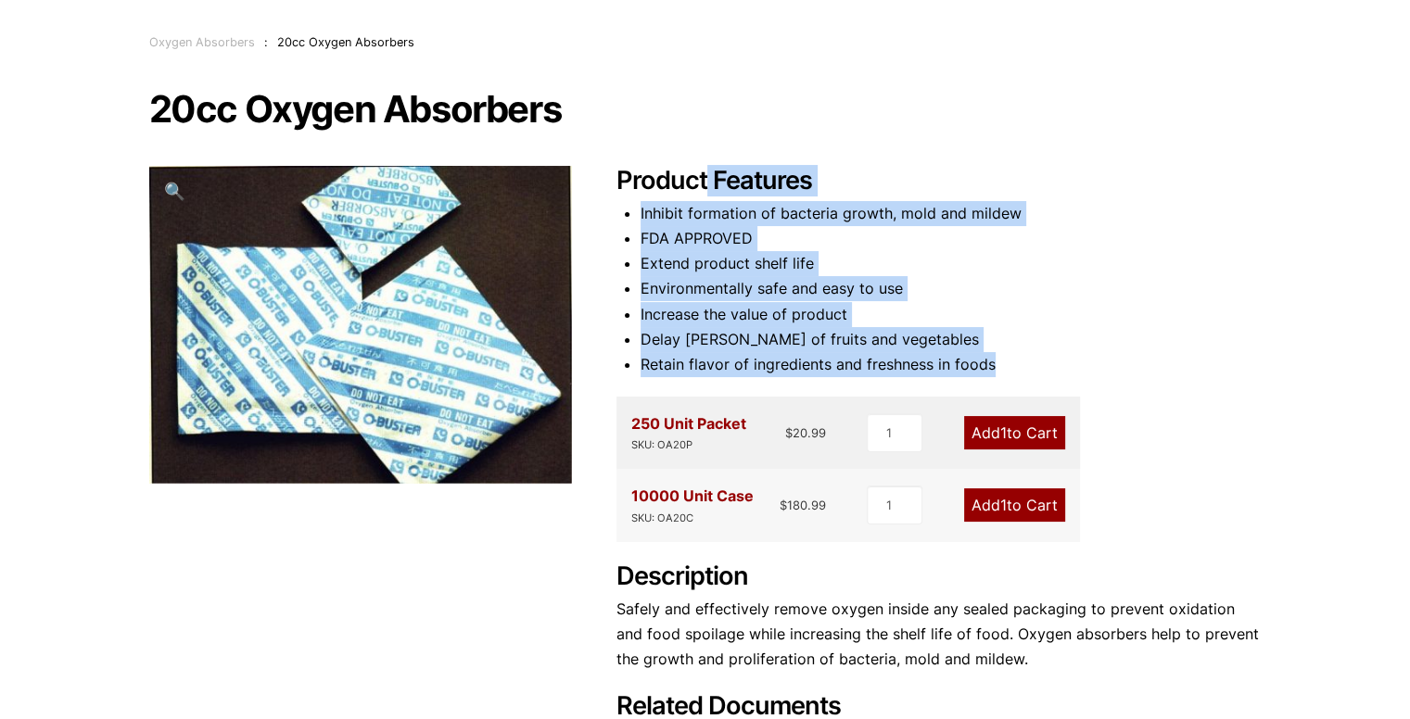
drag, startPoint x: 1001, startPoint y: 367, endPoint x: 704, endPoint y: 186, distance: 348.2
click at [704, 186] on div "Product Features Inhibit formation of bacteria growth, mold and mildew FDA APPR…" at bounding box center [939, 459] width 645 height 587
click at [954, 298] on li "Environmentally safe and easy to use" at bounding box center [951, 288] width 621 height 25
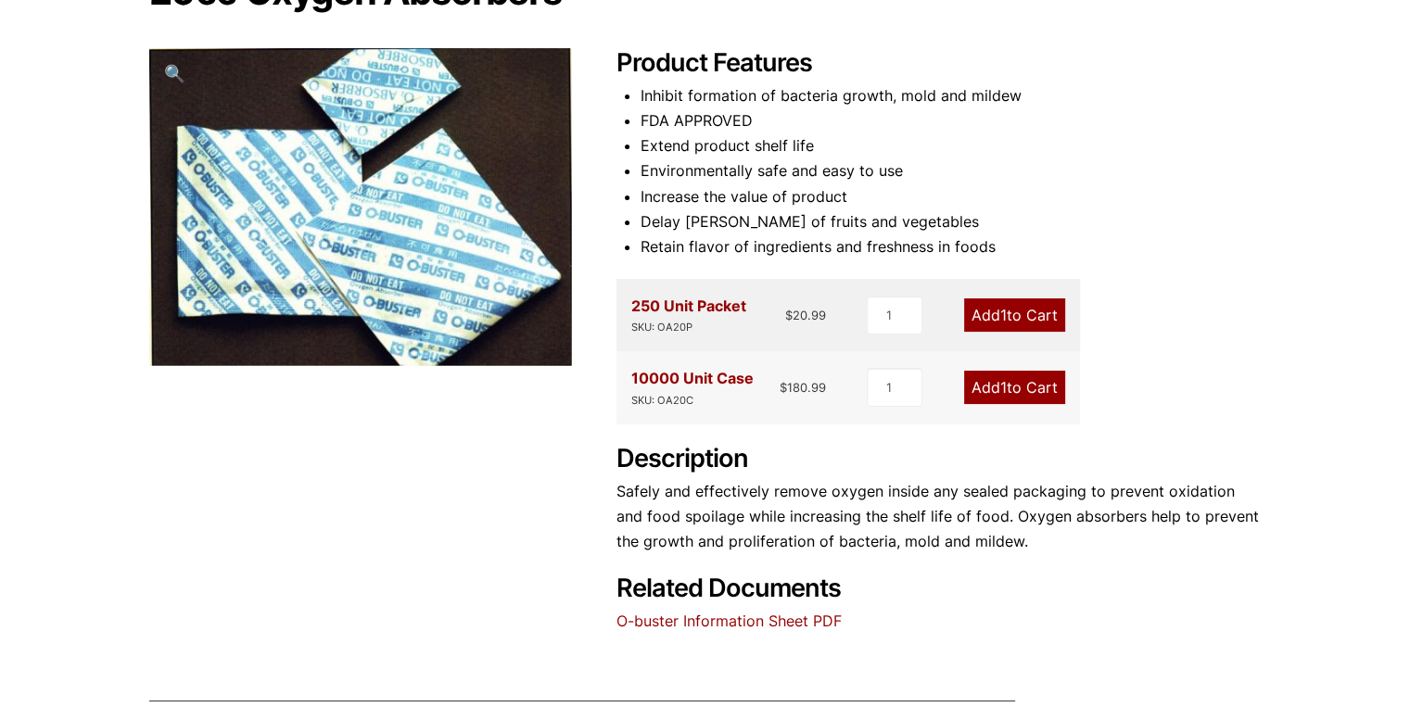
scroll to position [226, 0]
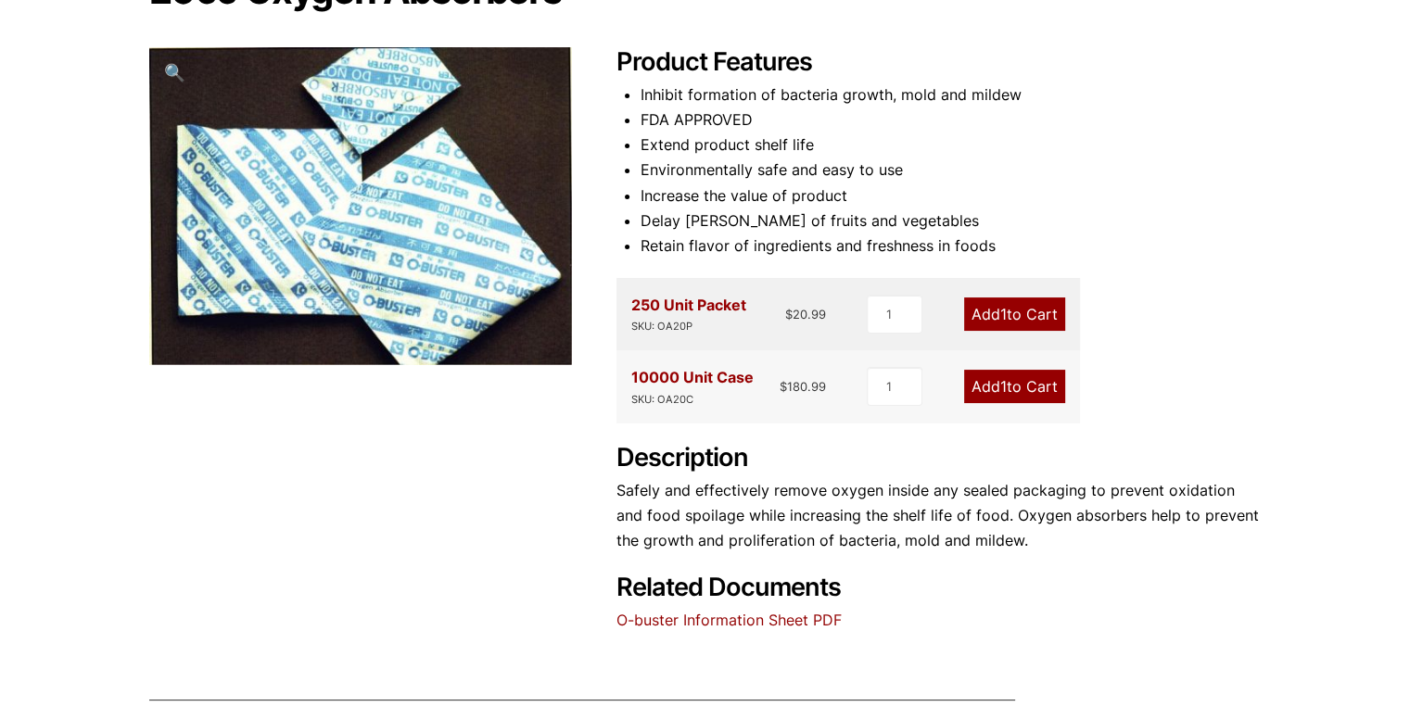
click at [987, 314] on link "Add 1 to Cart" at bounding box center [1014, 314] width 101 height 33
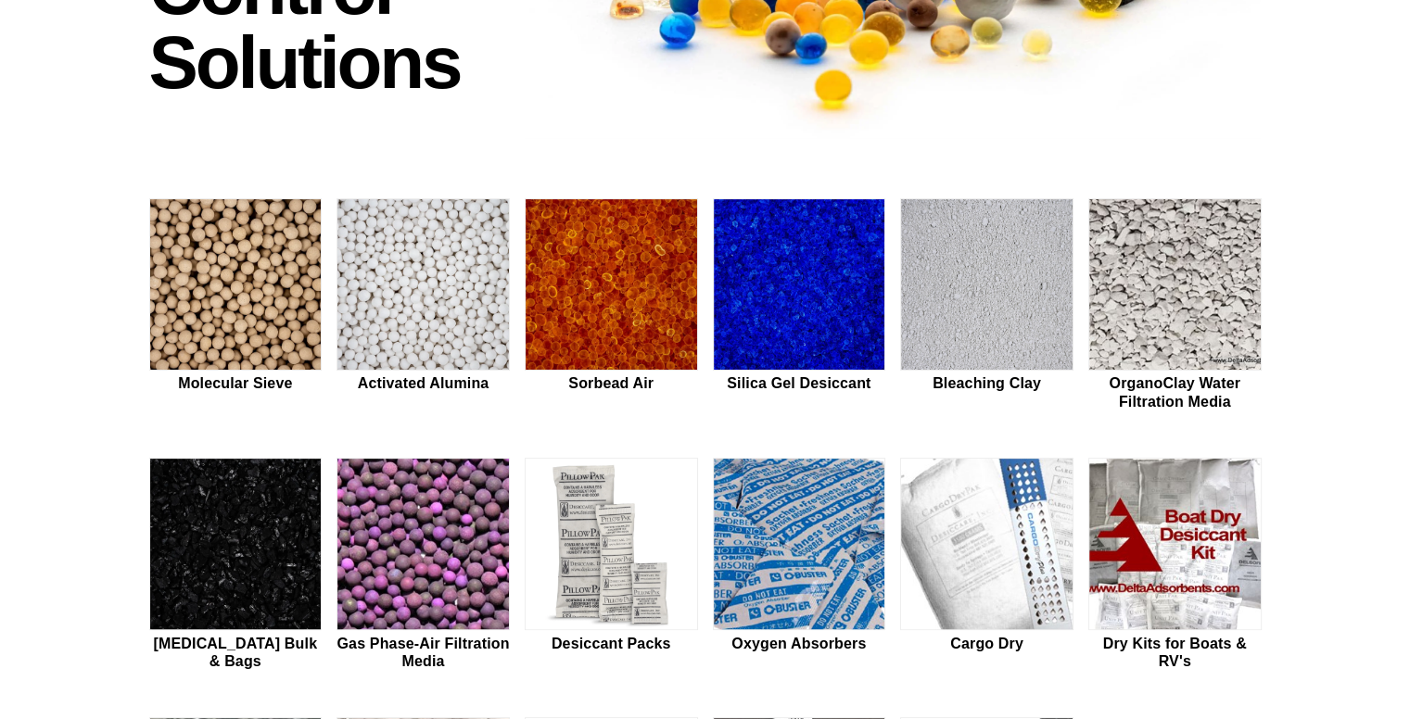
scroll to position [429, 0]
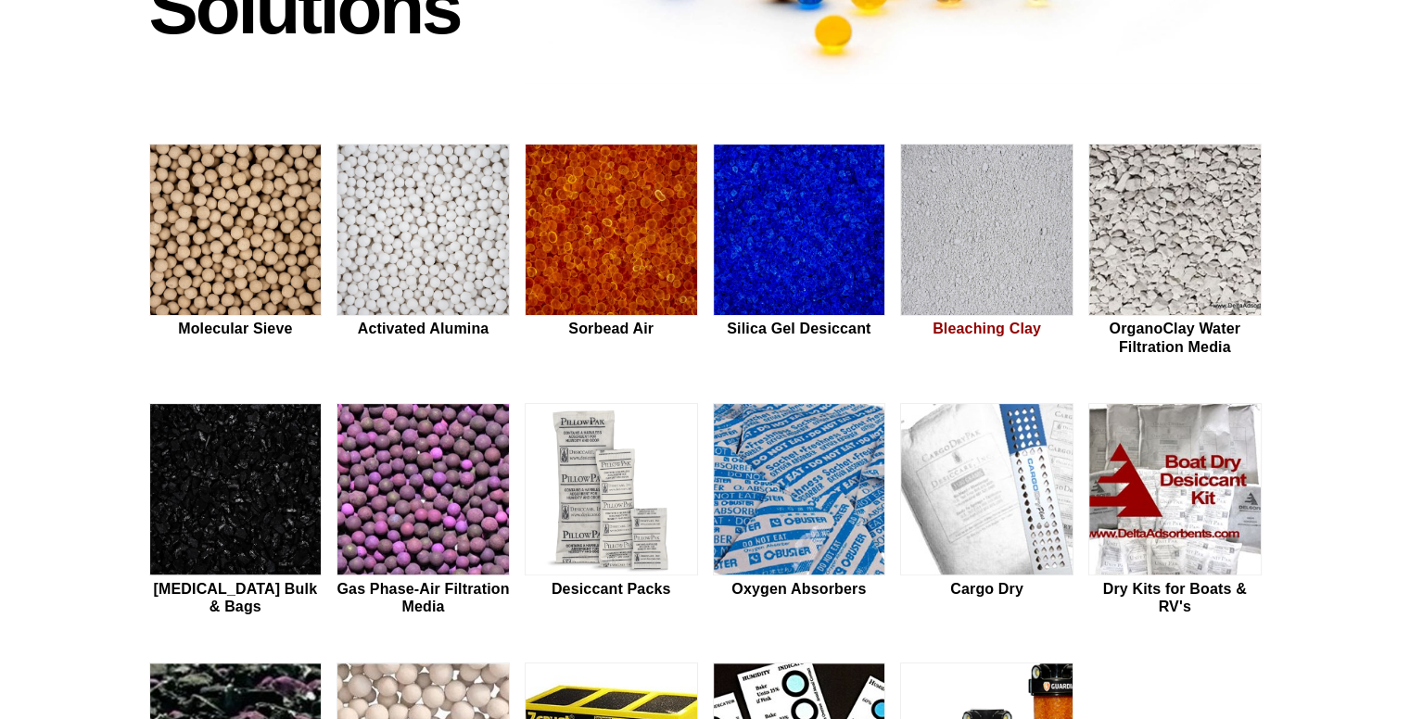
click at [994, 269] on img at bounding box center [987, 231] width 172 height 172
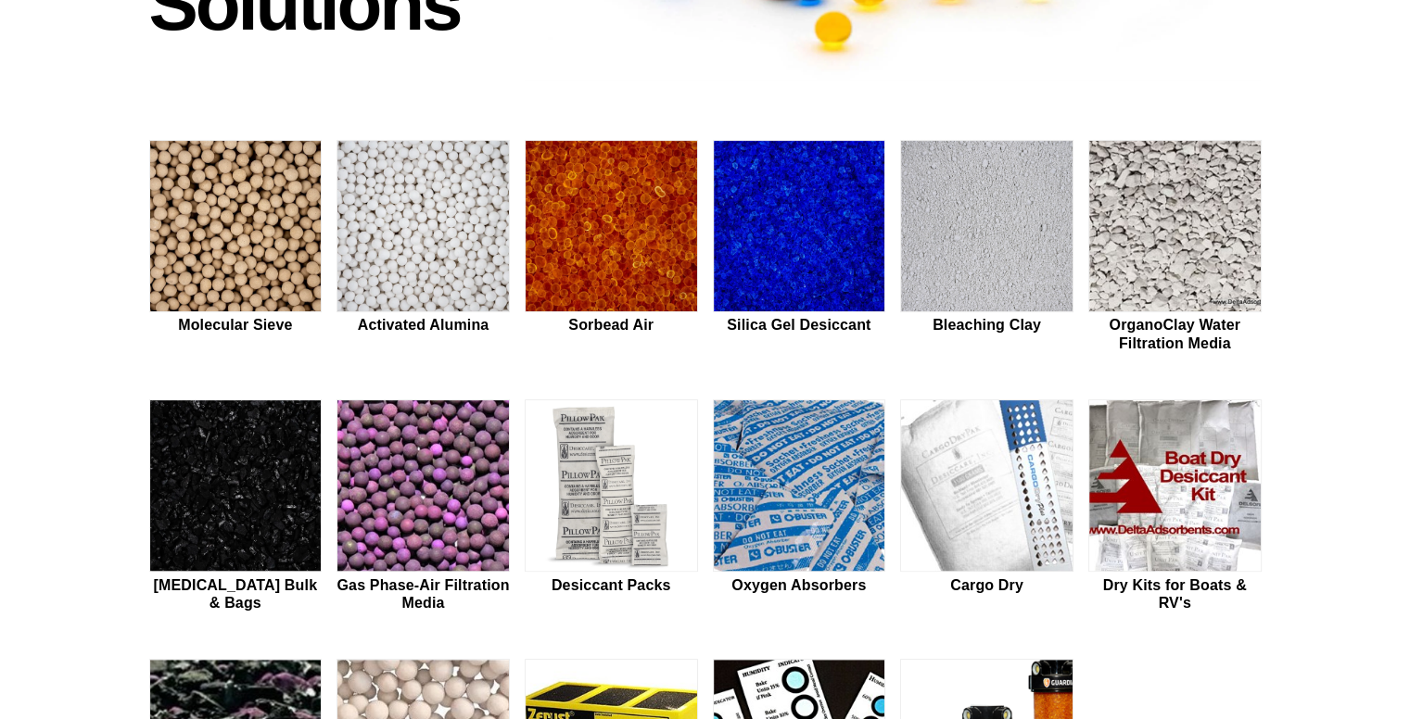
scroll to position [438, 0]
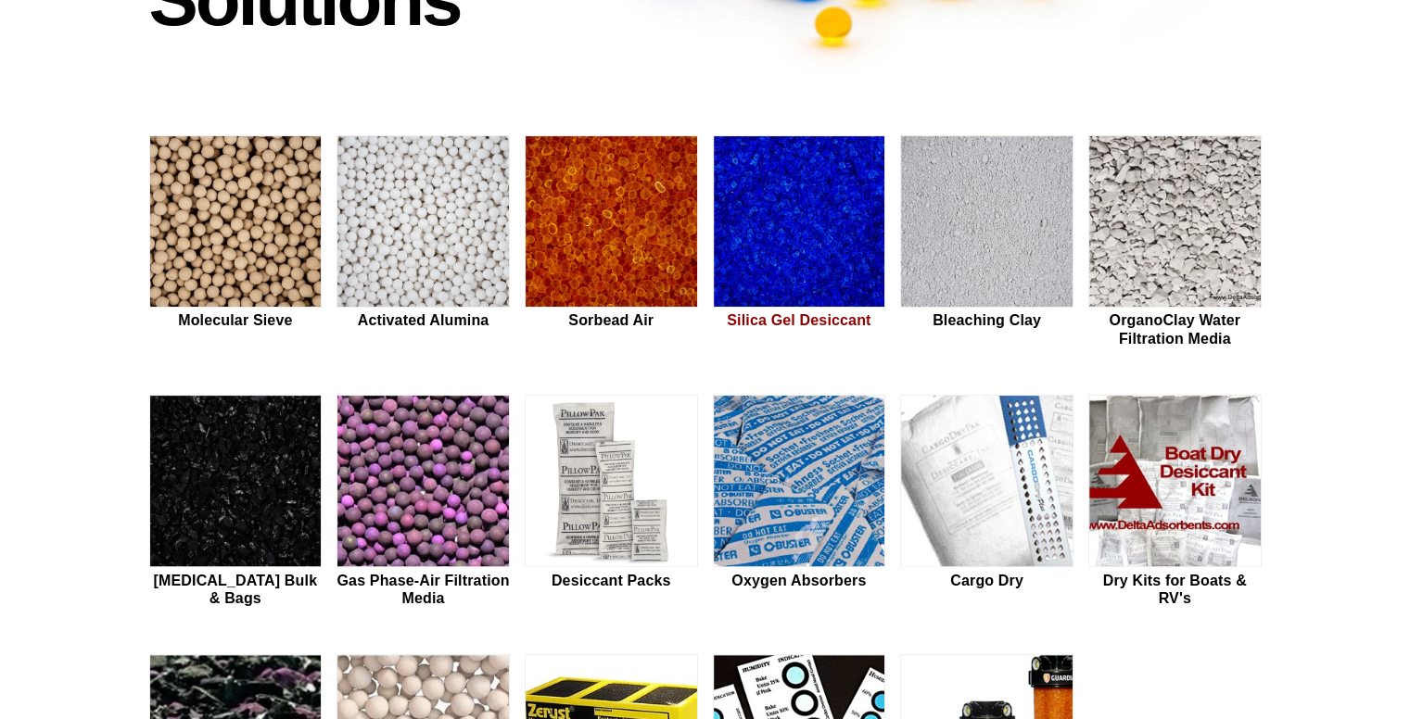
click at [790, 287] on img at bounding box center [800, 222] width 172 height 172
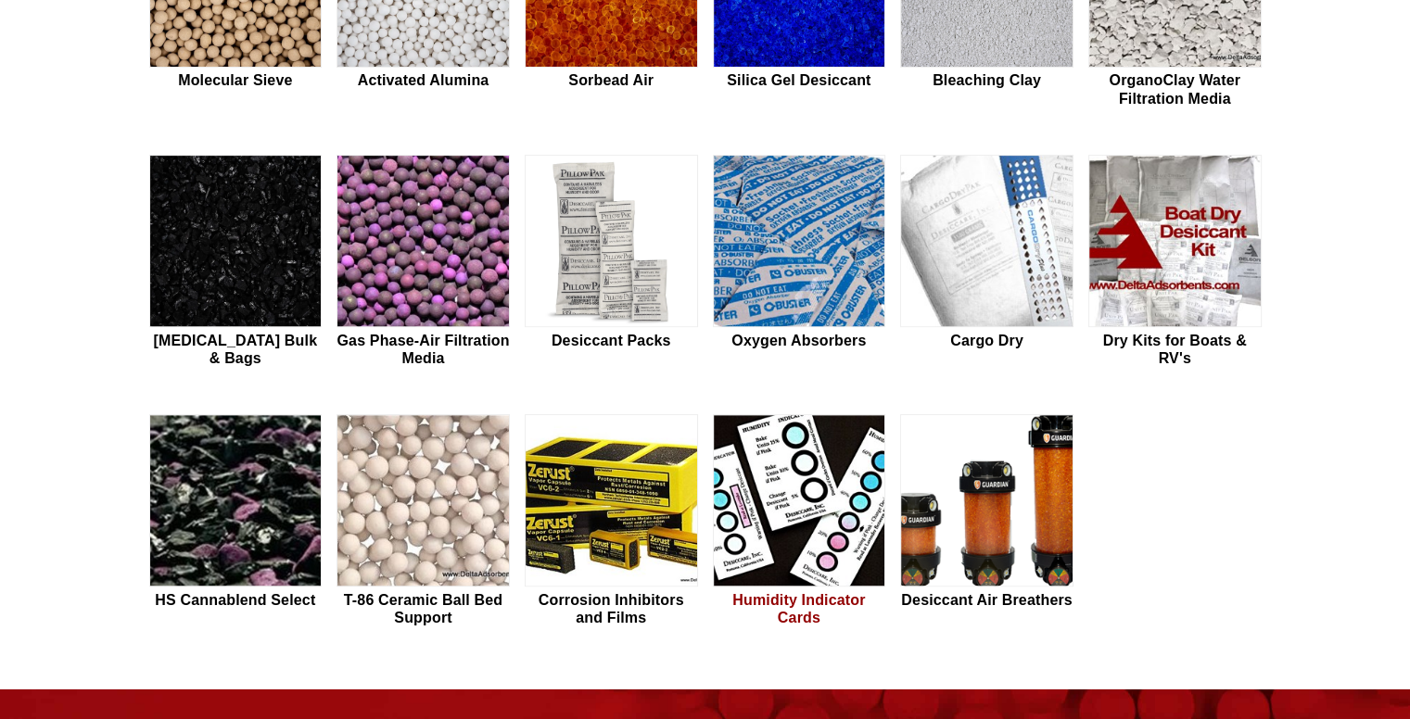
scroll to position [757, 0]
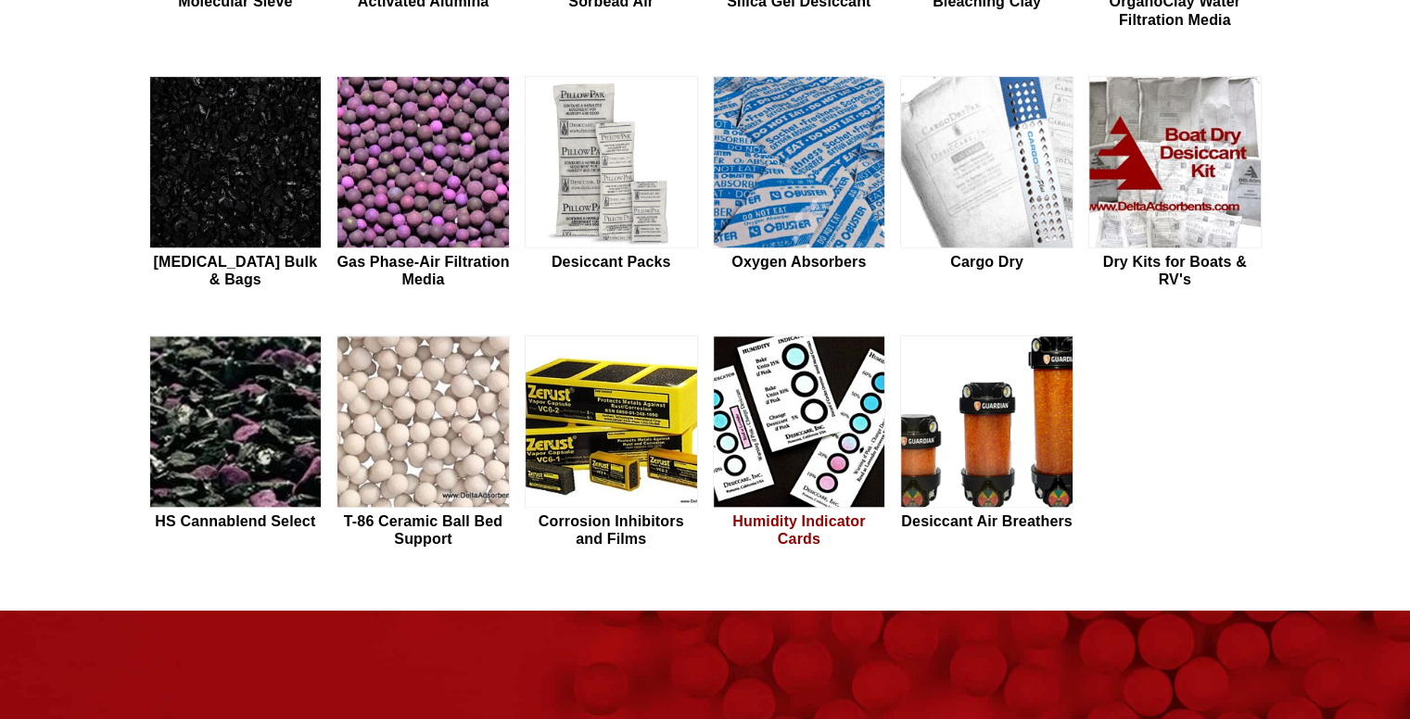
click at [778, 526] on h2 "Humidity Indicator Cards" at bounding box center [799, 530] width 173 height 35
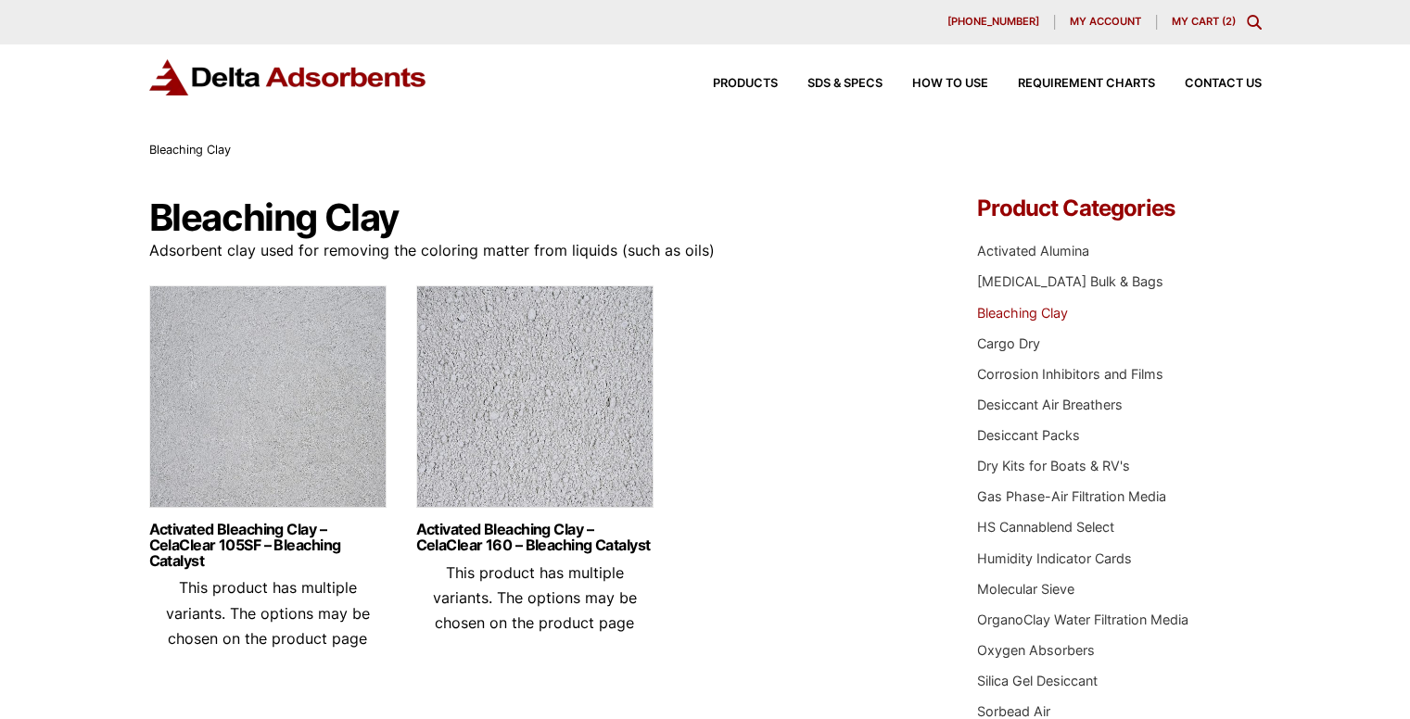
scroll to position [22, 0]
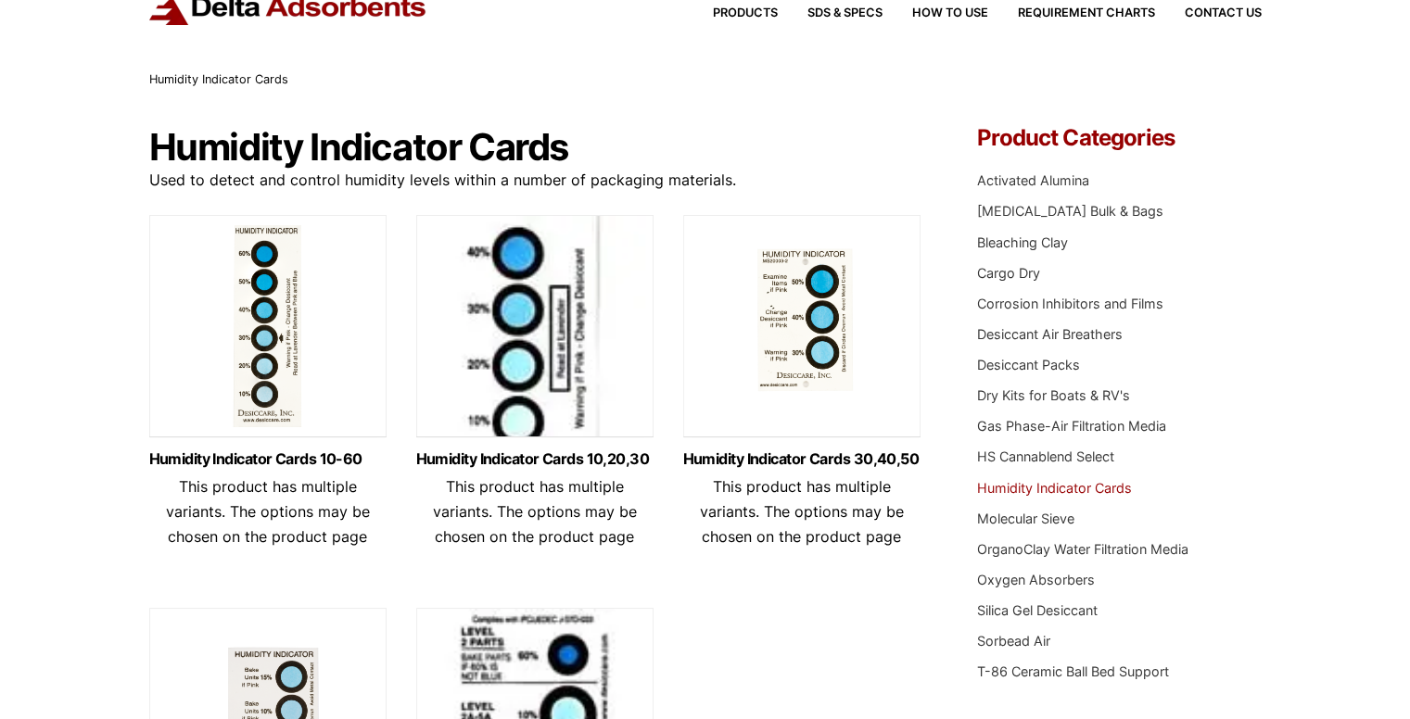
scroll to position [70, 0]
drag, startPoint x: 1031, startPoint y: 439, endPoint x: 1033, endPoint y: 395, distance: 43.6
click at [1033, 395] on ul "Activated Alumina Activated Carbon Bulk & Bags Bleaching Clay Cargo Dry Corrosi…" at bounding box center [1119, 426] width 284 height 533
click at [1254, 337] on li "Desiccant Air Breathers" at bounding box center [1119, 335] width 284 height 20
click at [1090, 398] on link "Dry Kits for Boats & RV's" at bounding box center [1053, 396] width 153 height 16
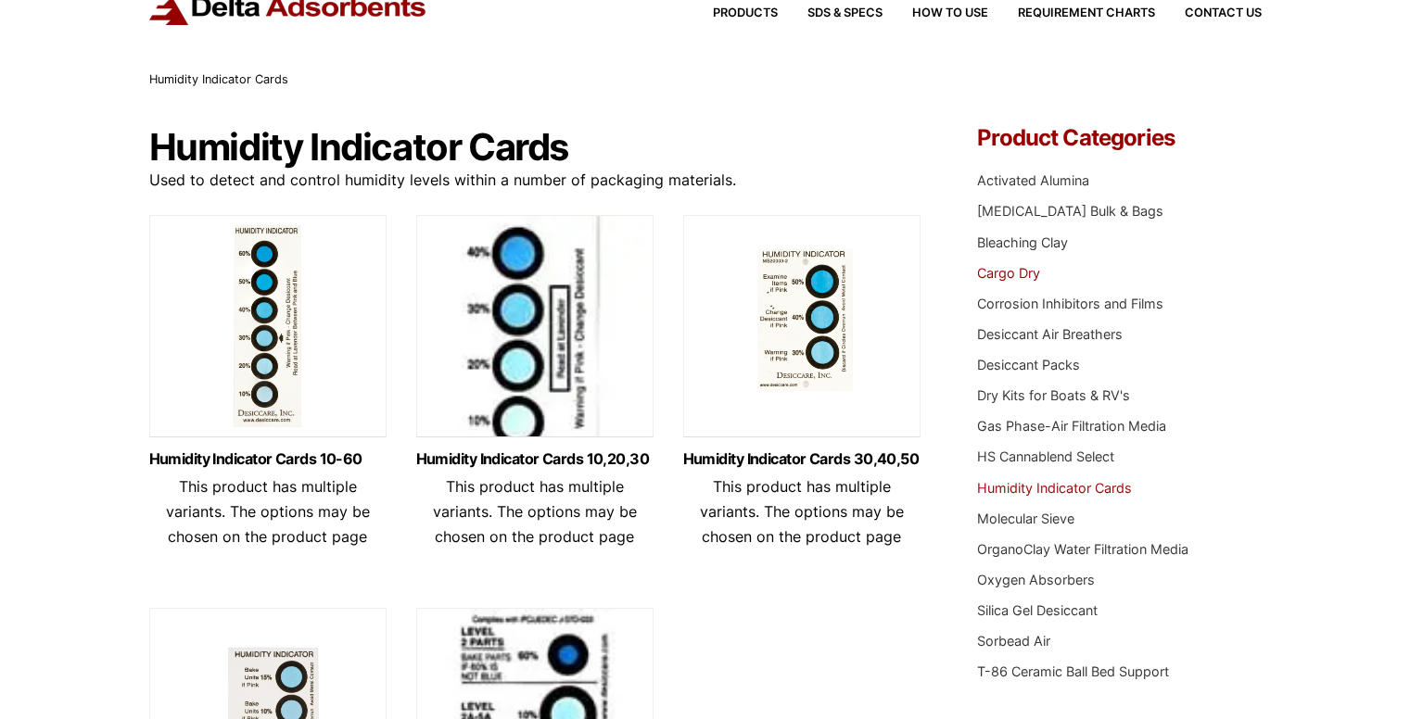
click at [987, 280] on link "Cargo Dry" at bounding box center [1008, 273] width 63 height 16
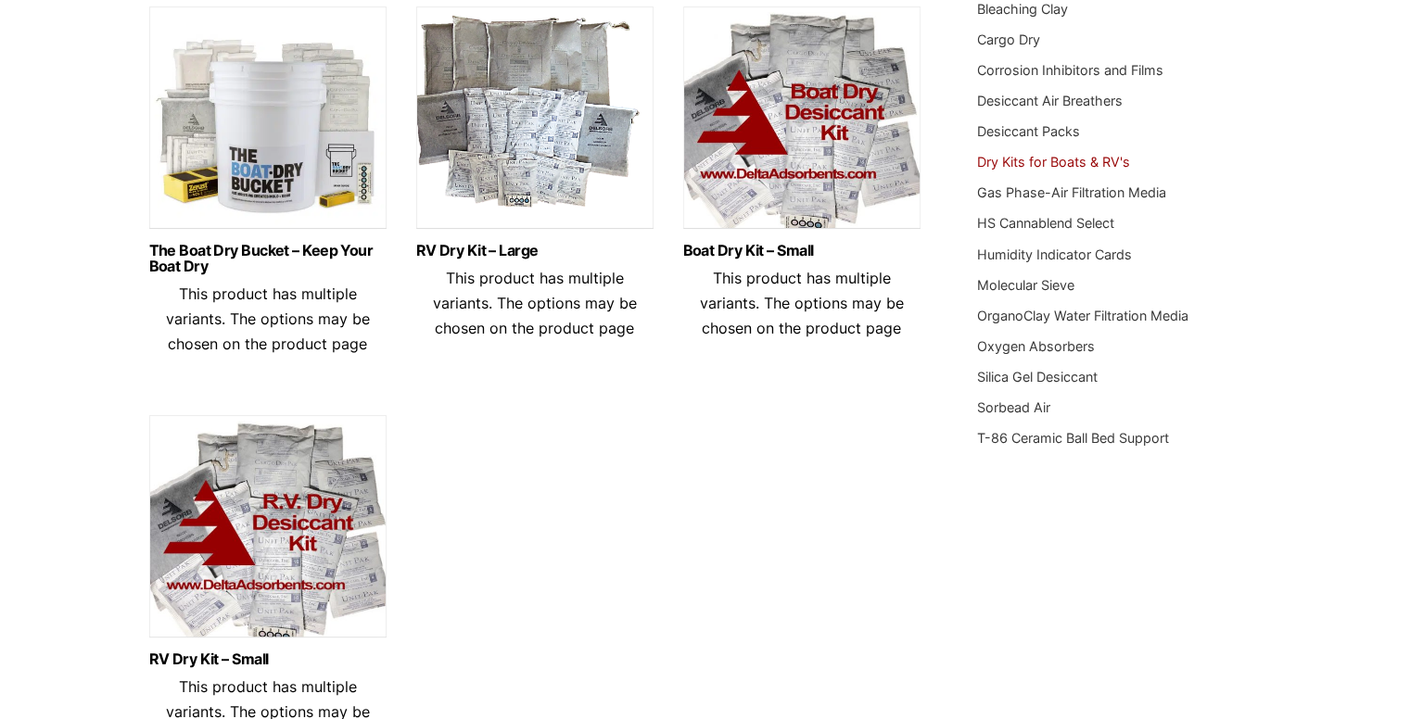
scroll to position [306, 0]
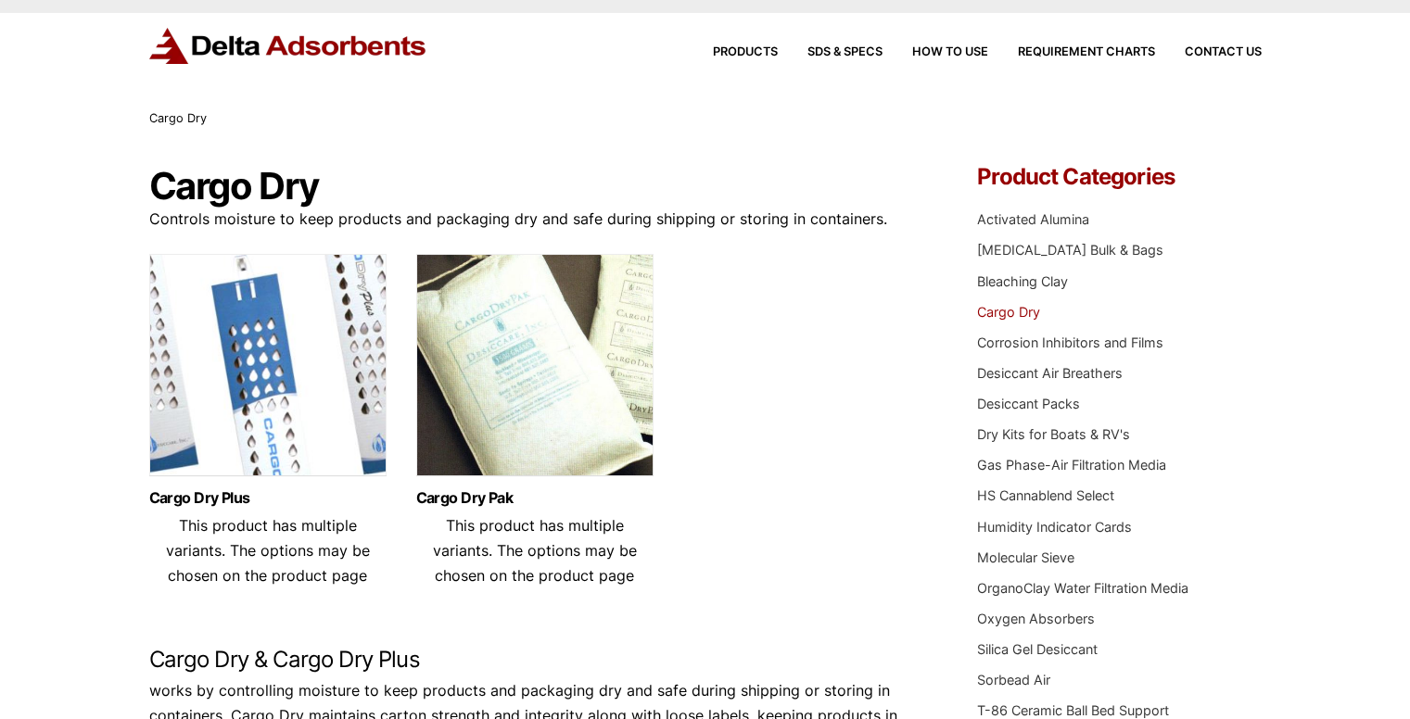
scroll to position [40, 0]
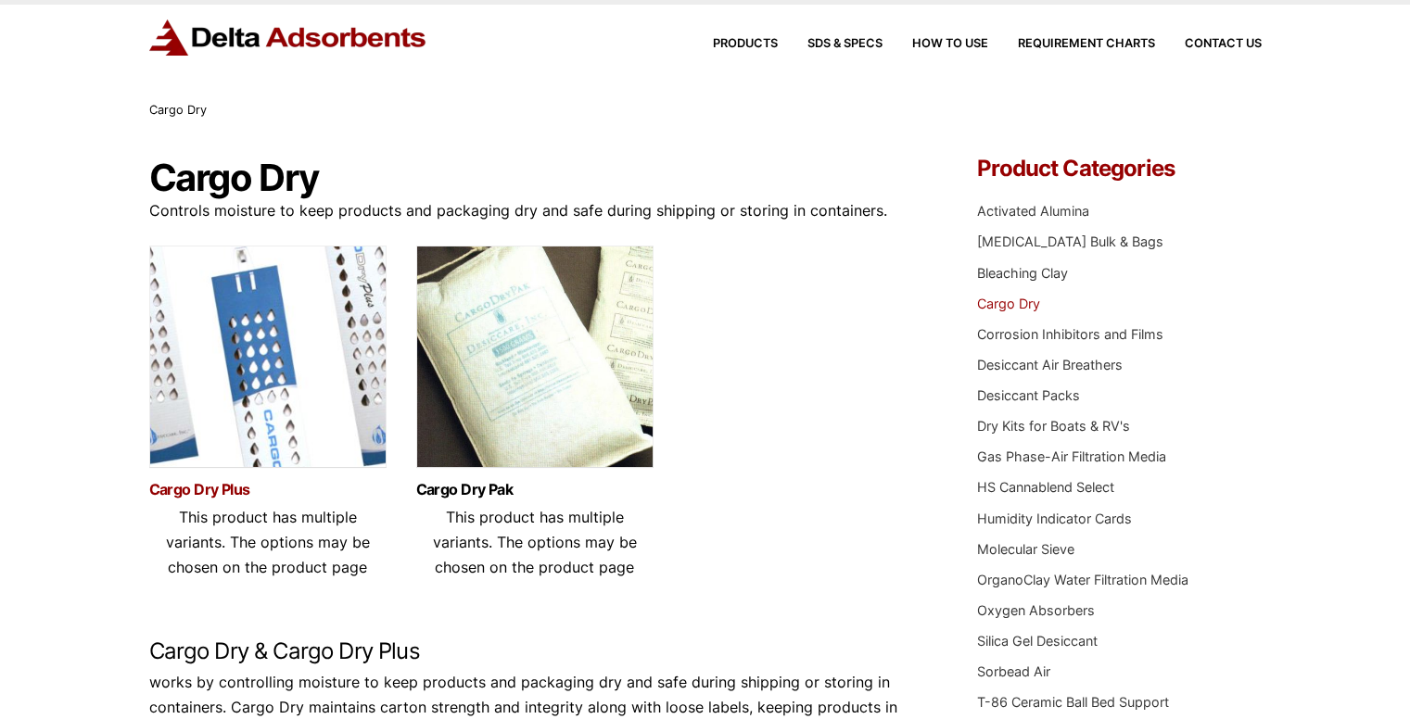
click at [215, 490] on link "Cargo Dry Plus" at bounding box center [267, 490] width 237 height 16
click at [1052, 232] on li "[MEDICAL_DATA] Bulk & Bags" at bounding box center [1119, 242] width 284 height 20
click at [1042, 251] on li "[MEDICAL_DATA] Bulk & Bags" at bounding box center [1119, 242] width 284 height 20
click at [1031, 365] on link "Desiccant Air Breathers" at bounding box center [1050, 365] width 146 height 16
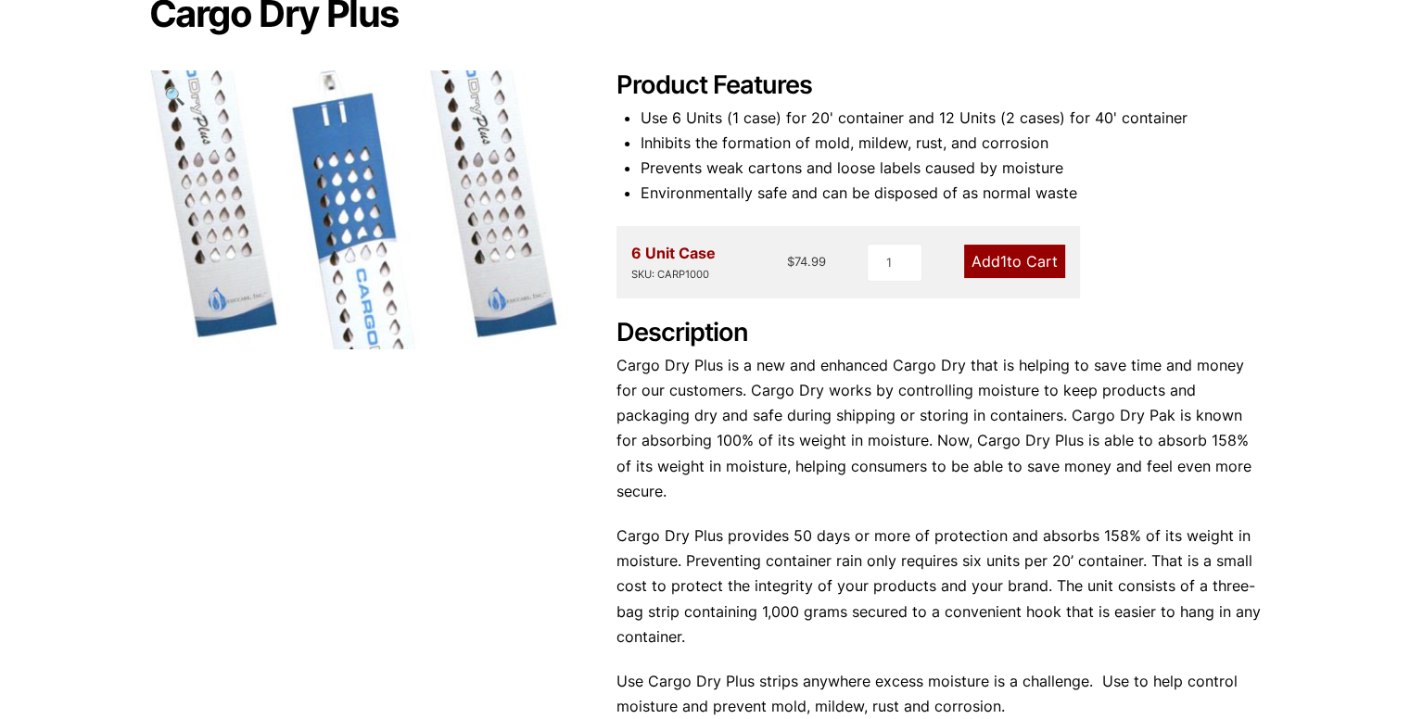
scroll to position [241, 0]
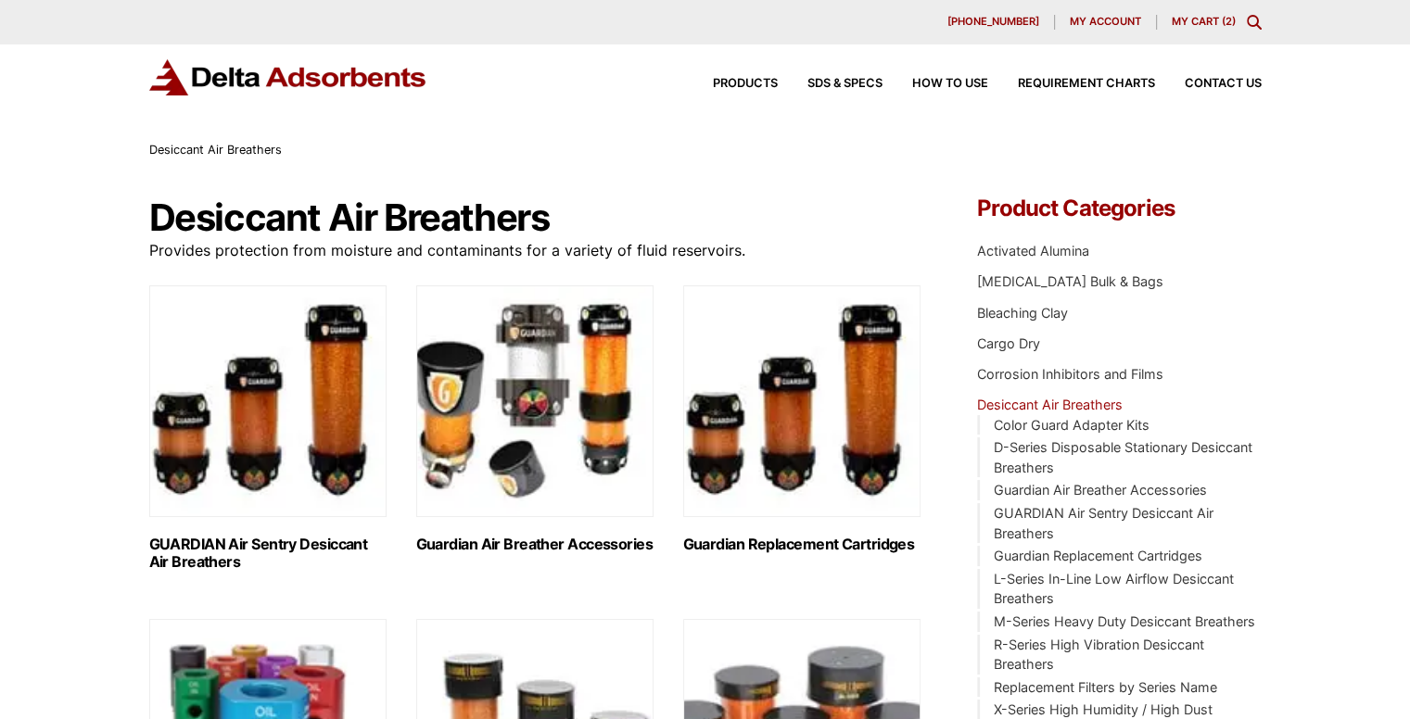
click at [1184, 36] on div "[PHONE_NUMBER] My account My Cart ( 2 )" at bounding box center [705, 22] width 1410 height 45
click at [1185, 34] on div "630-980-5205 My account My Cart ( 2 )" at bounding box center [705, 22] width 1410 height 45
click at [1191, 28] on div "630-980-5205 My account My Cart ( 2 )" at bounding box center [705, 22] width 1113 height 15
click at [1197, 21] on link "My Cart ( 2 )" at bounding box center [1204, 21] width 64 height 13
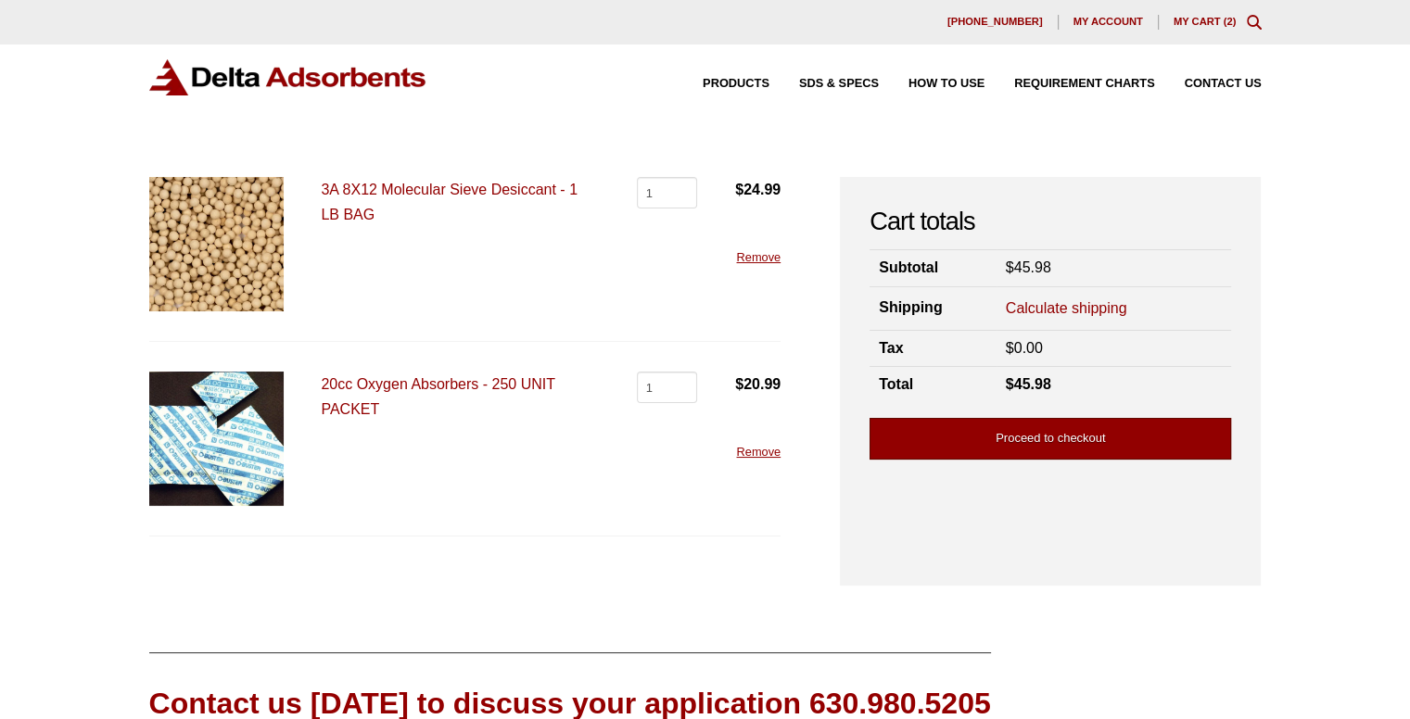
click at [953, 431] on link "Proceed to checkout" at bounding box center [1051, 439] width 362 height 42
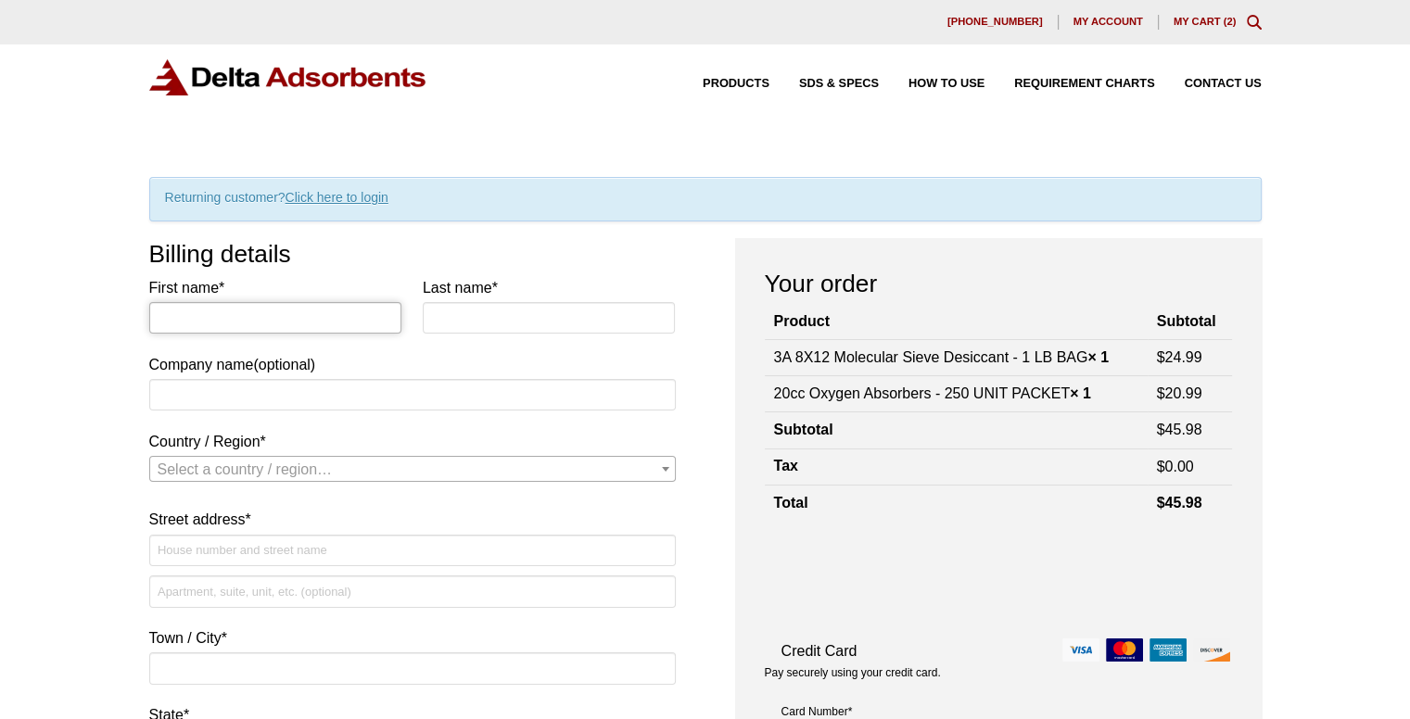
click at [234, 310] on input "First name *" at bounding box center [275, 318] width 253 height 32
type input "Crawford"
type input "Pierce"
type input "The Dabber Hashery"
select select "US"
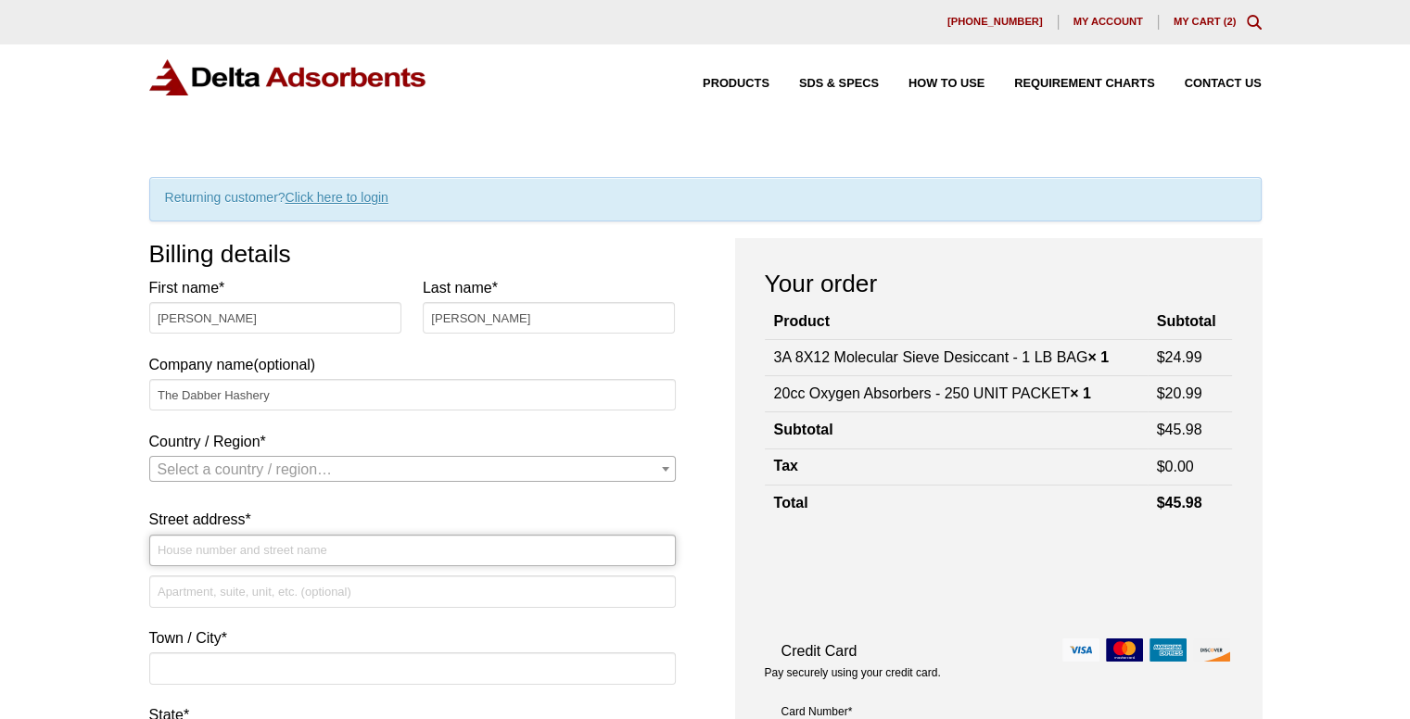
type input "[STREET_ADDRESS]"
type input "Elmira, NY"
type input "14901"
type input "6078579852"
type input "[EMAIL_ADDRESS][DOMAIN_NAME]"
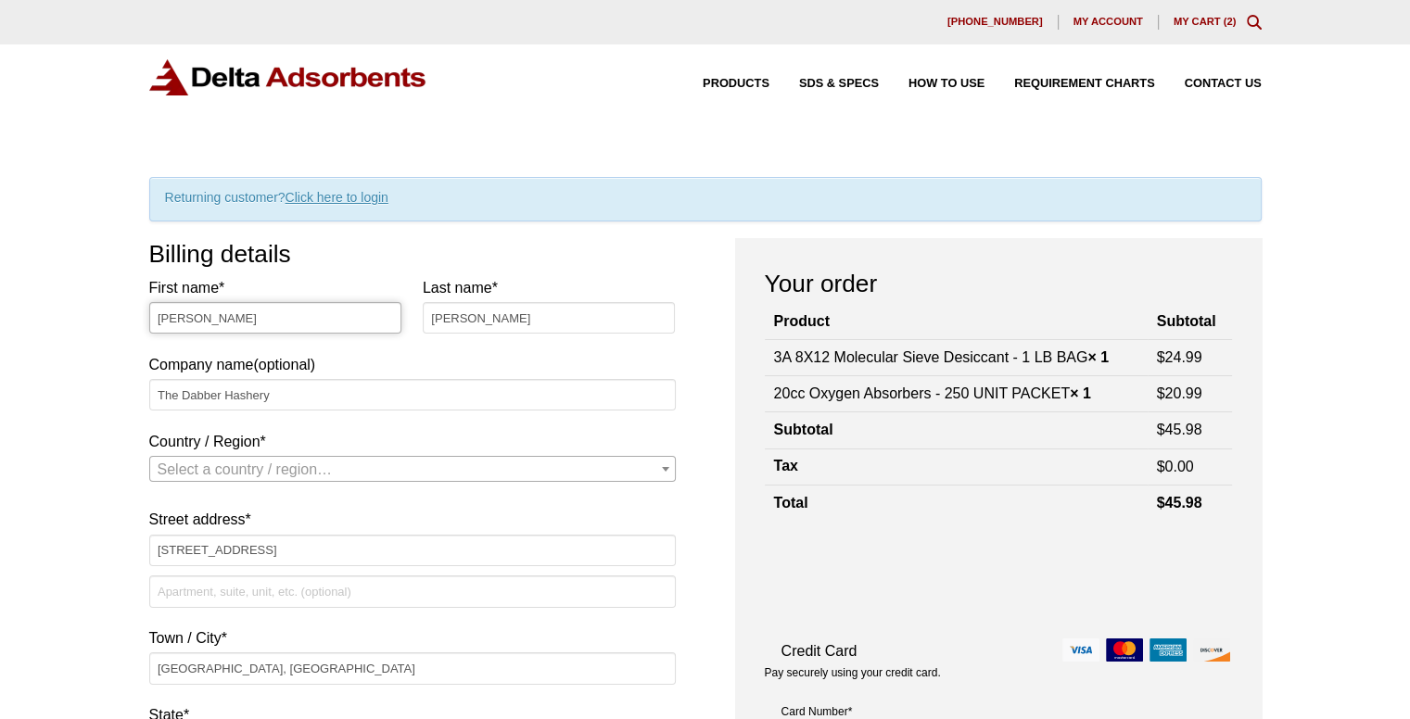
select select "US"
select select "NY"
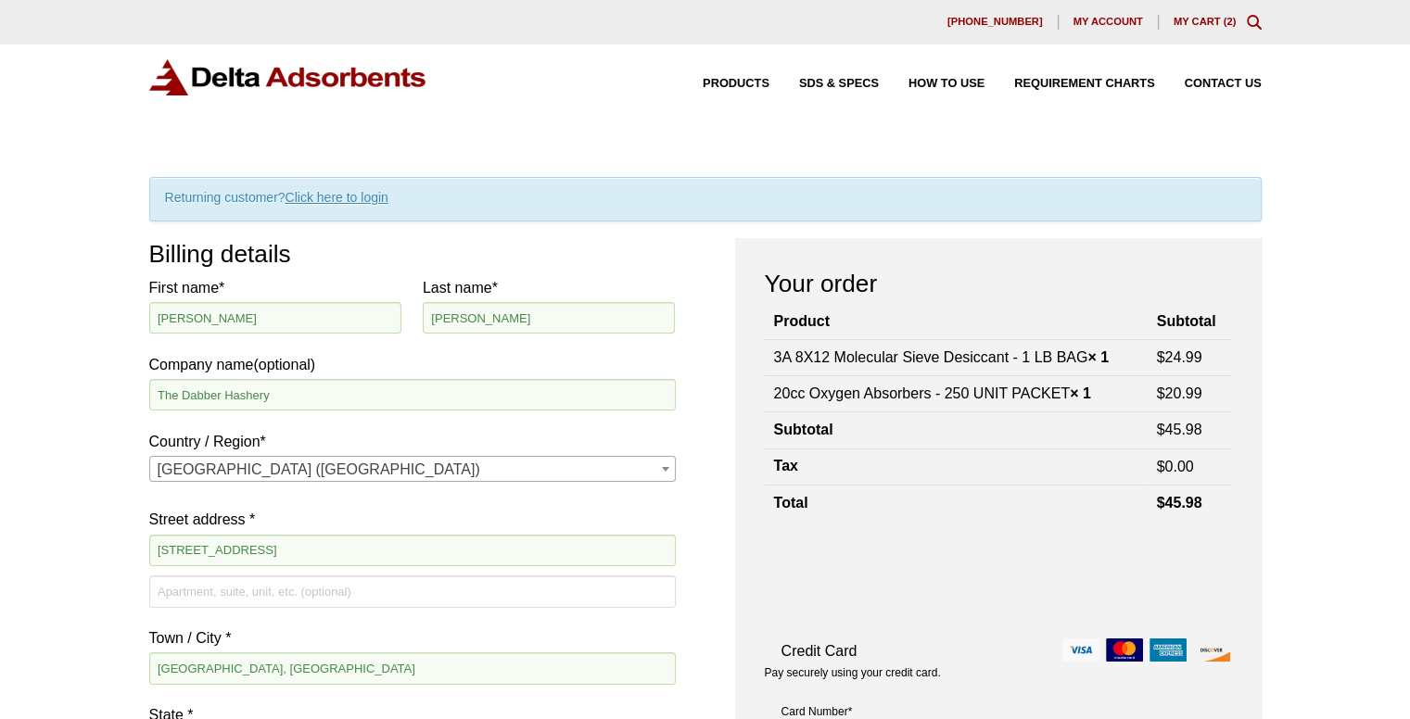
scroll to position [382, 0]
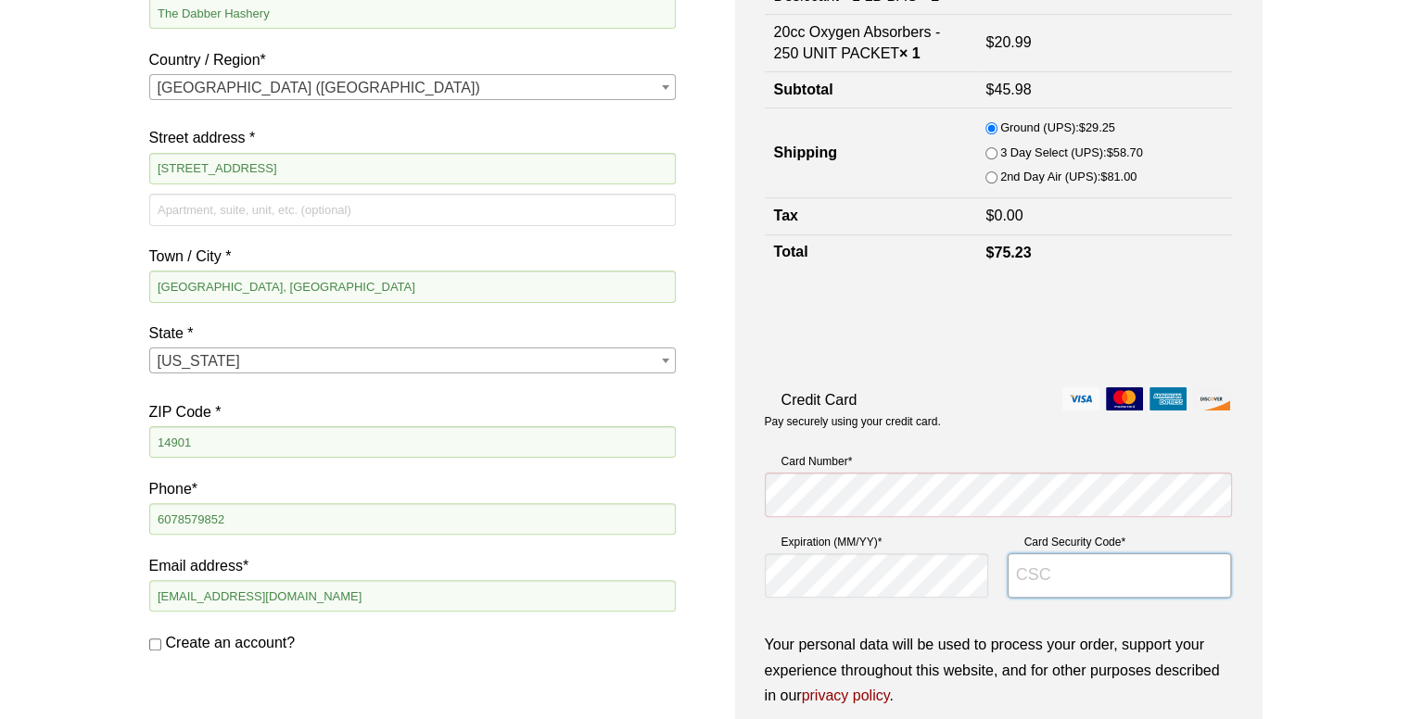
type input "752"
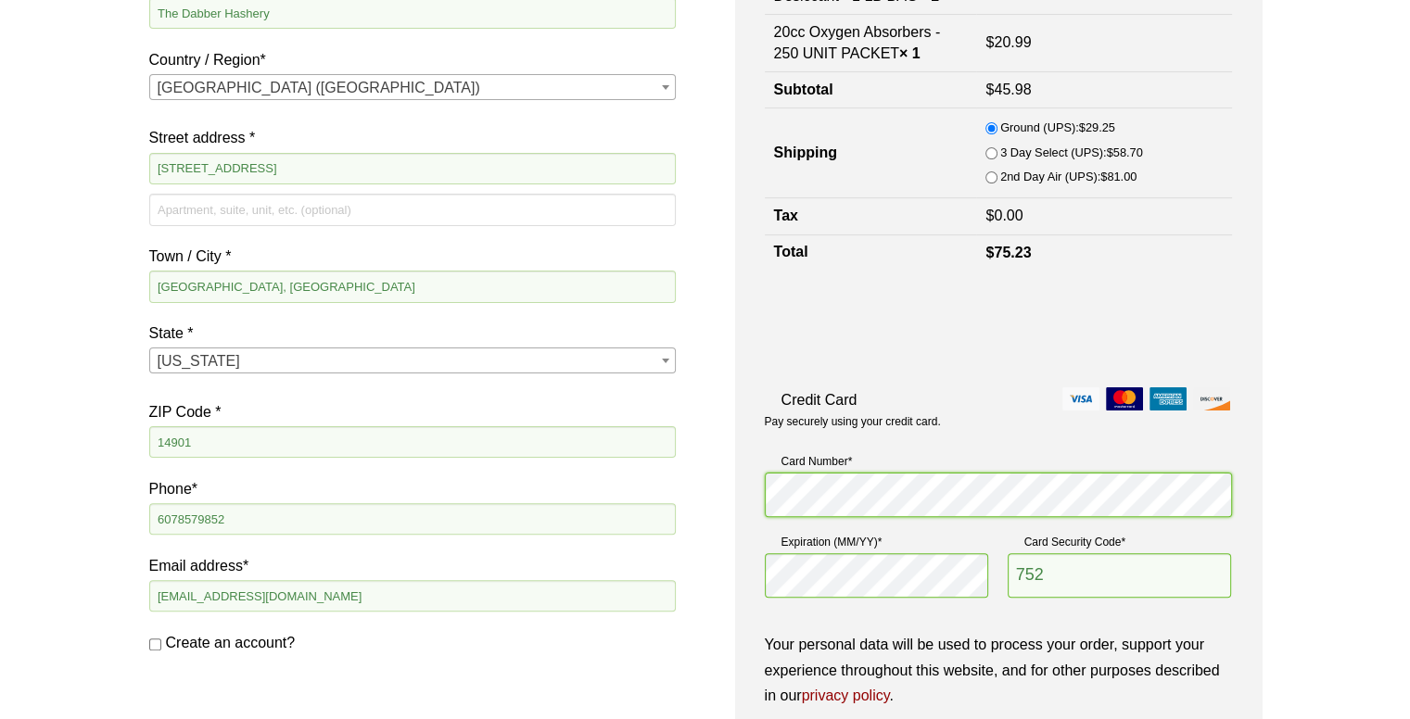
scroll to position [1102, 0]
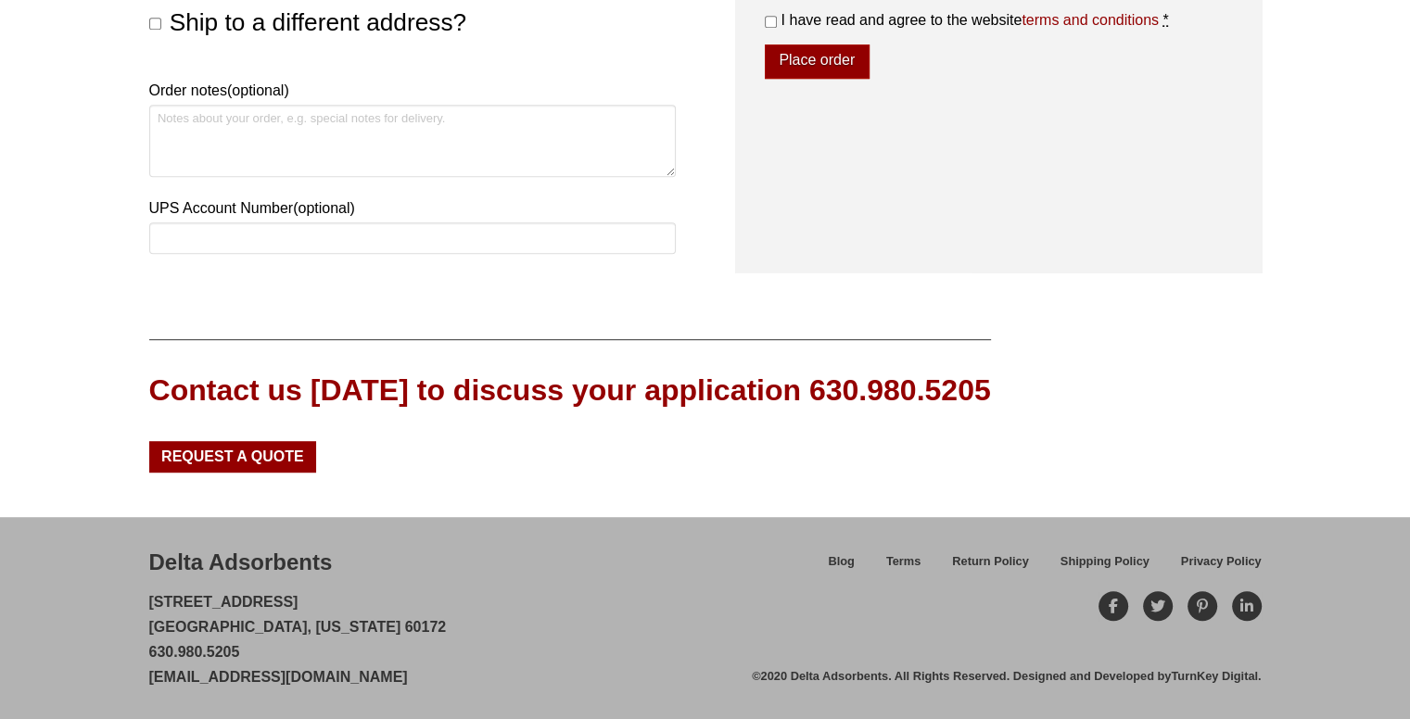
click at [770, 19] on input "I have read and agree to the website terms and conditions *" at bounding box center [771, 22] width 12 height 12
checkbox input "true"
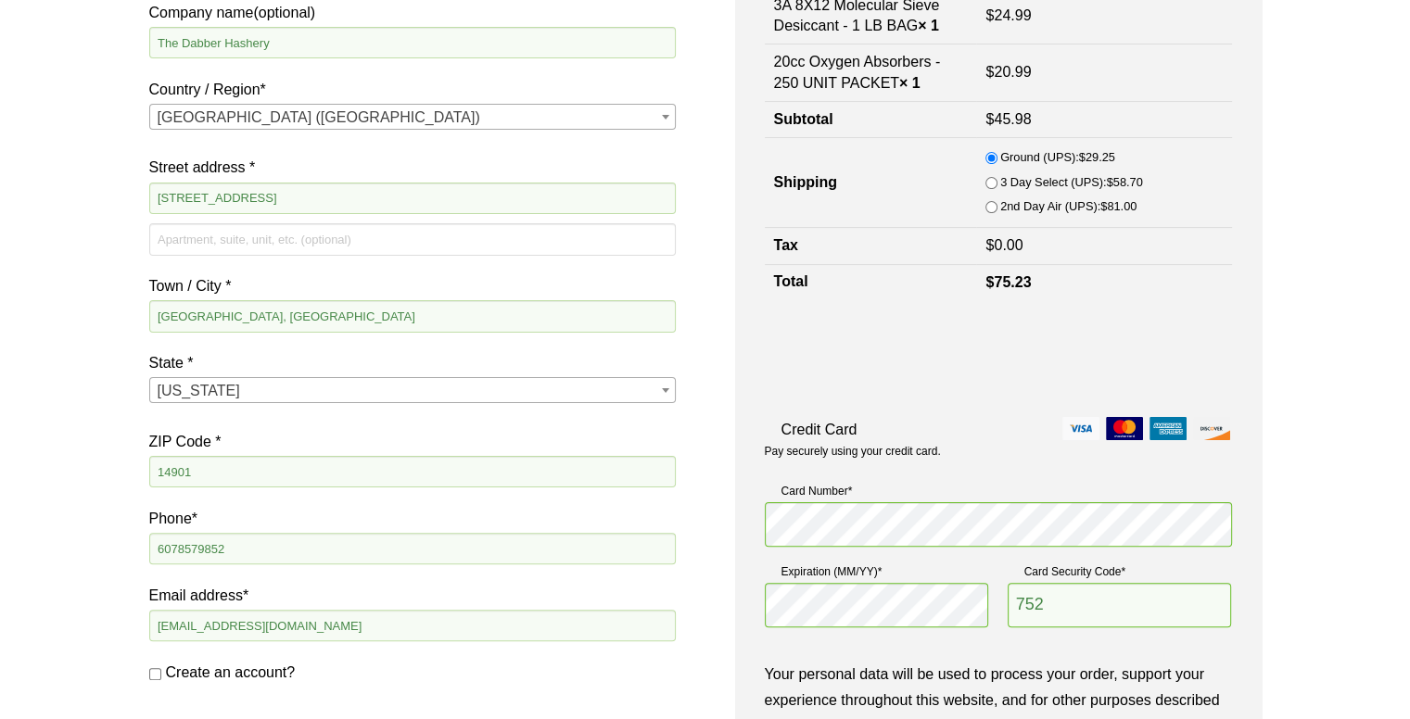
scroll to position [676, 0]
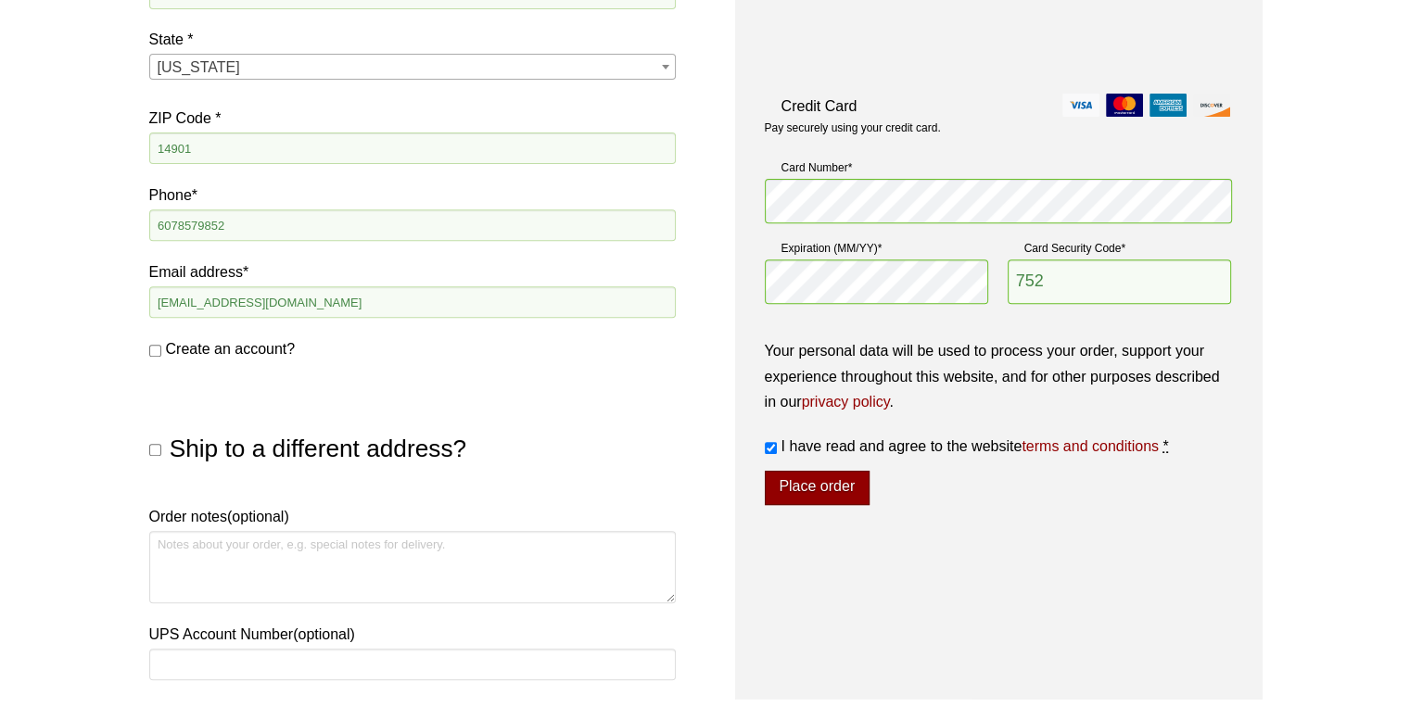
click at [846, 491] on button "Place order" at bounding box center [817, 488] width 105 height 35
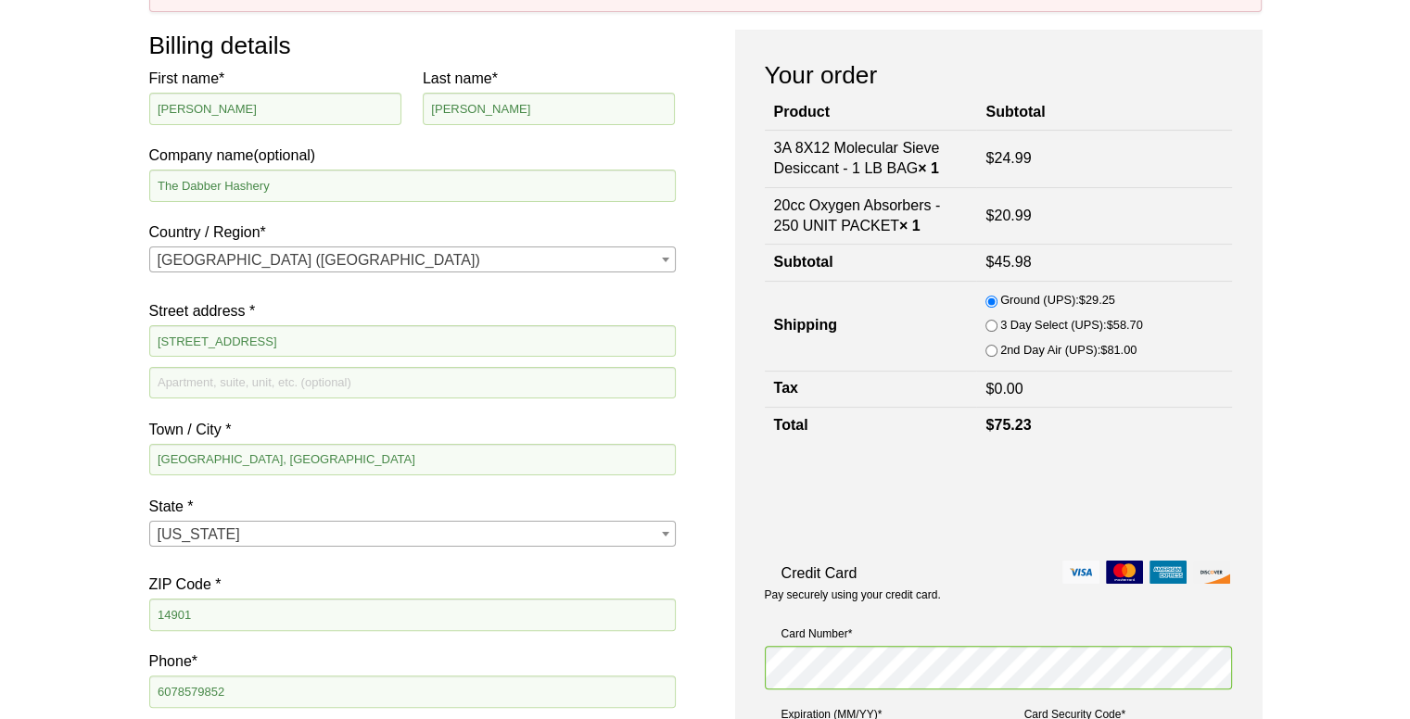
scroll to position [273, 0]
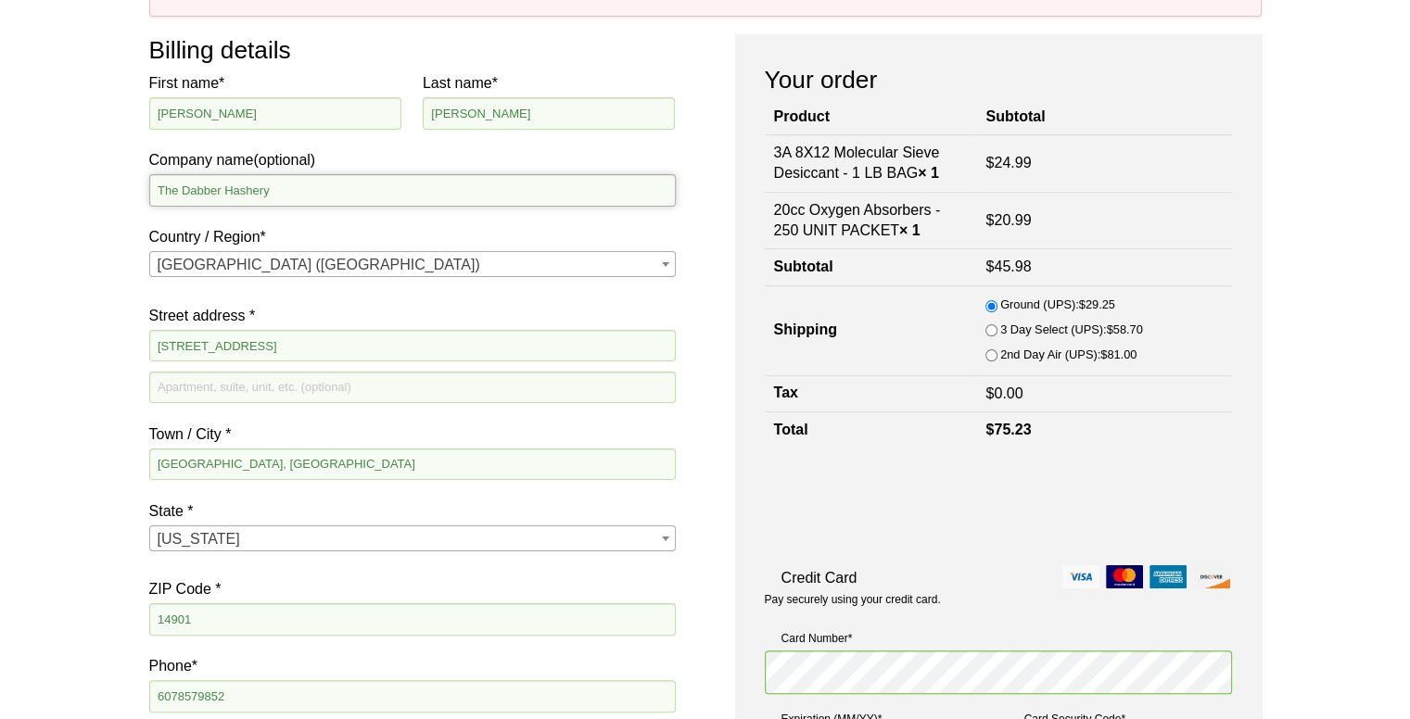
drag, startPoint x: 289, startPoint y: 180, endPoint x: 0, endPoint y: 186, distance: 289.3
click at [0, 186] on div "Our website has detected that you are using an outdated browser that will preve…" at bounding box center [705, 672] width 1410 height 1890
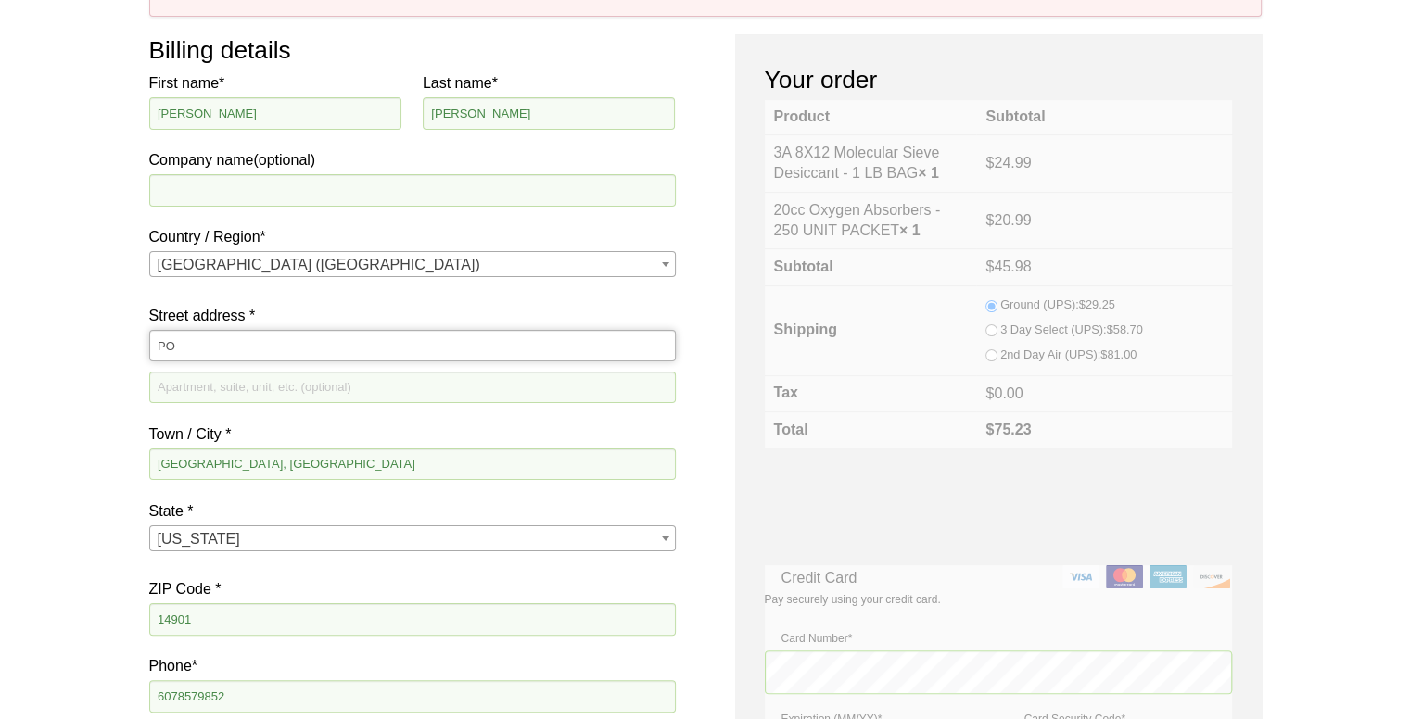
type input "PO Box 772262"
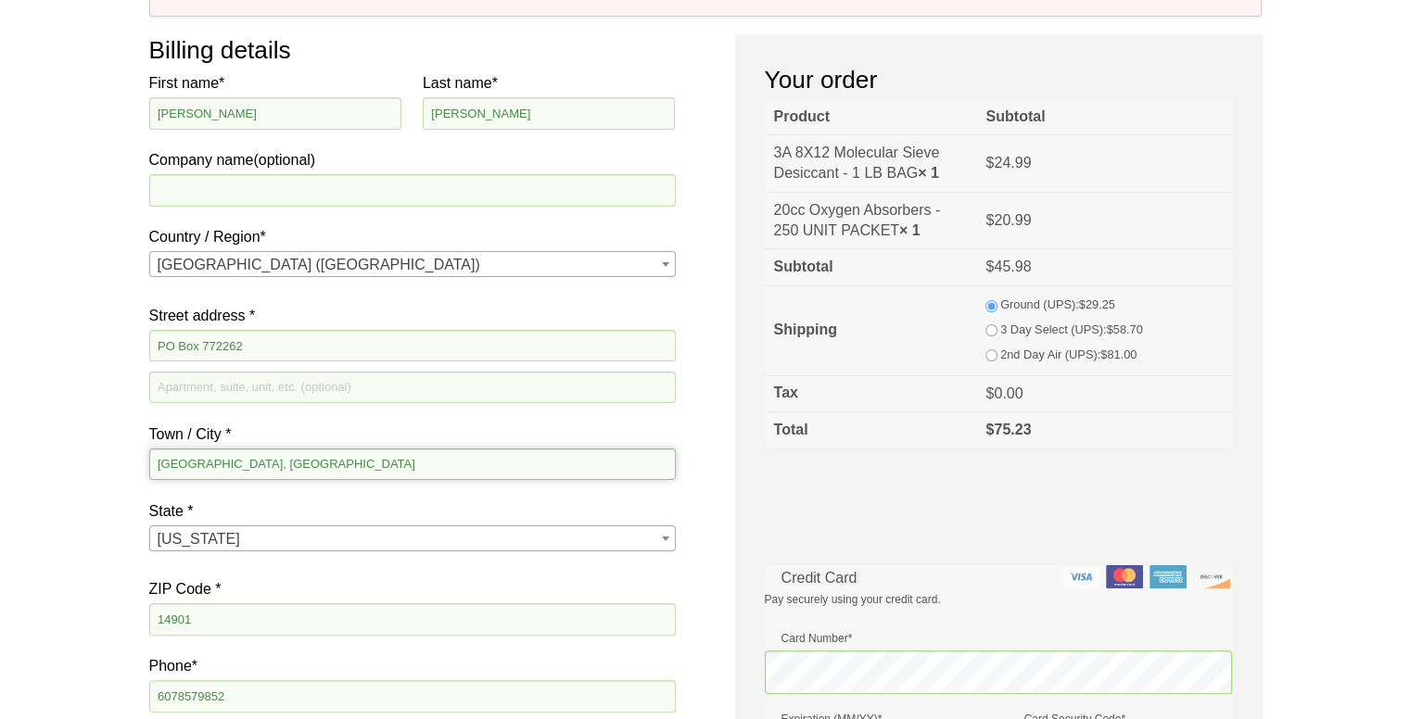
drag, startPoint x: 259, startPoint y: 472, endPoint x: 40, endPoint y: 465, distance: 218.9
click at [40, 465] on div "Our website has detected that you are using an outdated browser that will preve…" at bounding box center [705, 672] width 1410 height 1890
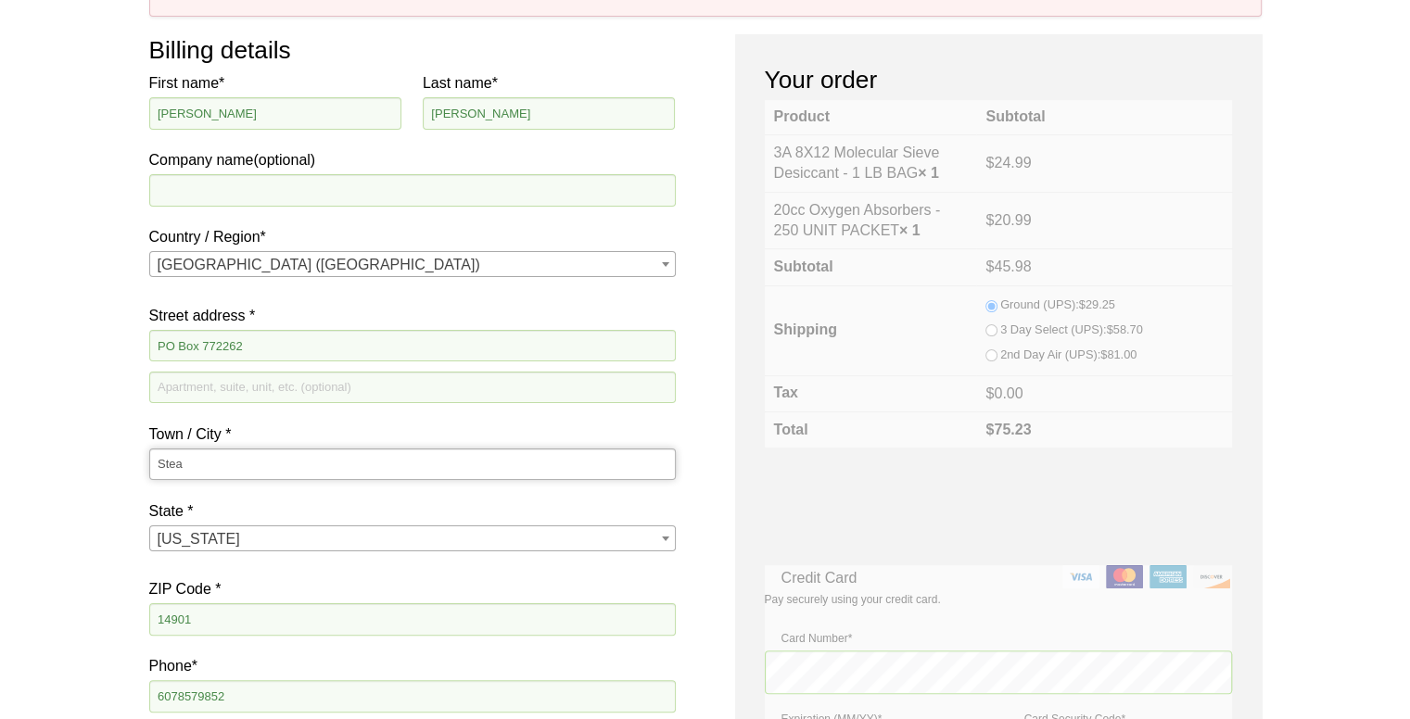
type input "Steamboat Springs"
type input "FRESH PRINTS"
type input "123"
drag, startPoint x: 222, startPoint y: 392, endPoint x: 102, endPoint y: 384, distance: 119.9
click at [102, 384] on div "Our website has detected that you are using an outdated browser that will preve…" at bounding box center [705, 672] width 1410 height 1890
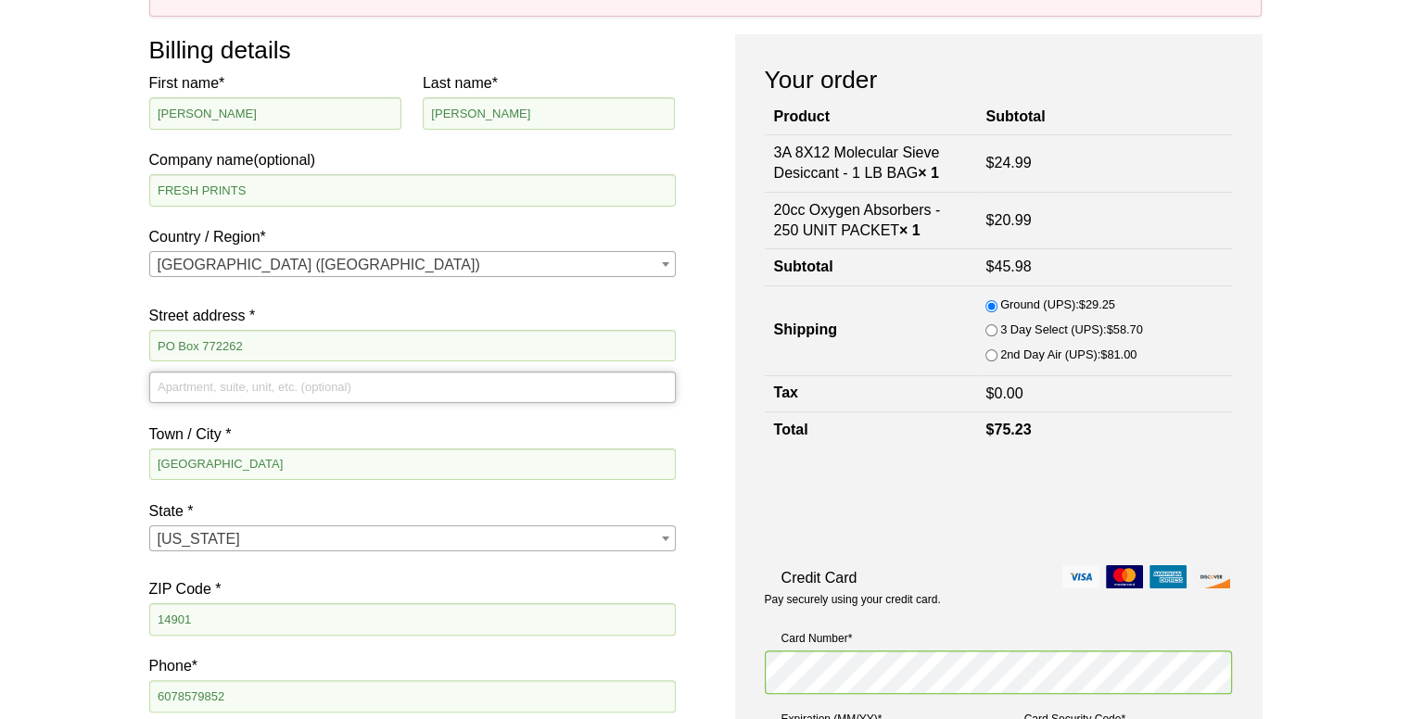
scroll to position [392, 0]
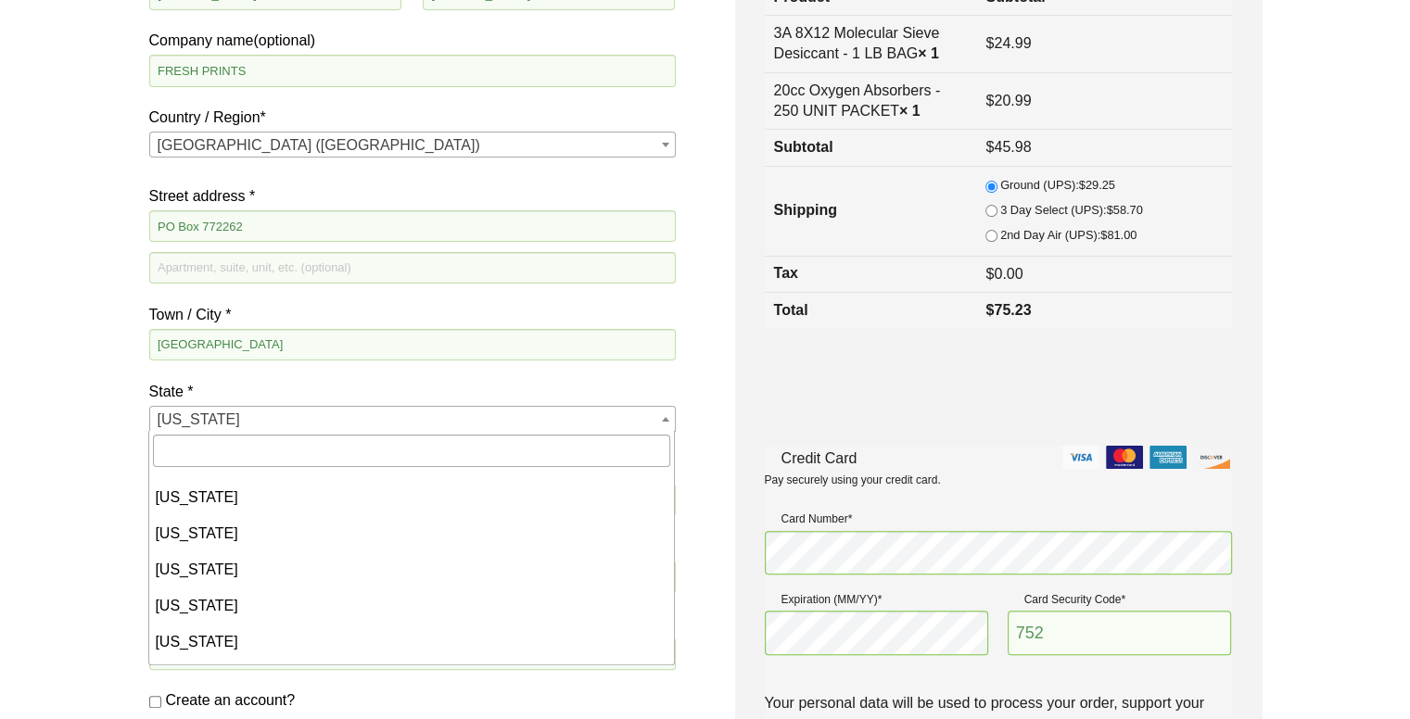
click at [181, 418] on span "New York" at bounding box center [412, 420] width 525 height 26
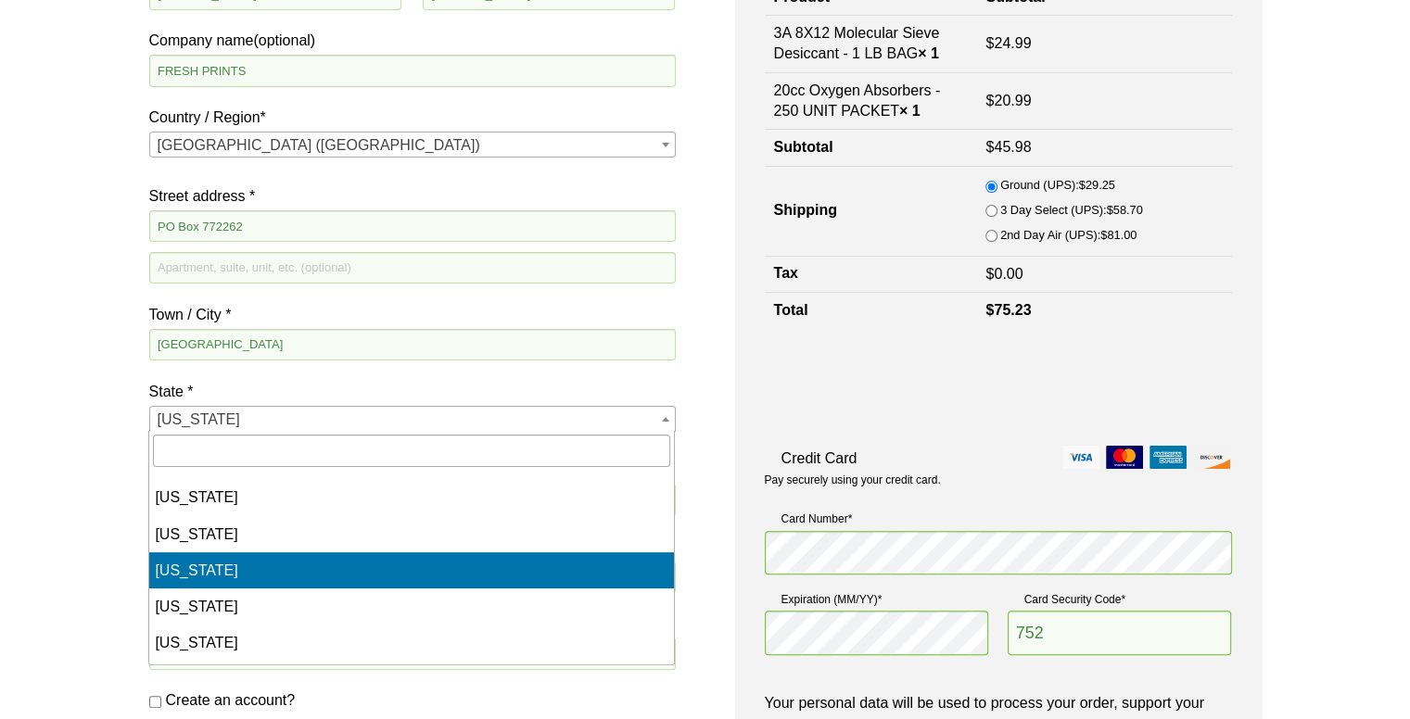
scroll to position [144, 0]
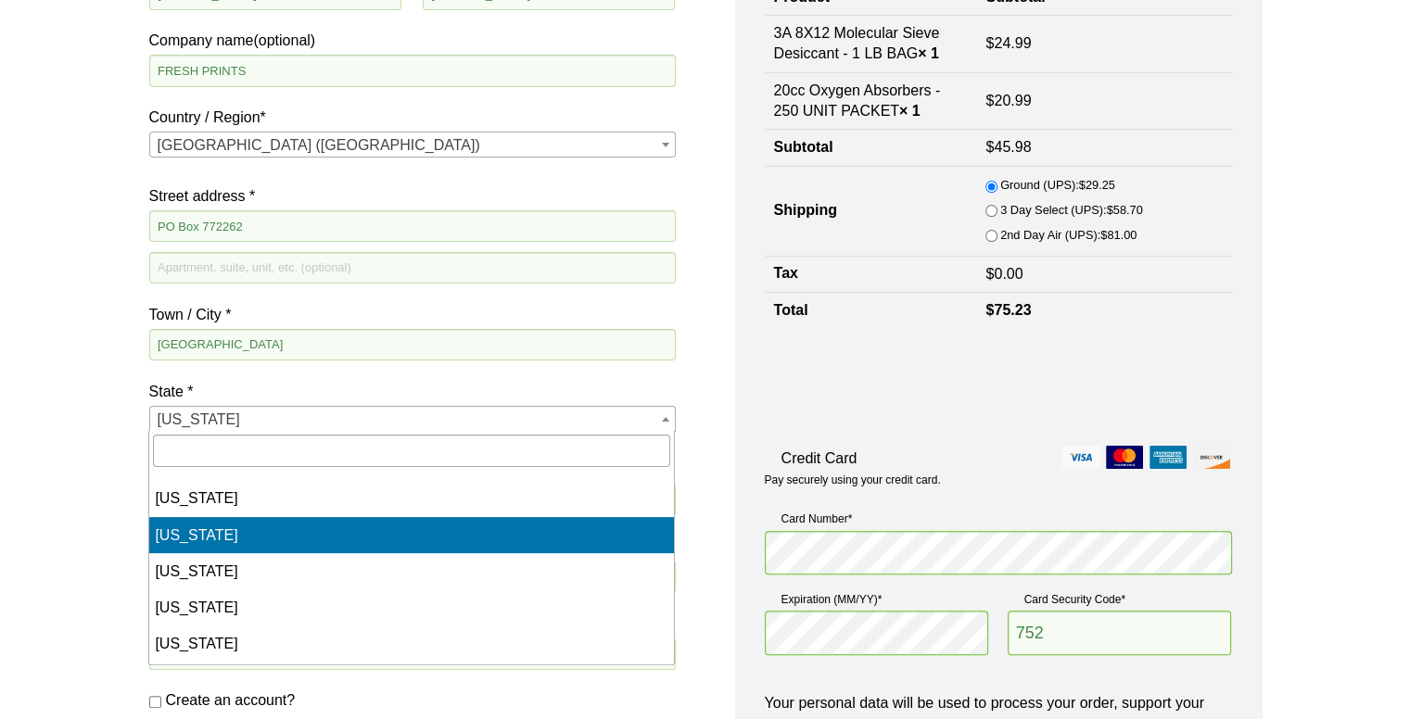
select select "CO"
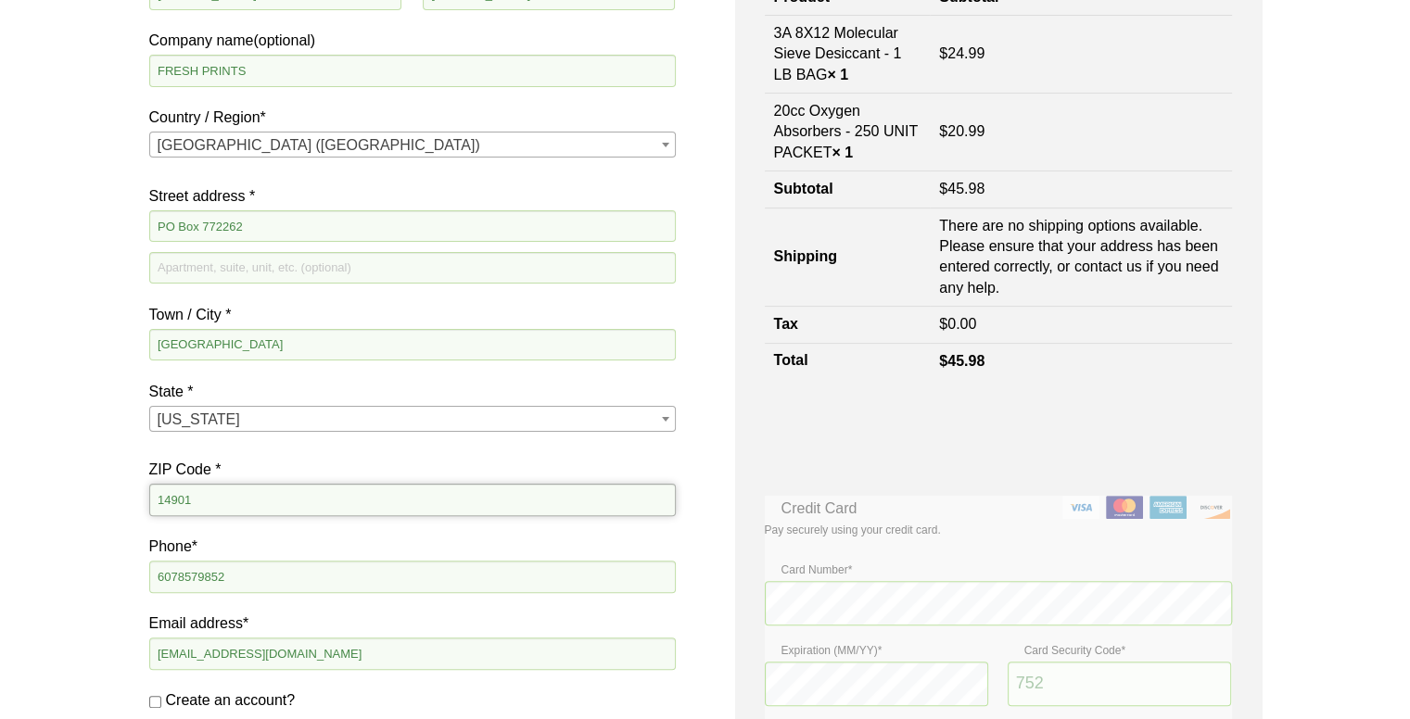
drag, startPoint x: 207, startPoint y: 501, endPoint x: 96, endPoint y: 487, distance: 111.2
click at [96, 487] on div "Our website has detected that you are using an outdated browser that will preve…" at bounding box center [705, 553] width 1410 height 1890
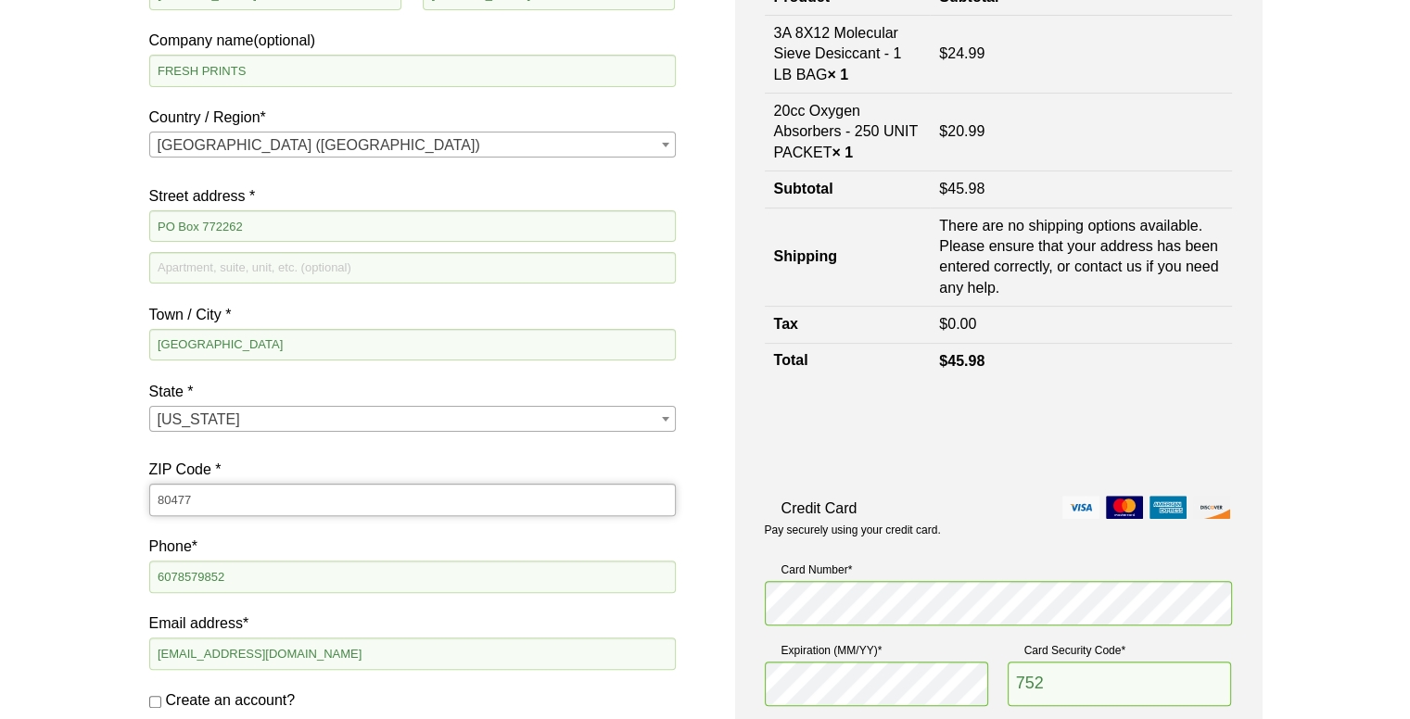
type input "80477"
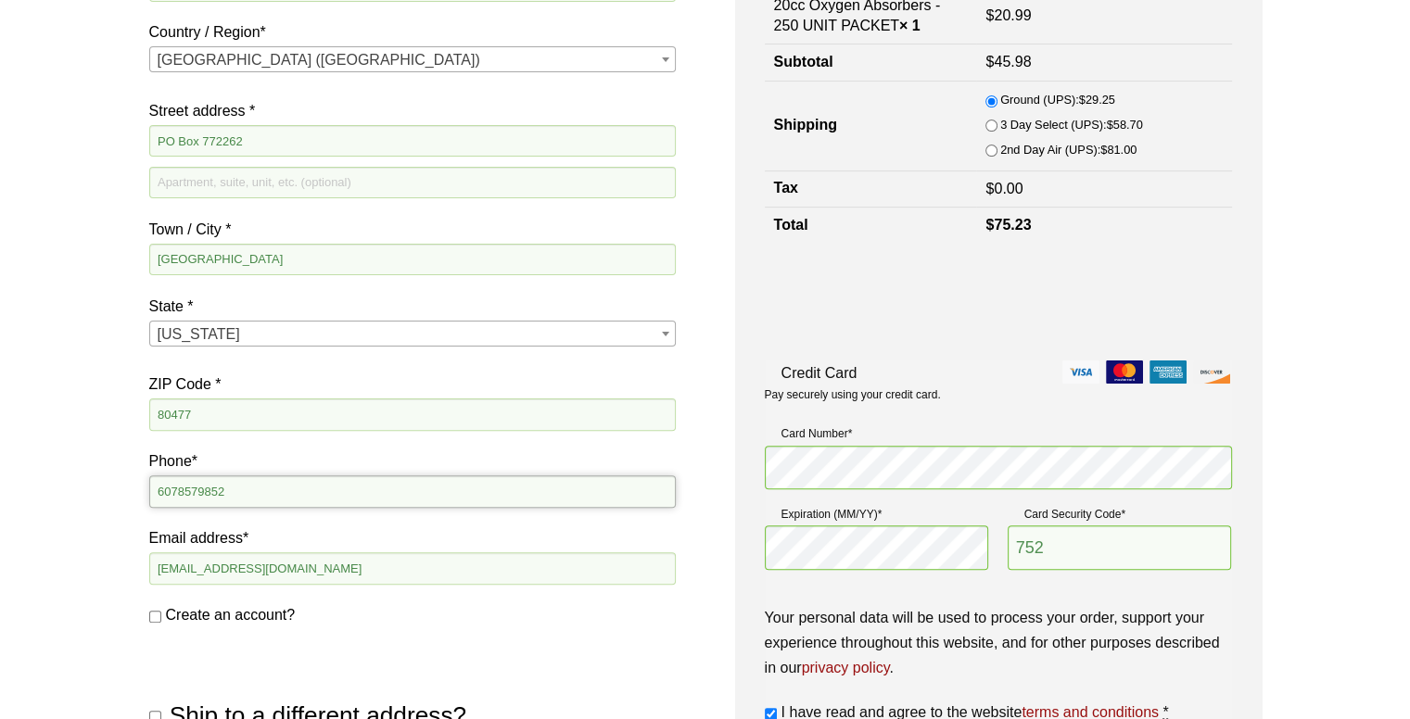
scroll to position [811, 0]
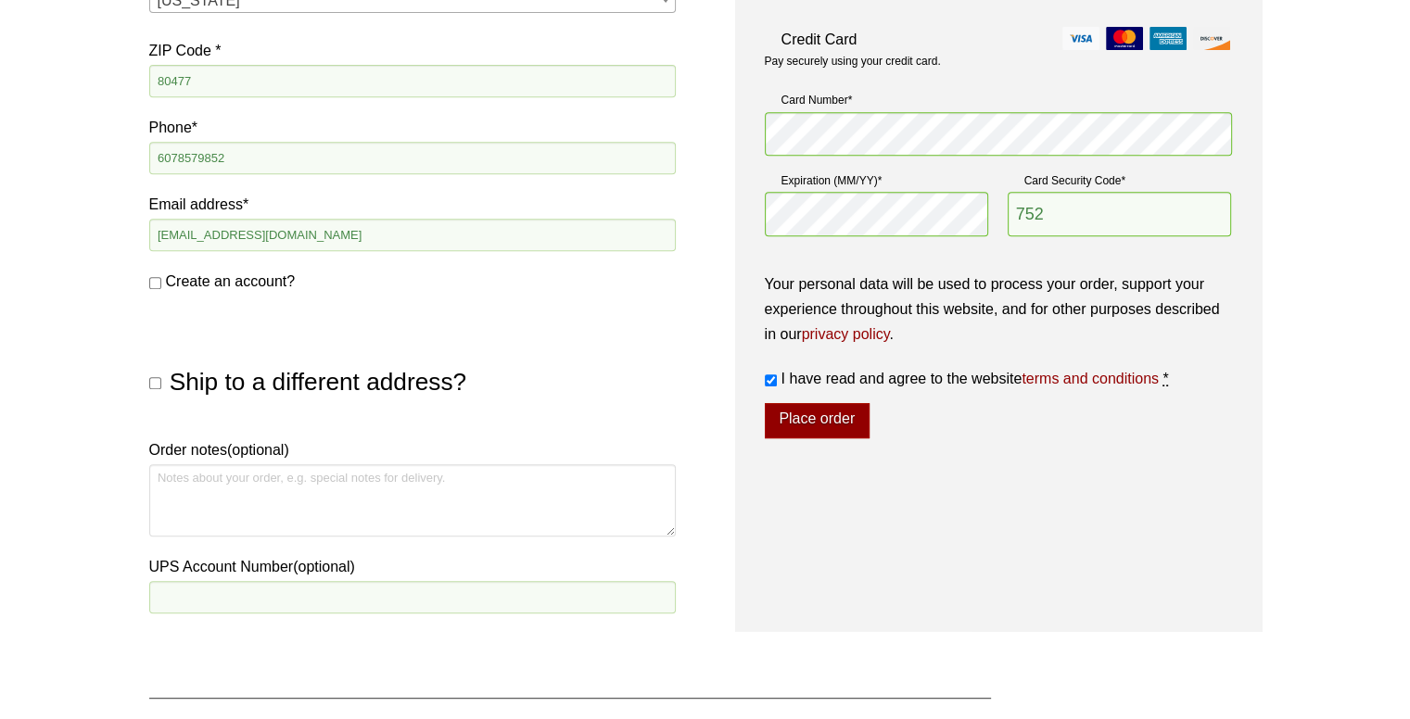
click at [152, 383] on input "Ship to a different address?" at bounding box center [155, 383] width 12 height 12
checkbox input "true"
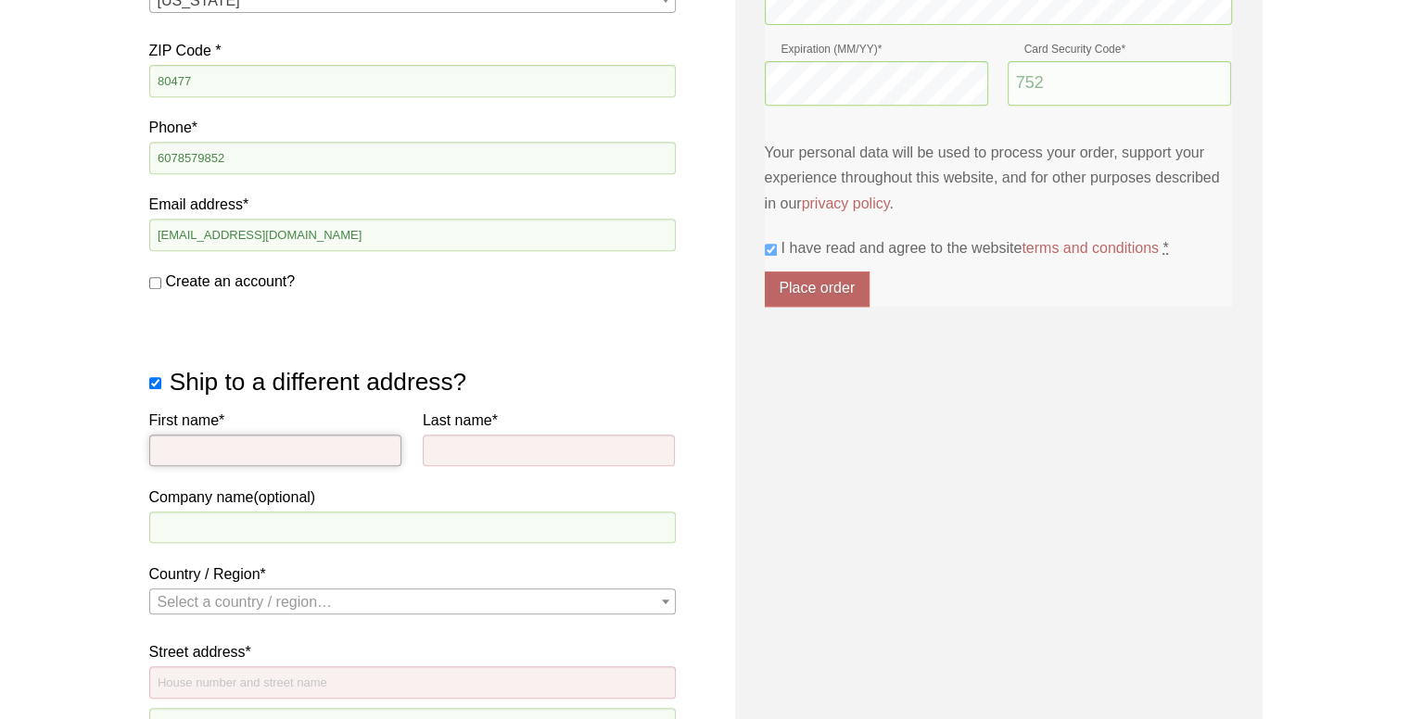
click at [197, 445] on input "First name *" at bounding box center [275, 451] width 253 height 32
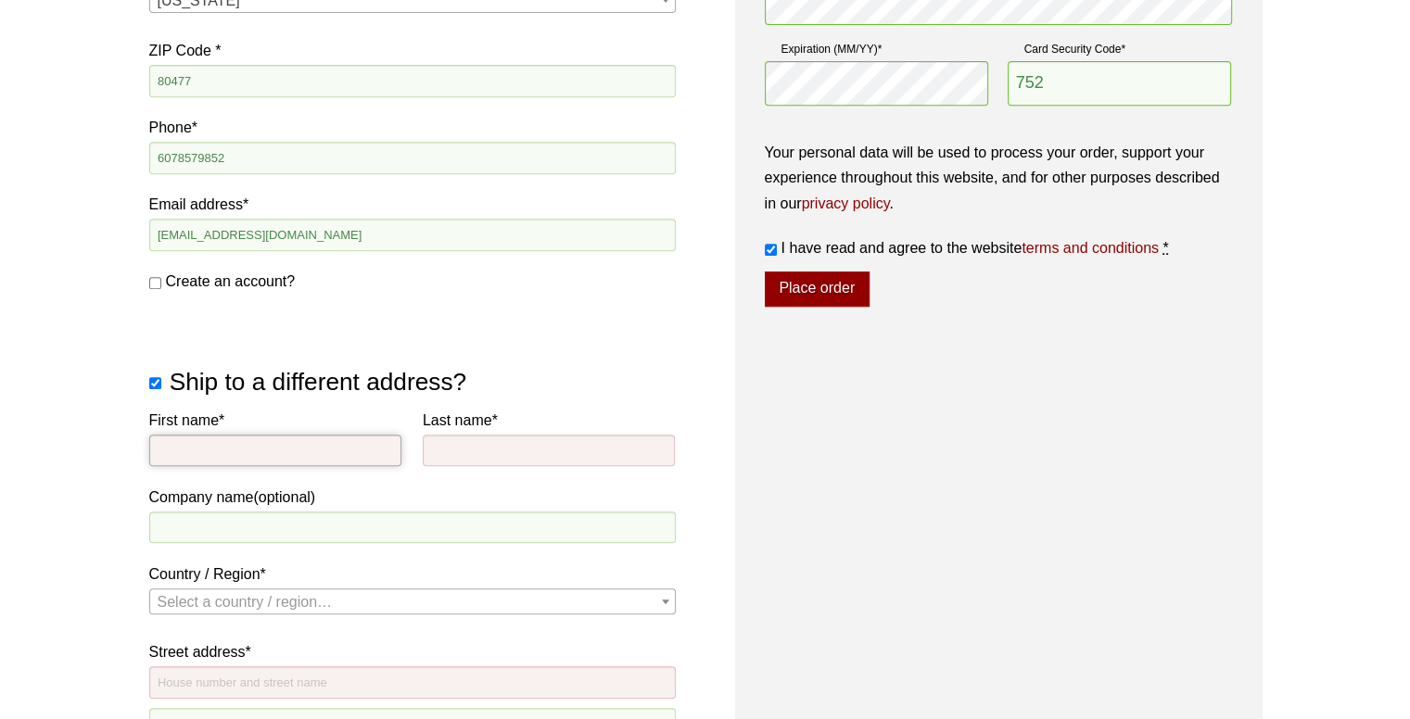
type input "Crawford"
type input "Pierce"
type input "The Dabber Hashery"
select select "US"
type input "[STREET_ADDRESS]"
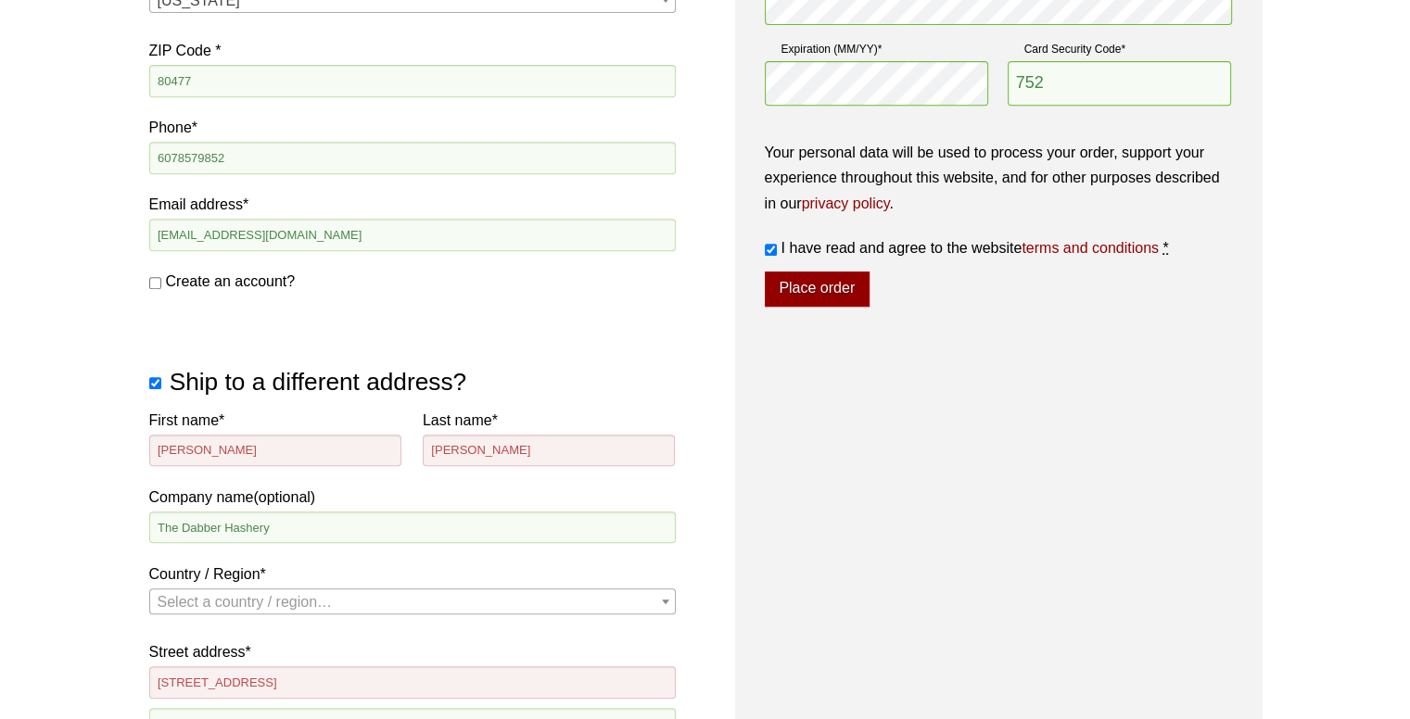
type input "Elmira, NY"
type input "14901"
select select "US"
select select "CO"
select select "US"
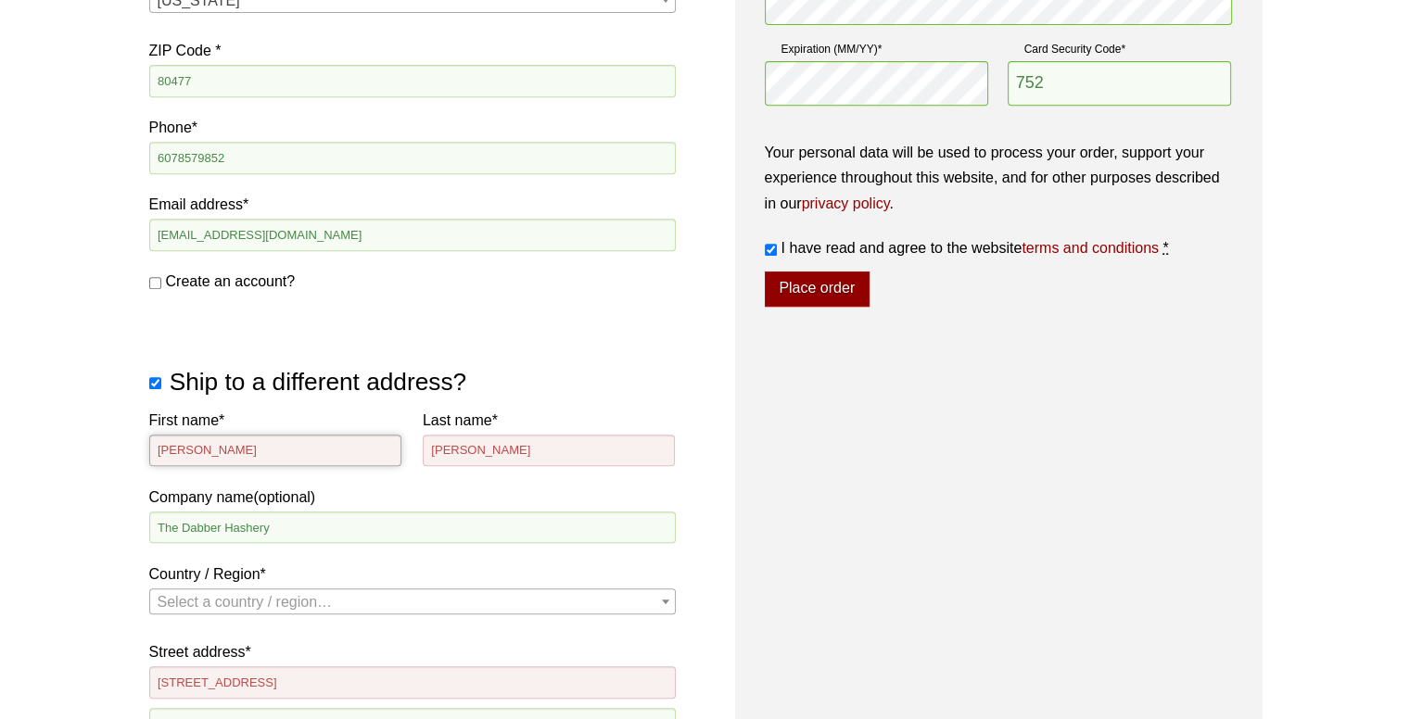
select select "NY"
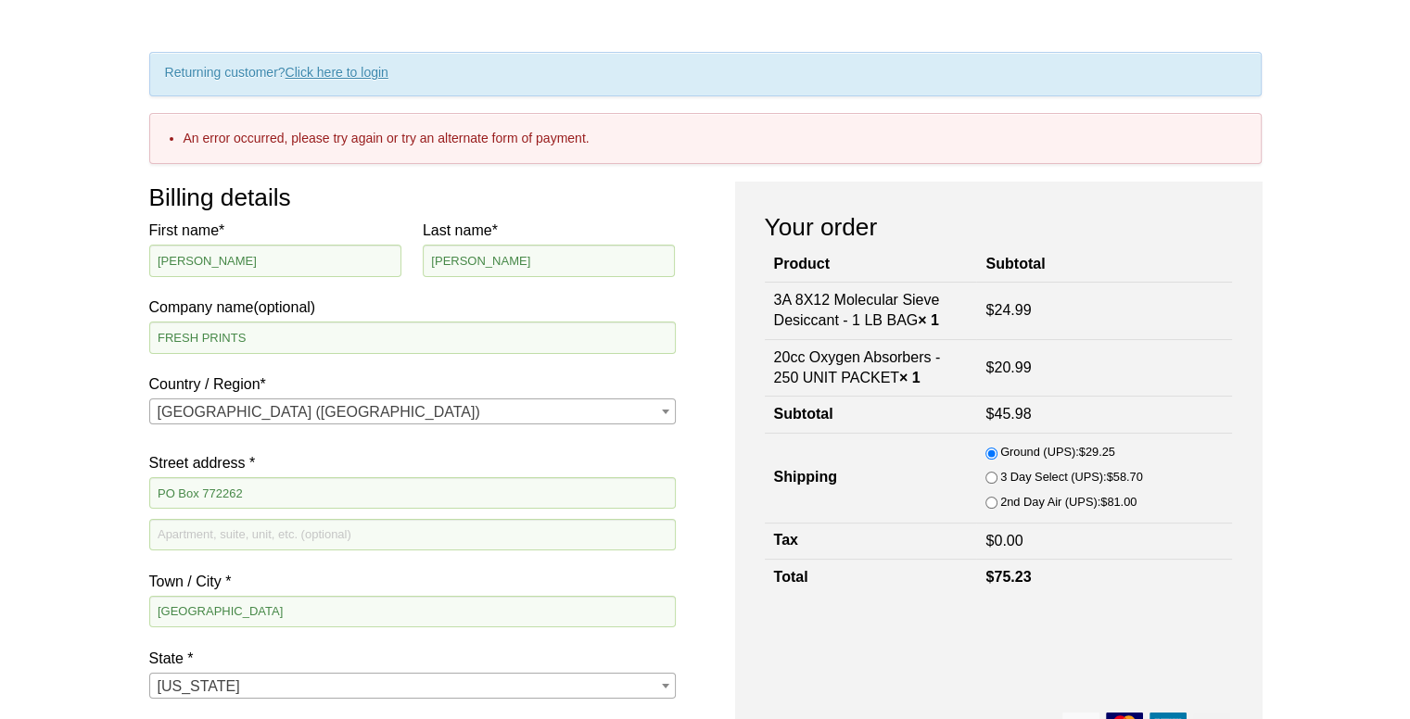
scroll to position [124, 0]
drag, startPoint x: 323, startPoint y: 338, endPoint x: 0, endPoint y: 276, distance: 328.6
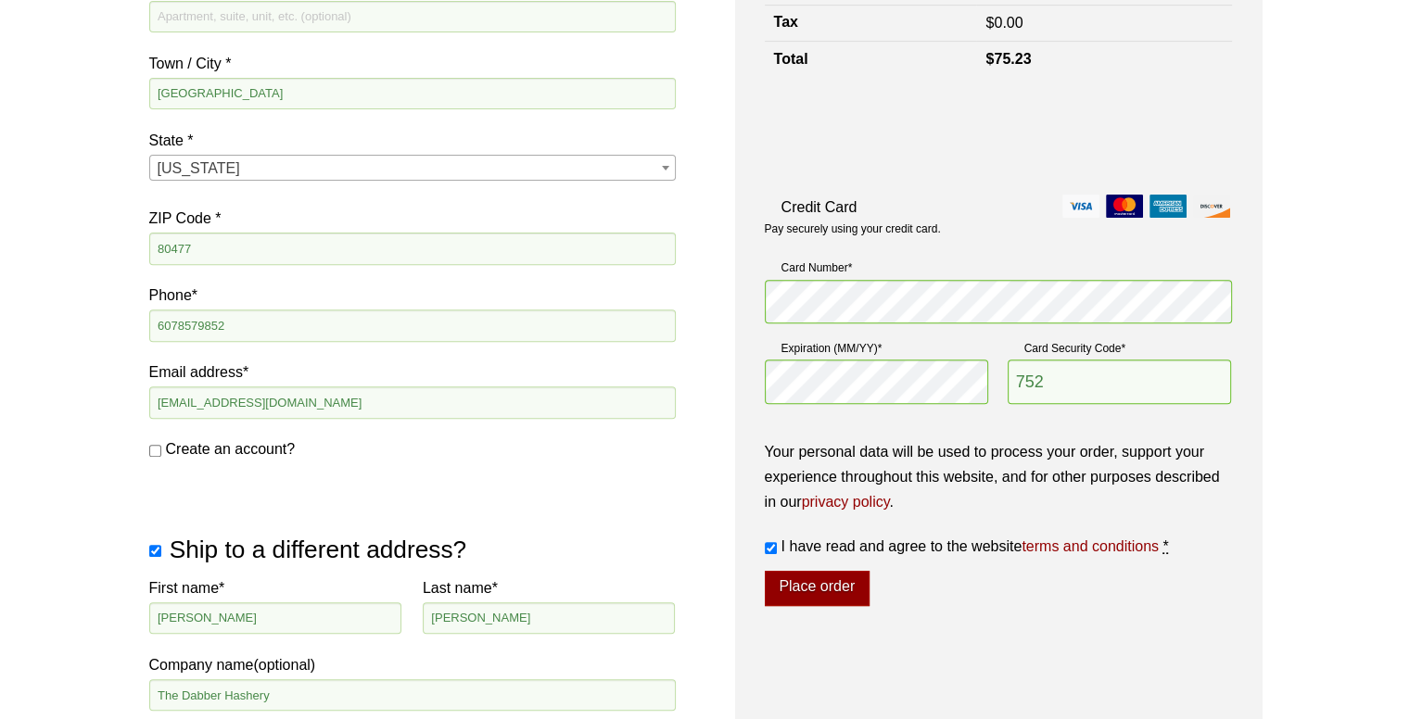
scroll to position [646, 0]
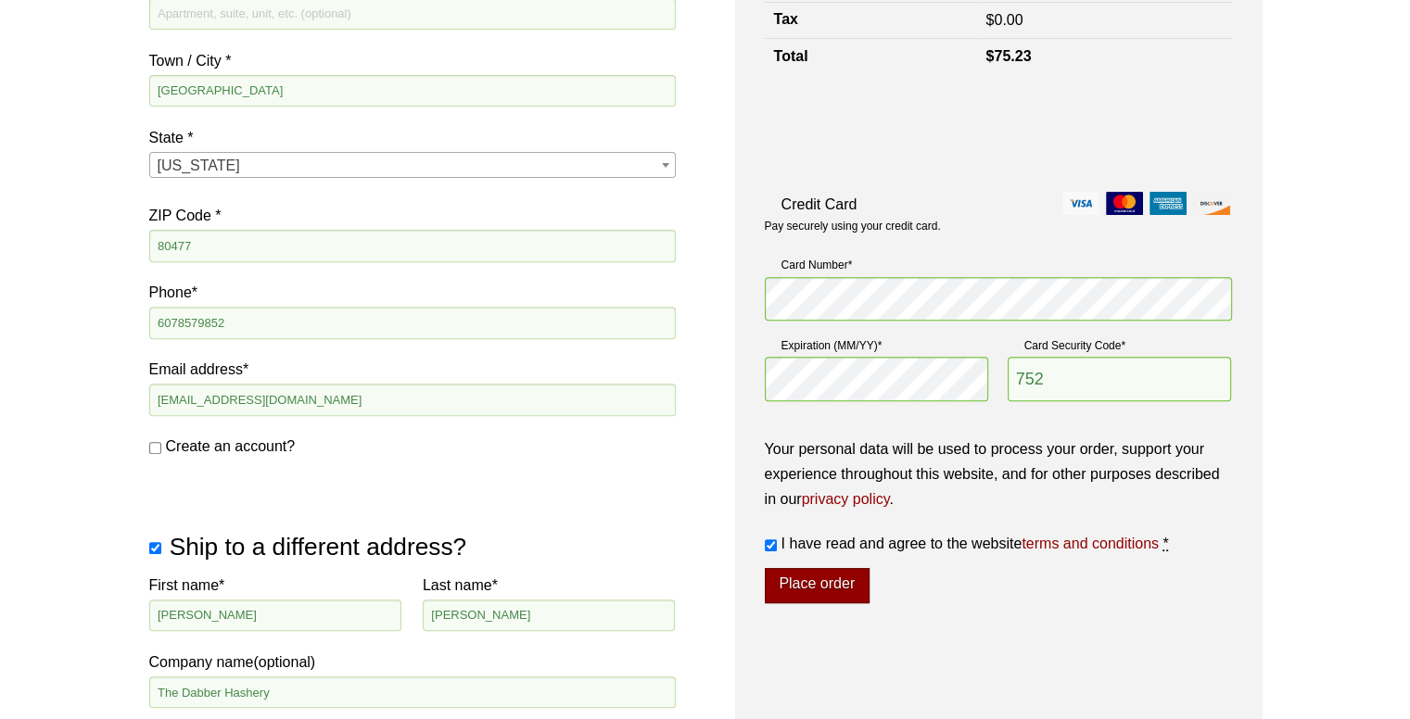
click at [834, 579] on button "Place order" at bounding box center [817, 585] width 105 height 35
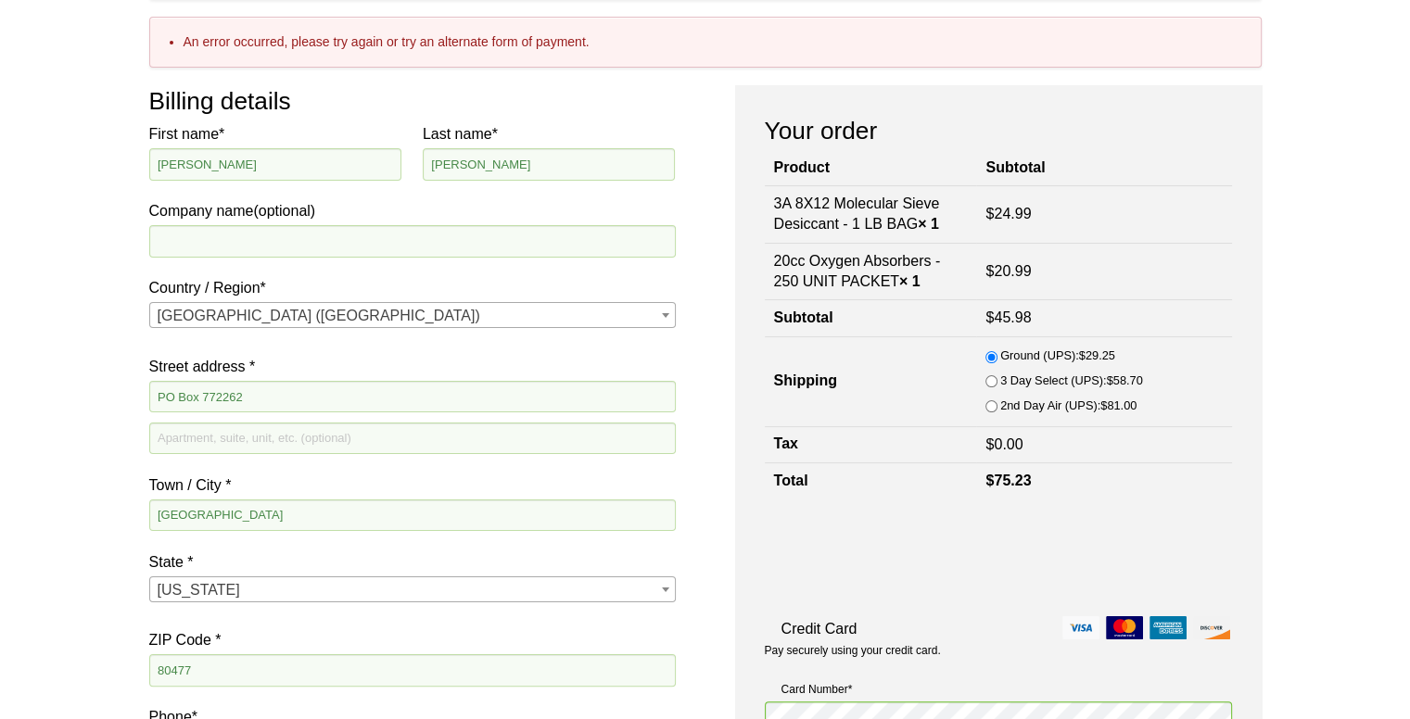
scroll to position [145, 0]
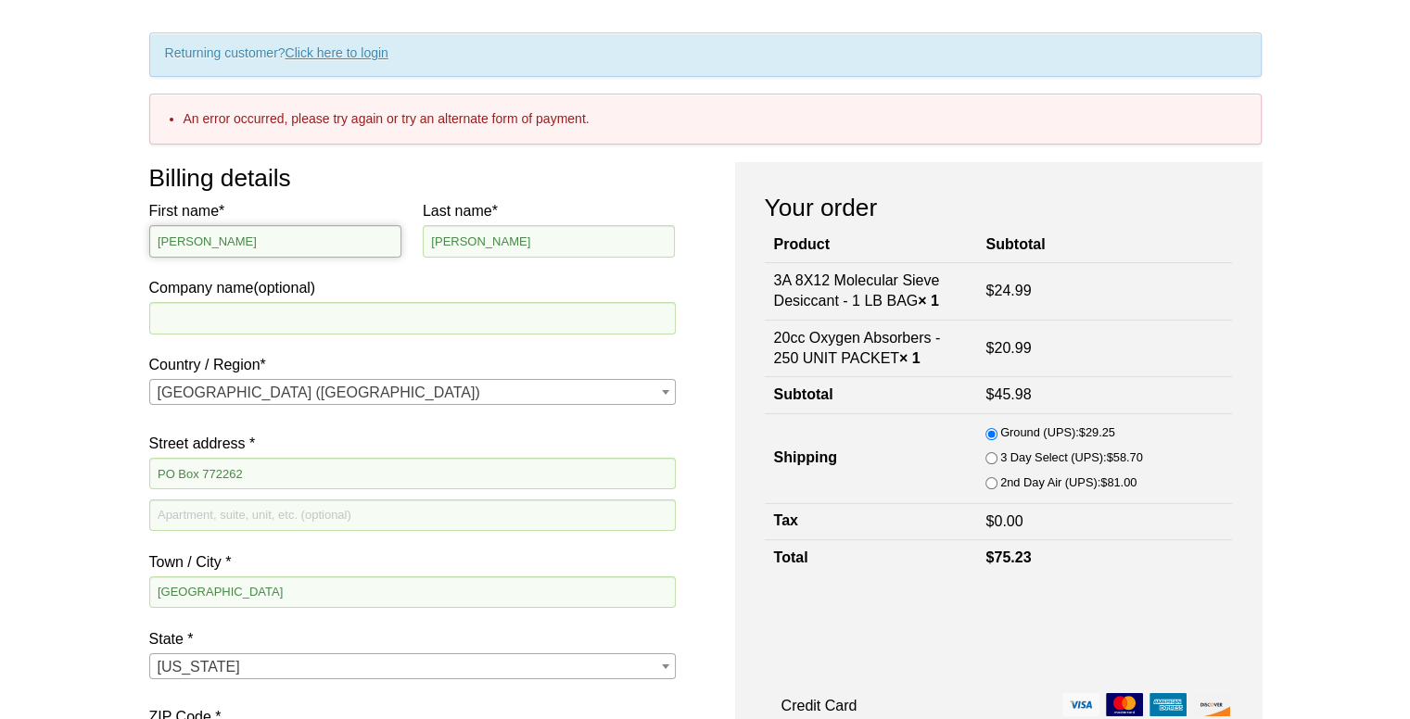
drag, startPoint x: 263, startPoint y: 249, endPoint x: 79, endPoint y: 249, distance: 184.5
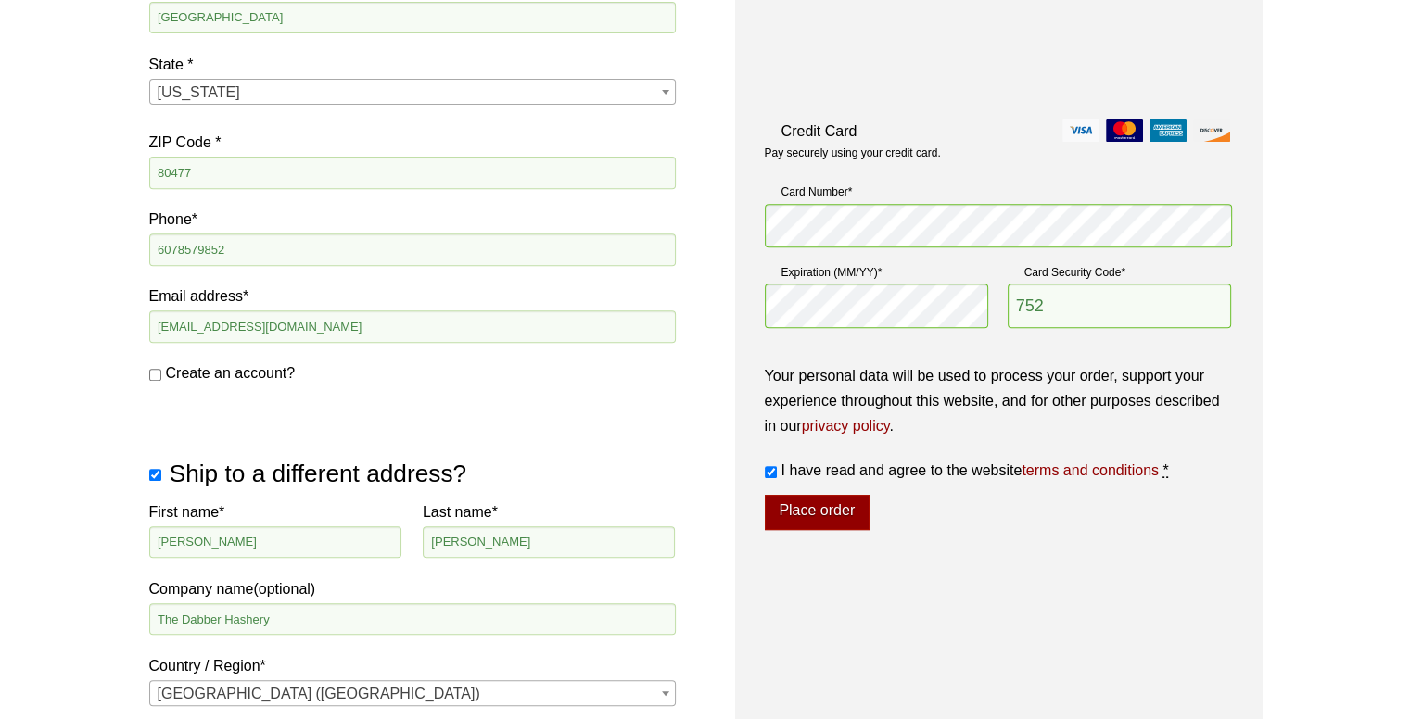
scroll to position [719, 0]
click at [149, 477] on input "Ship to a different address?" at bounding box center [155, 475] width 12 height 12
checkbox input "false"
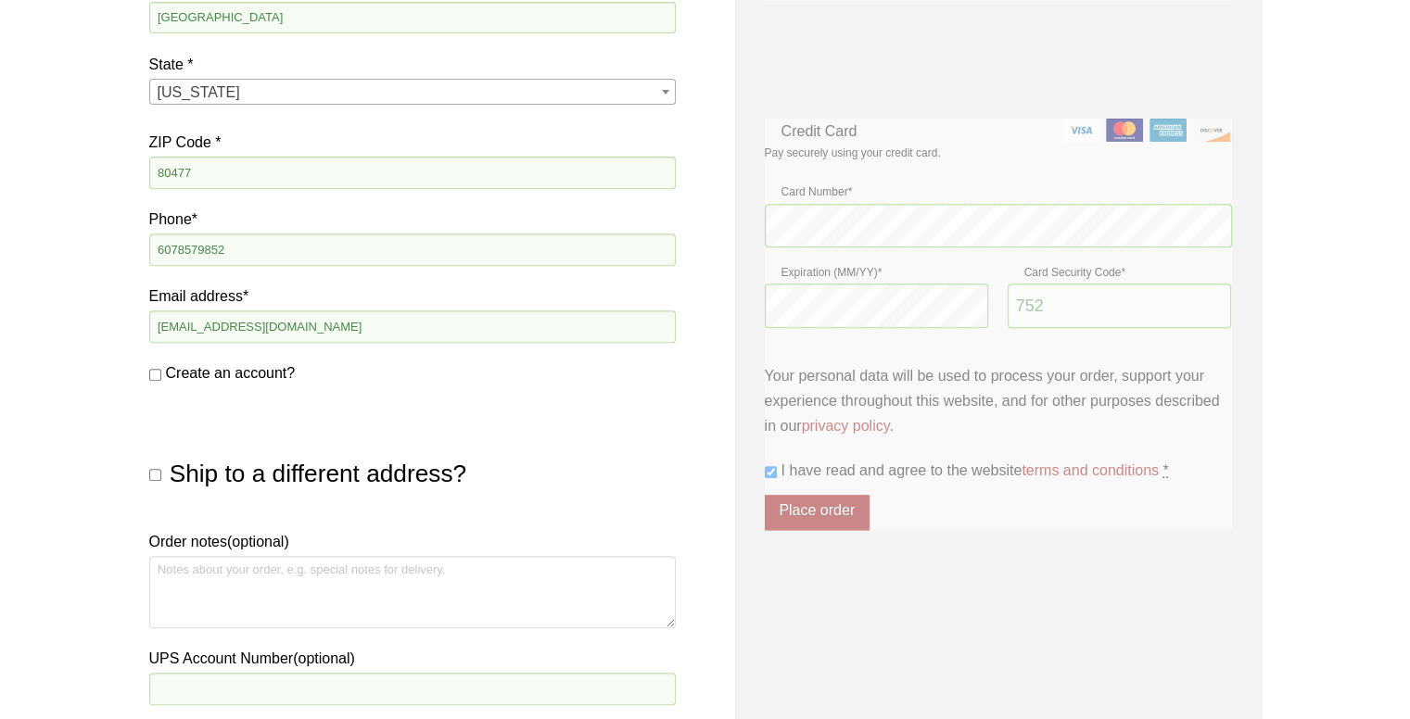
scroll to position [0, 0]
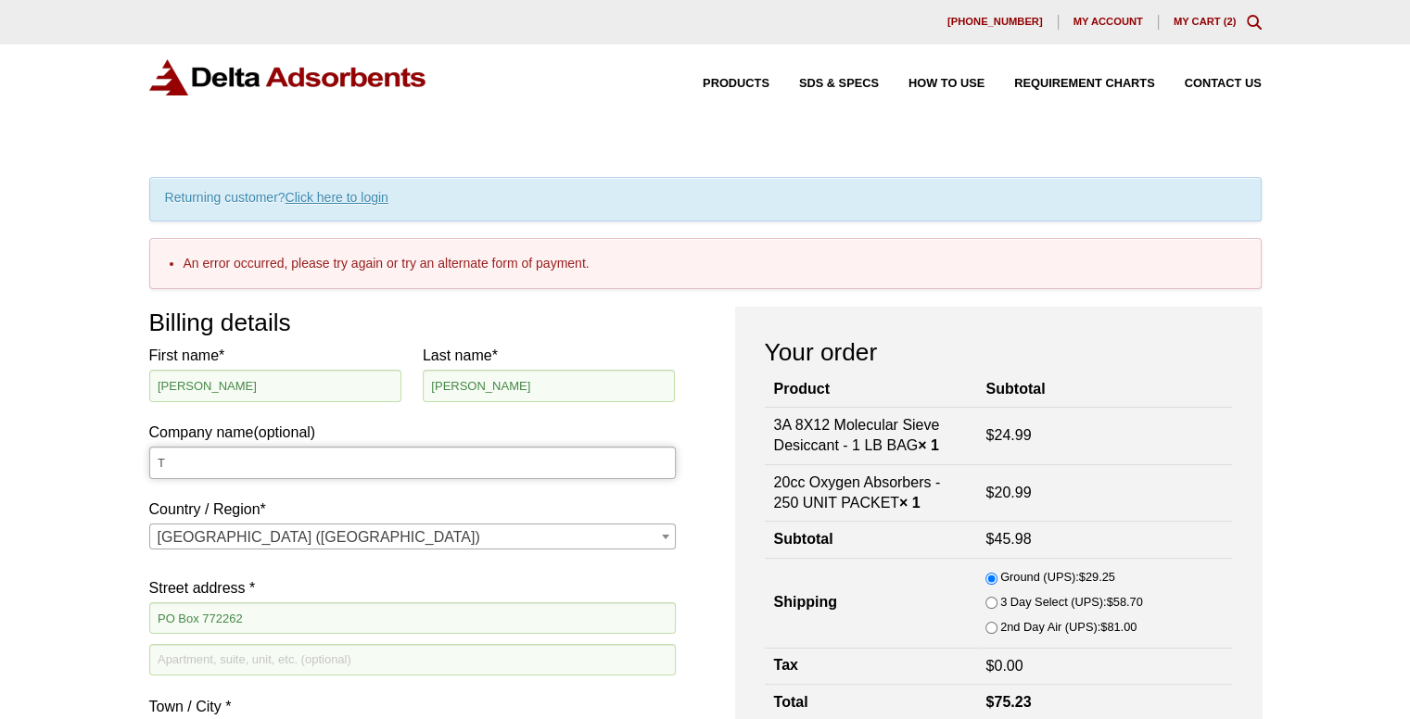
type input "The Dabber Hashery"
select select "NY"
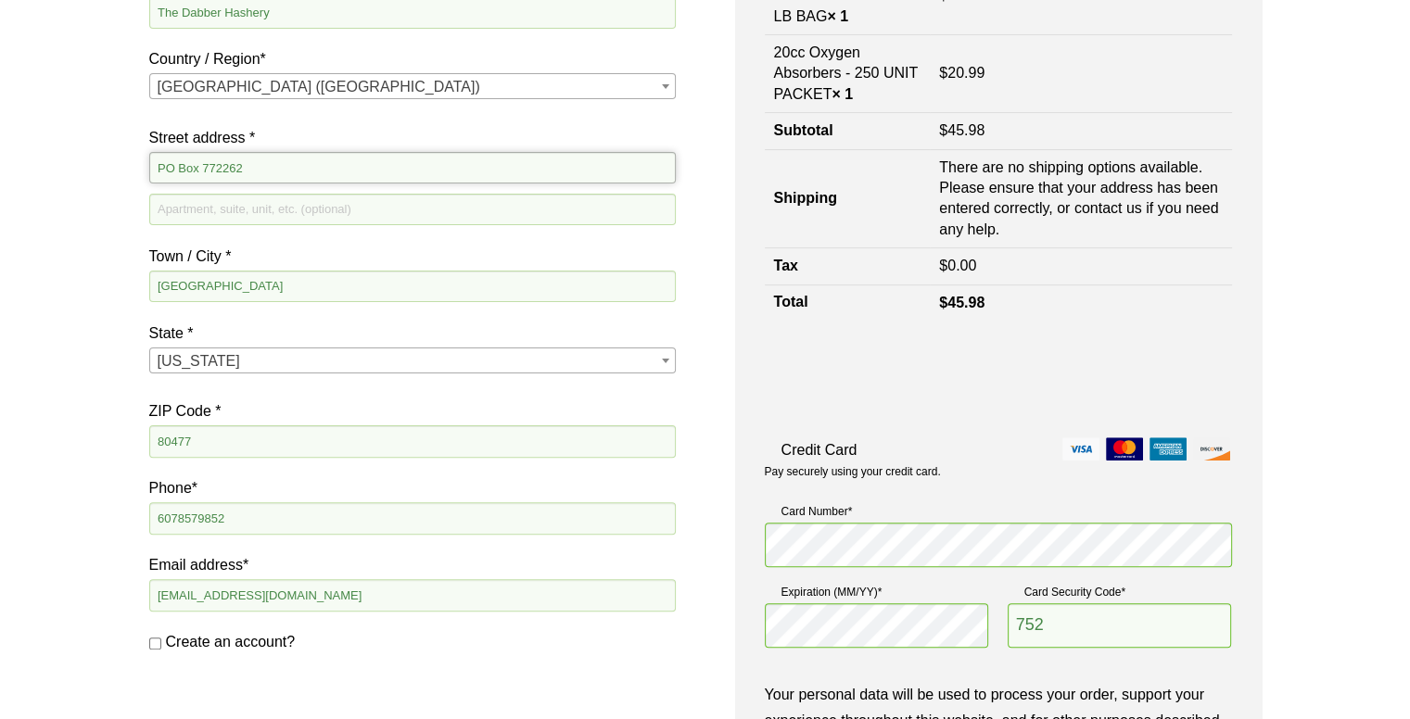
drag, startPoint x: 264, startPoint y: 173, endPoint x: 52, endPoint y: 149, distance: 213.7
click at [52, 149] on div "Our website has detected that you are using an outdated browser that will preve…" at bounding box center [705, 494] width 1410 height 1890
type input "[STREET_ADDRESS]"
drag, startPoint x: 282, startPoint y: 284, endPoint x: 49, endPoint y: 291, distance: 232.8
click at [49, 291] on div "Our website has detected that you are using an outdated browser that will preve…" at bounding box center [705, 494] width 1410 height 1890
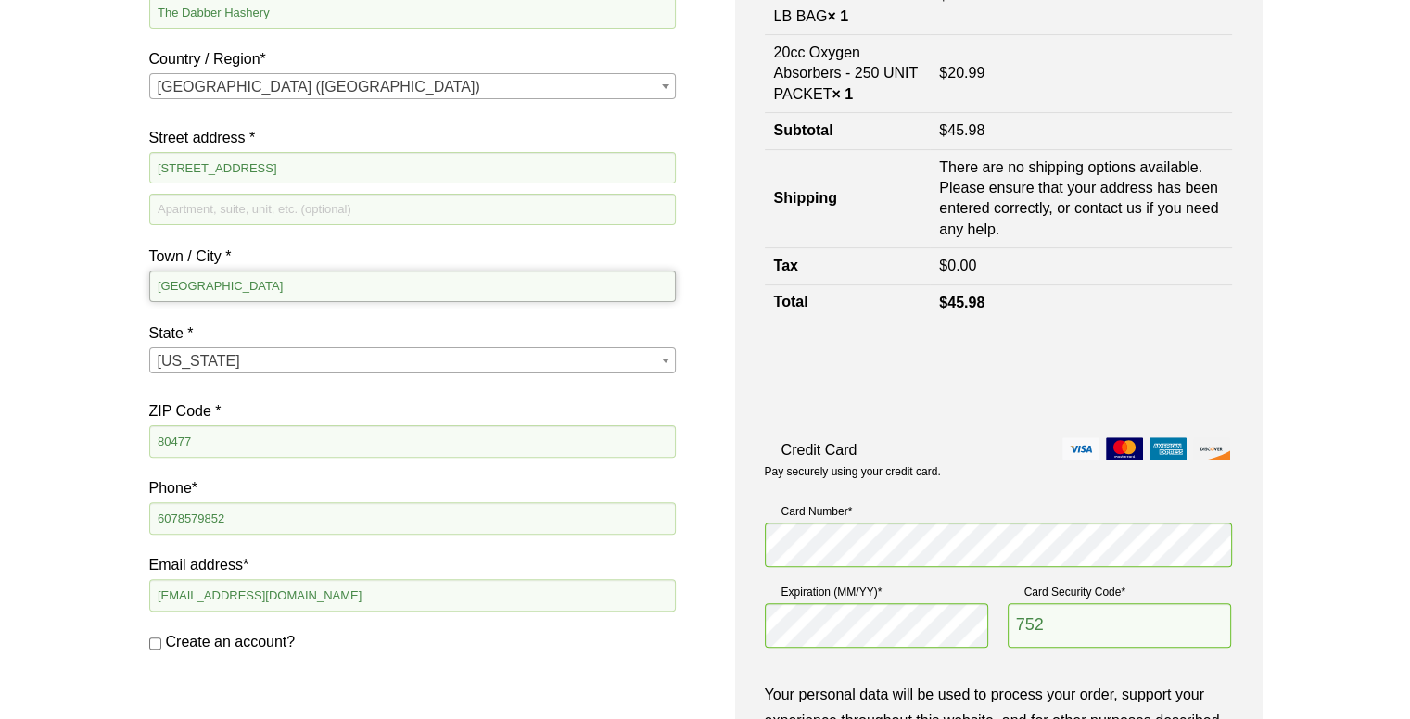
type input "Elmira, NY"
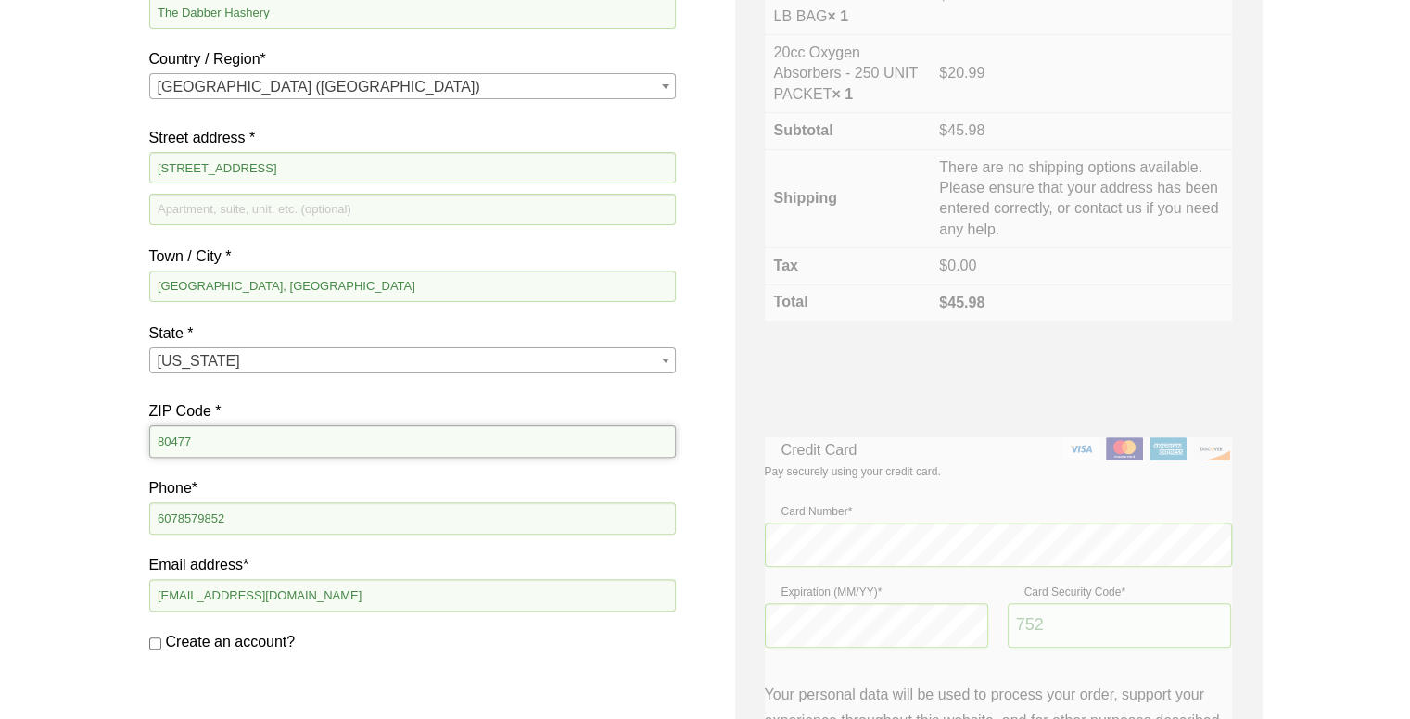
click at [215, 436] on input "80477" at bounding box center [412, 442] width 527 height 32
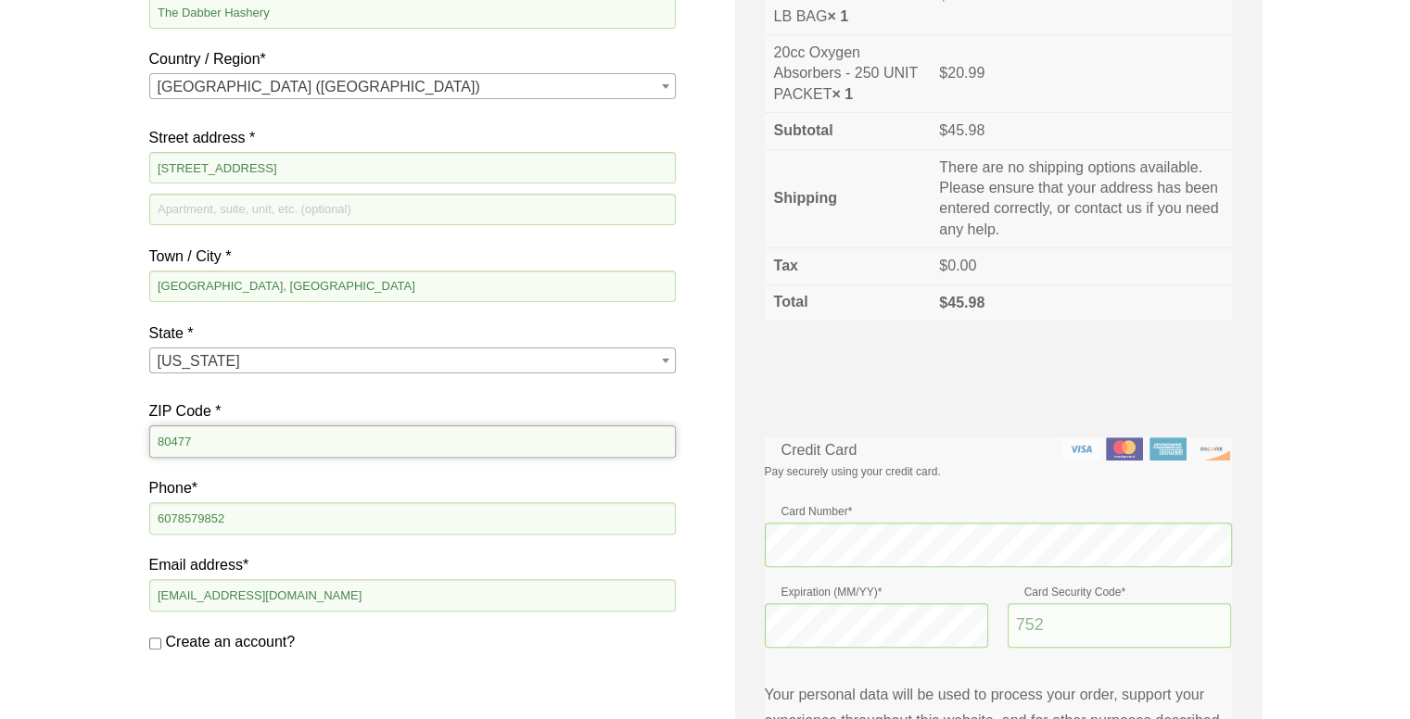
click at [215, 436] on input "80477" at bounding box center [412, 442] width 527 height 32
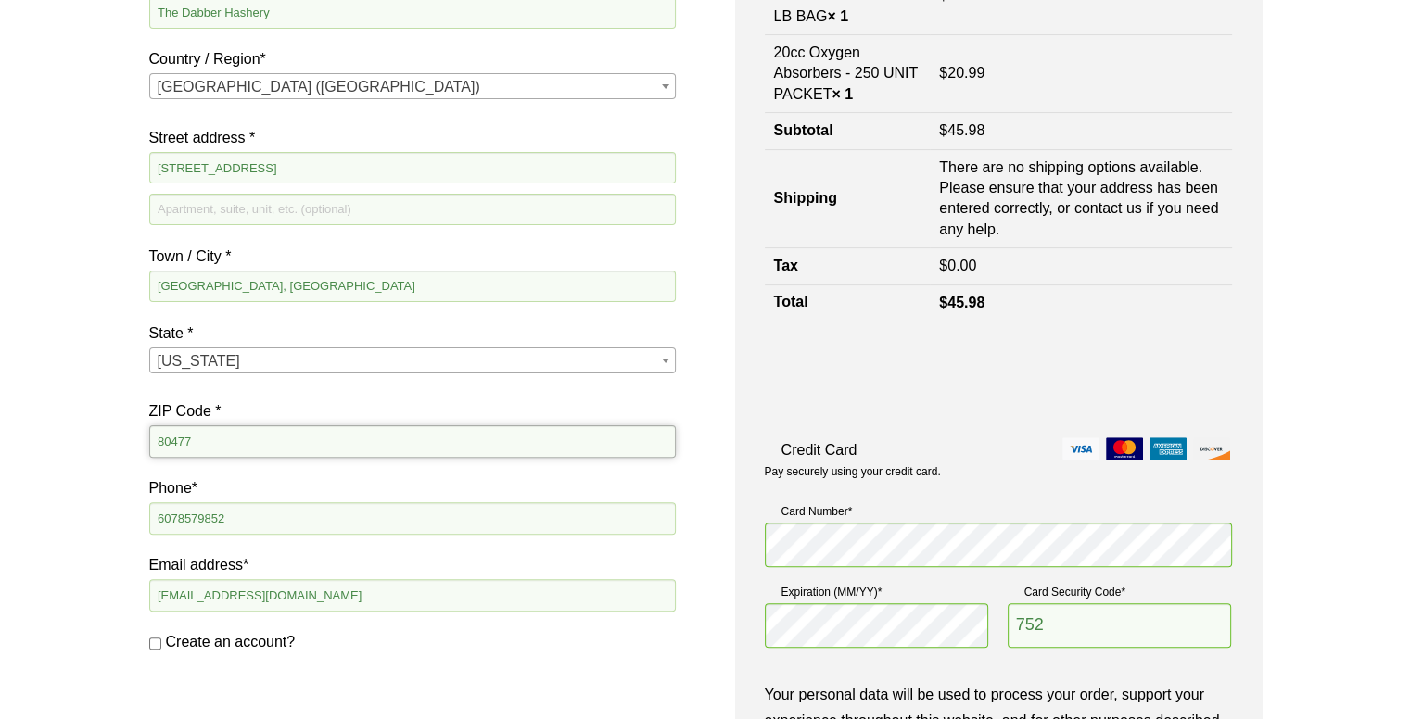
drag, startPoint x: 215, startPoint y: 436, endPoint x: 41, endPoint y: 452, distance: 175.1
click at [41, 452] on div "Our website has detected that you are using an outdated browser that will preve…" at bounding box center [705, 494] width 1410 height 1890
type input "14901"
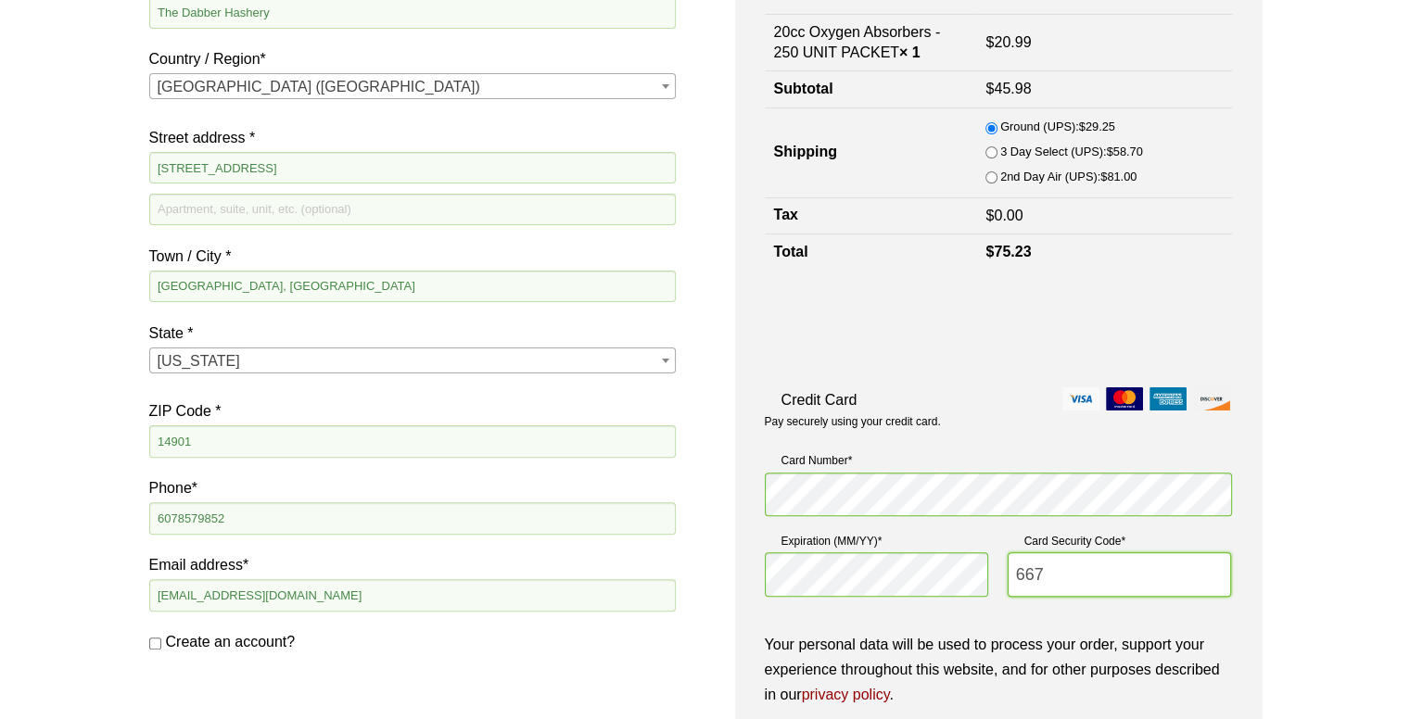
type input "667"
click at [1094, 627] on div "Credit Card Pay securely using your credit card. Payment Info Card Number * Exp…" at bounding box center [998, 594] width 467 height 412
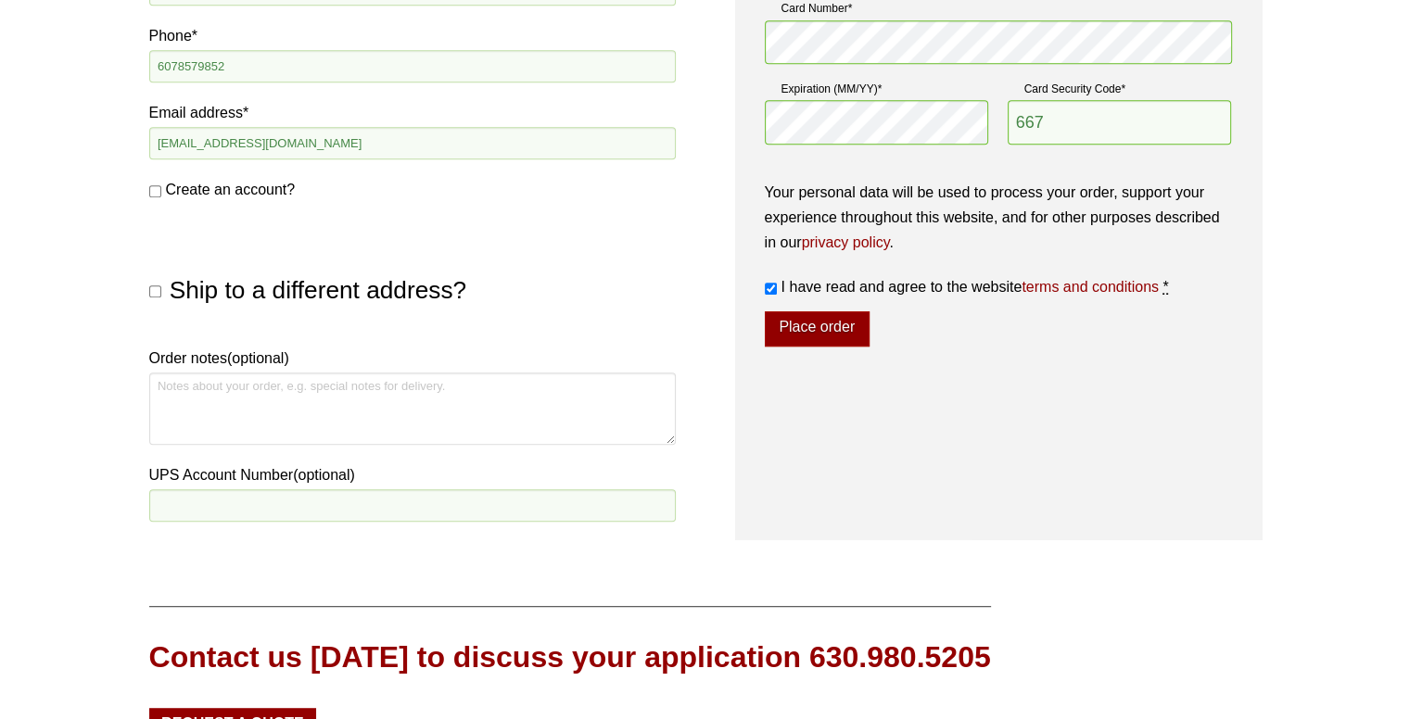
scroll to position [939, 0]
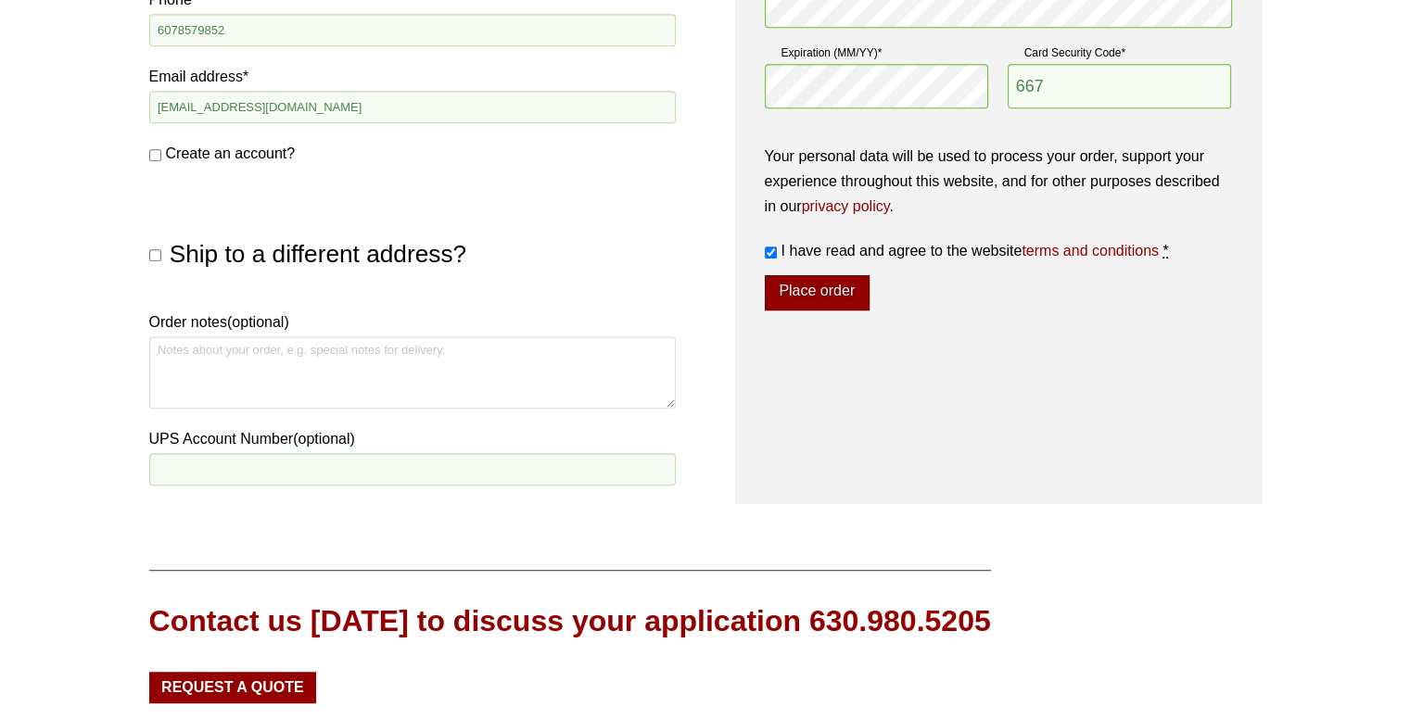
click at [825, 297] on button "Place order" at bounding box center [817, 292] width 105 height 35
